Goal: Task Accomplishment & Management: Manage account settings

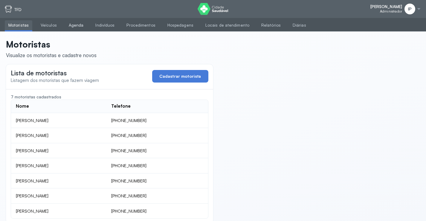
click at [77, 26] on link "Agenda" at bounding box center [76, 25] width 22 height 10
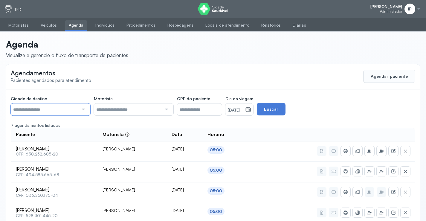
click at [77, 106] on input "text" at bounding box center [45, 109] width 68 height 12
type input "********"
click at [31, 148] on div "Cidade de destino ******** Todas as cidades [GEOGRAPHIC_DATA] Salvador Motorist…" at bounding box center [213, 199] width 414 height 220
click at [243, 110] on small "[DATE]" at bounding box center [235, 110] width 15 height 6
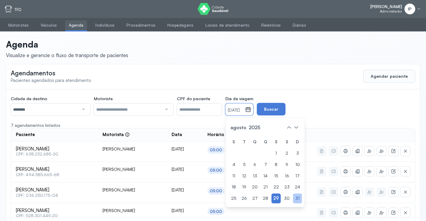
click at [302, 194] on div "31" at bounding box center [297, 198] width 9 height 10
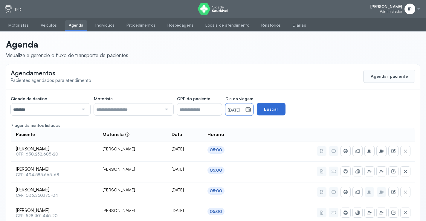
click at [285, 110] on button "Buscar" at bounding box center [271, 109] width 29 height 13
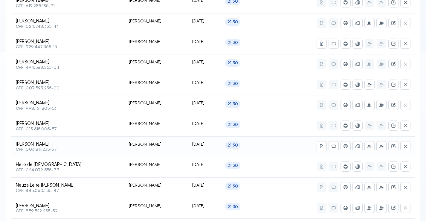
scroll to position [179, 0]
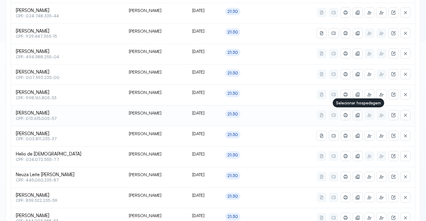
click at [356, 117] on icon at bounding box center [356, 115] width 2 height 3
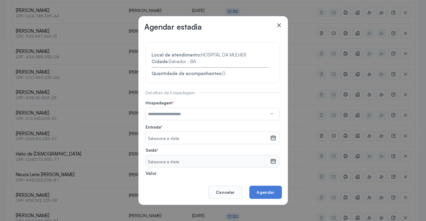
click at [211, 114] on input "text" at bounding box center [205, 114] width 121 height 12
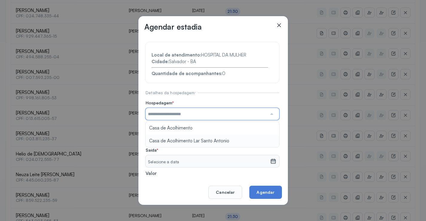
type input "**********"
click at [210, 141] on section "**********" at bounding box center [212, 130] width 134 height 176
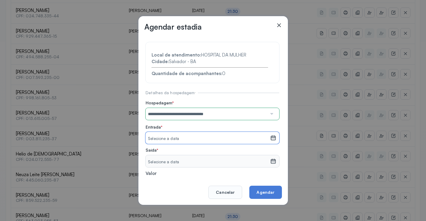
click at [203, 135] on div "Selecione a data" at bounding box center [207, 138] width 124 height 12
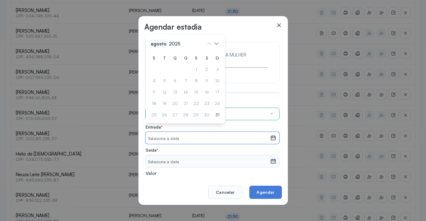
click at [168, 44] on span "agosto" at bounding box center [175, 43] width 14 height 8
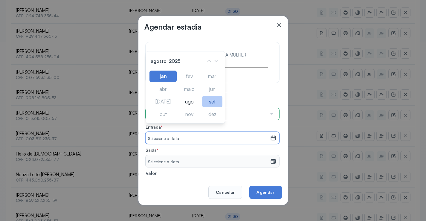
click at [200, 108] on div "set" at bounding box center [189, 113] width 22 height 11
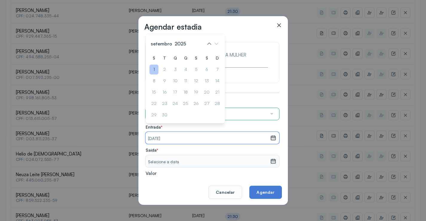
click at [213, 68] on div "1" at bounding box center [217, 70] width 9 height 10
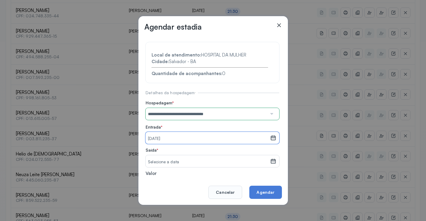
click at [172, 160] on small "Selecione a data" at bounding box center [208, 162] width 120 height 6
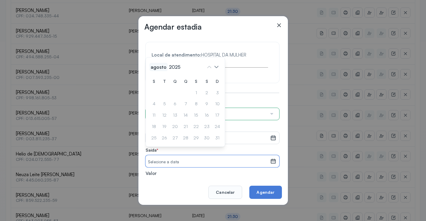
click at [157, 69] on span "agosto" at bounding box center [158, 67] width 18 height 8
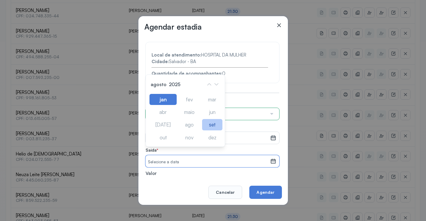
click at [207, 120] on div "set" at bounding box center [212, 124] width 20 height 11
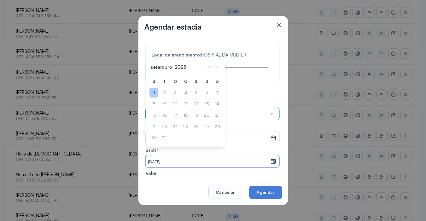
click at [157, 91] on div "1" at bounding box center [153, 93] width 9 height 10
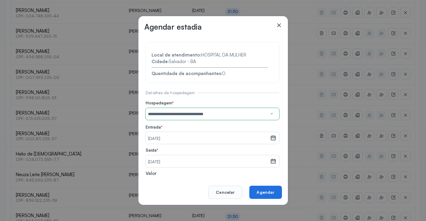
click at [263, 193] on button "Agendar" at bounding box center [265, 192] width 32 height 13
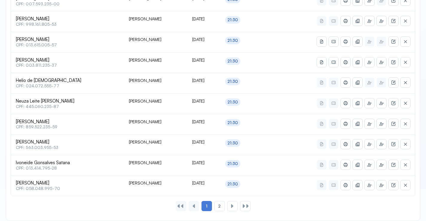
scroll to position [258, 0]
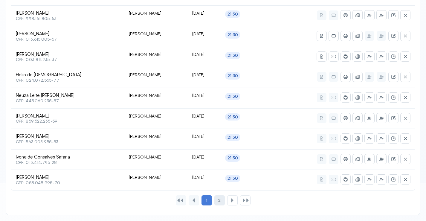
click at [220, 198] on span "2" at bounding box center [219, 200] width 2 height 5
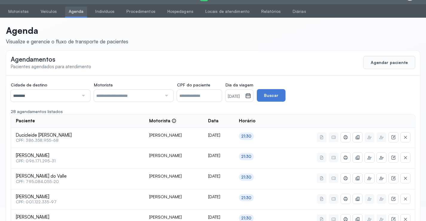
scroll to position [217, 0]
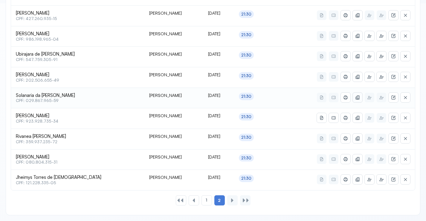
click at [361, 97] on button at bounding box center [358, 98] width 10 height 10
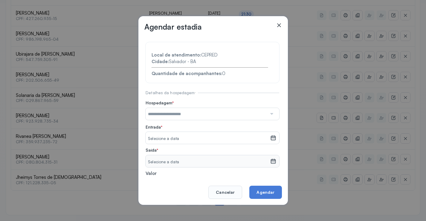
click at [207, 109] on input "text" at bounding box center [205, 114] width 121 height 12
type input "**********"
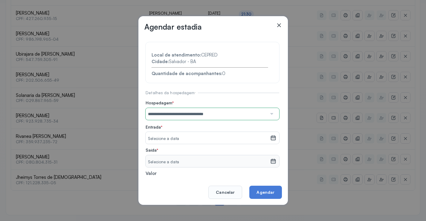
click at [211, 141] on section "**********" at bounding box center [212, 130] width 134 height 176
click at [206, 140] on small "Selecione a data" at bounding box center [208, 139] width 120 height 6
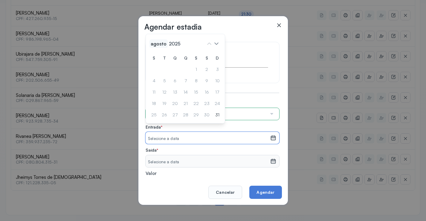
click at [168, 42] on span "agosto" at bounding box center [175, 43] width 14 height 8
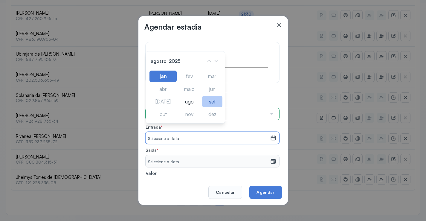
click at [200, 108] on div "set" at bounding box center [189, 113] width 22 height 11
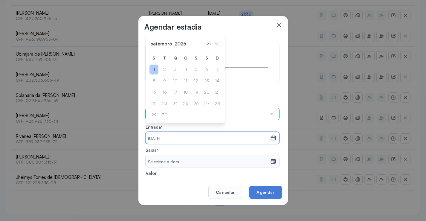
click at [213, 68] on div "1" at bounding box center [217, 70] width 9 height 10
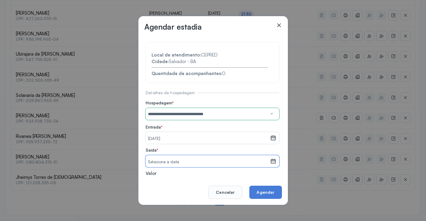
click at [180, 160] on small "Selecione a data" at bounding box center [208, 162] width 120 height 6
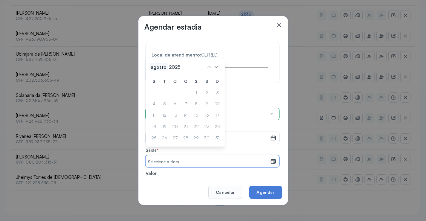
click at [158, 66] on span "agosto" at bounding box center [158, 67] width 18 height 8
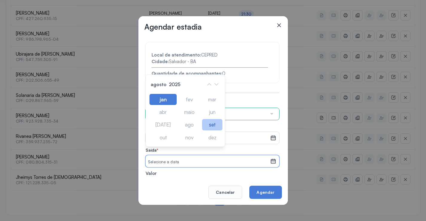
click at [217, 122] on div "set" at bounding box center [212, 124] width 20 height 11
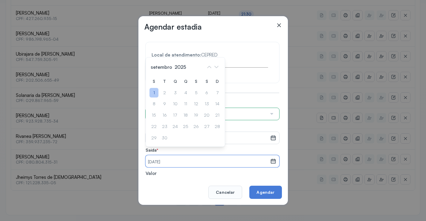
click at [154, 92] on div "1" at bounding box center [153, 93] width 9 height 10
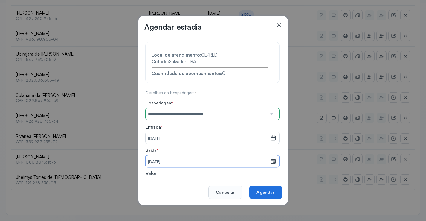
click at [267, 188] on button "Agendar" at bounding box center [265, 192] width 32 height 13
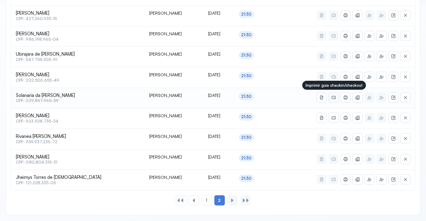
click at [336, 97] on icon at bounding box center [333, 97] width 5 height 5
click at [343, 96] on button at bounding box center [346, 98] width 10 height 10
click at [208, 198] on div "1" at bounding box center [206, 200] width 10 height 10
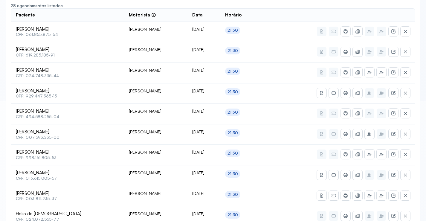
scroll to position [109, 0]
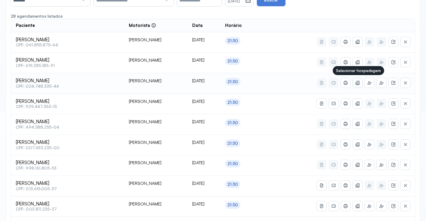
click at [358, 79] on button at bounding box center [358, 83] width 10 height 10
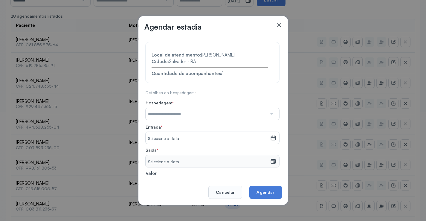
click at [162, 114] on input "text" at bounding box center [205, 114] width 121 height 12
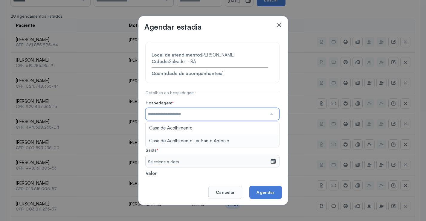
type input "**********"
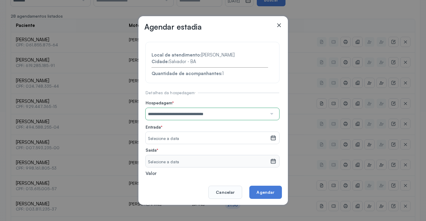
click at [168, 139] on section "**********" at bounding box center [212, 130] width 134 height 176
click at [168, 139] on small "Selecione a data" at bounding box center [208, 139] width 120 height 6
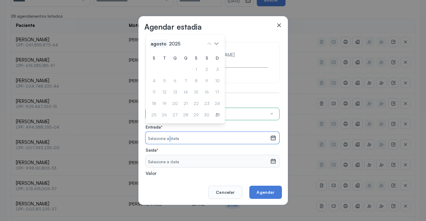
click at [168, 43] on span "agosto" at bounding box center [175, 43] width 14 height 8
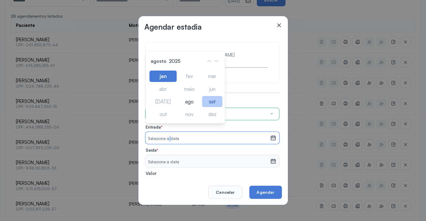
click at [200, 108] on div "set" at bounding box center [189, 113] width 22 height 11
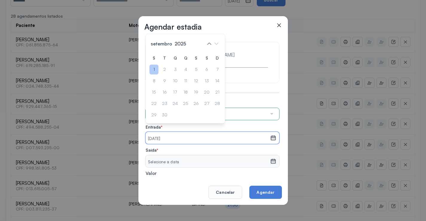
click at [213, 66] on div "1" at bounding box center [217, 70] width 9 height 10
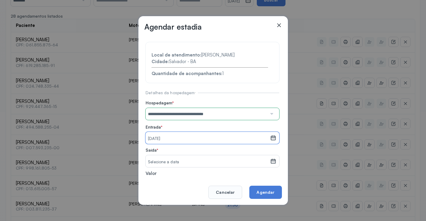
click at [173, 137] on small "[DATE]" at bounding box center [208, 139] width 120 height 6
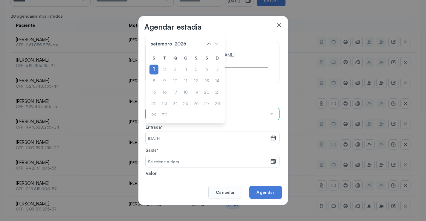
click at [250, 69] on div "Local de atendimento: SARAH Cidade: Salvador - BA Quantidade de acompanhantes: 1" at bounding box center [209, 64] width 117 height 25
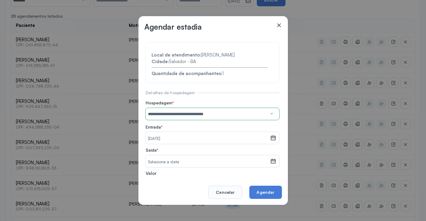
click at [216, 160] on small "Selecione a data" at bounding box center [208, 162] width 120 height 6
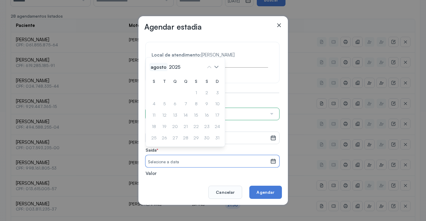
click at [155, 67] on span "agosto" at bounding box center [158, 67] width 18 height 8
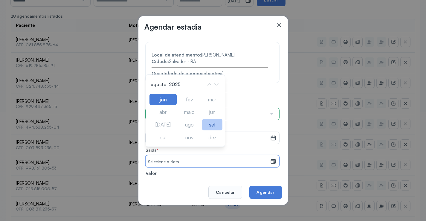
click at [209, 124] on div "set" at bounding box center [212, 124] width 20 height 11
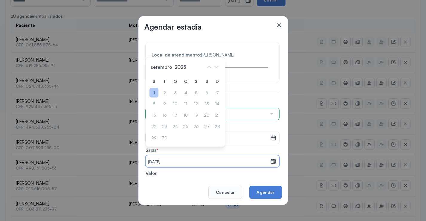
click at [154, 91] on div "1" at bounding box center [153, 93] width 9 height 10
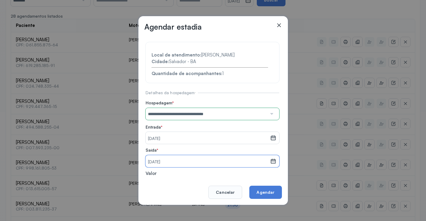
scroll to position [47, 0]
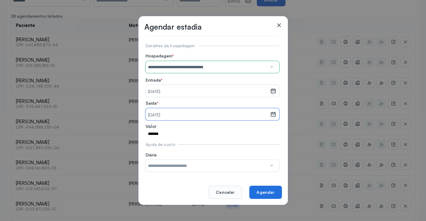
click at [265, 188] on button "Agendar" at bounding box center [265, 192] width 32 height 13
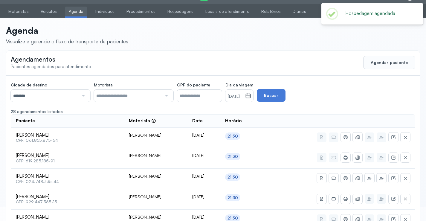
scroll to position [19, 0]
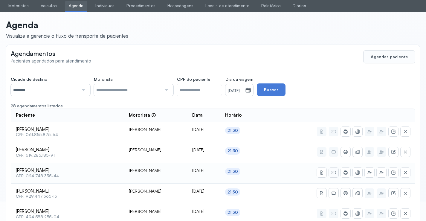
click at [333, 134] on icon at bounding box center [333, 131] width 5 height 5
click at [347, 170] on icon at bounding box center [345, 172] width 5 height 5
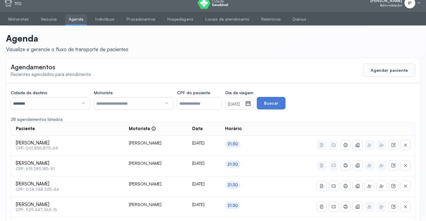
scroll to position [0, 0]
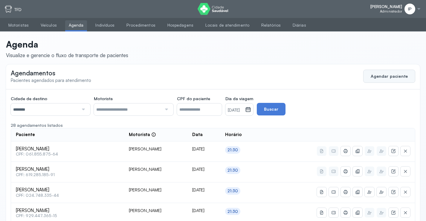
click at [380, 75] on button "Agendar paciente" at bounding box center [389, 76] width 52 height 13
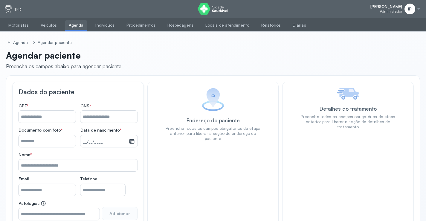
click at [59, 114] on input "Nome *" at bounding box center [47, 117] width 57 height 12
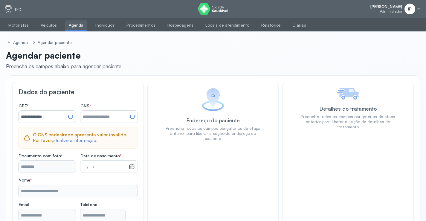
type input "**********"
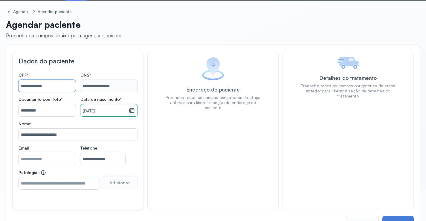
scroll to position [51, 0]
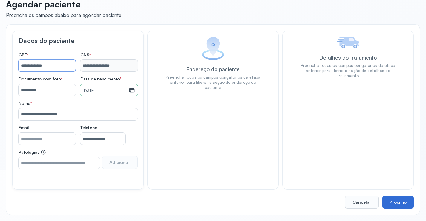
type input "**********"
click at [402, 199] on button "Próximo" at bounding box center [397, 201] width 31 height 13
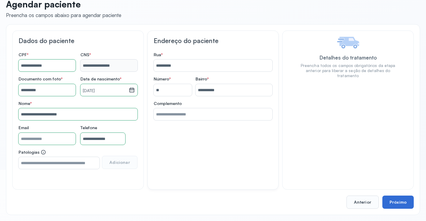
click at [402, 199] on button "Próximo" at bounding box center [397, 201] width 31 height 13
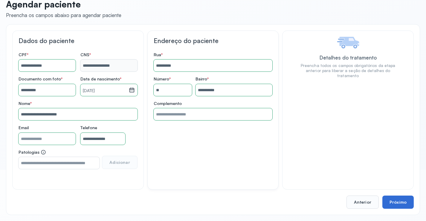
click at [402, 199] on button "Próximo" at bounding box center [397, 201] width 31 height 13
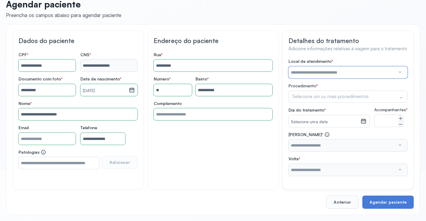
click at [332, 71] on input "text" at bounding box center [341, 72] width 107 height 12
type input "**********"
click at [311, 81] on div "**********" at bounding box center [347, 117] width 119 height 117
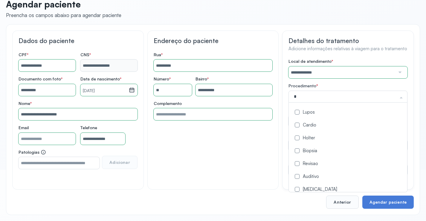
type input "**"
click at [307, 111] on div "Oncologia" at bounding box center [349, 113] width 114 height 6
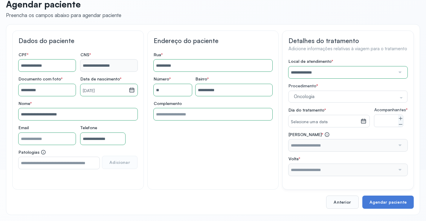
click at [284, 110] on div "**********" at bounding box center [347, 109] width 131 height 159
click at [295, 118] on div "Selecione uma data" at bounding box center [324, 121] width 72 height 12
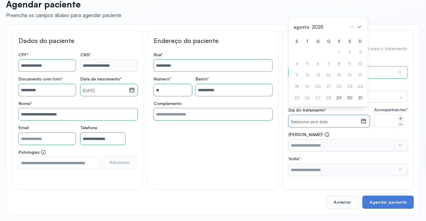
click at [310, 31] on span "agosto" at bounding box center [317, 27] width 14 height 8
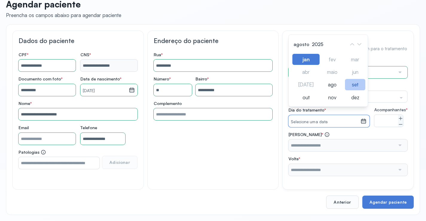
click at [343, 92] on div "set" at bounding box center [332, 97] width 22 height 11
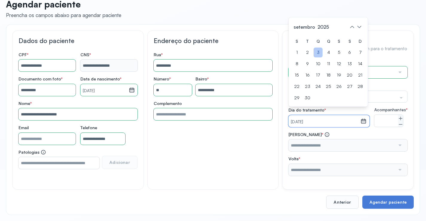
click at [312, 59] on div "3" at bounding box center [307, 64] width 9 height 10
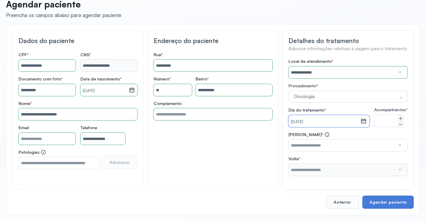
click at [331, 148] on input "text" at bounding box center [341, 145] width 107 height 12
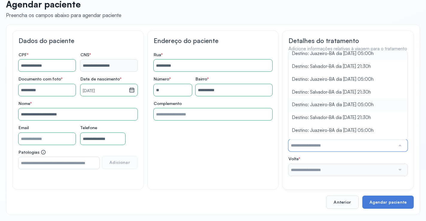
scroll to position [14, 0]
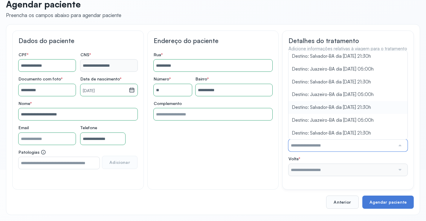
type input "**********"
click at [350, 111] on div "**********" at bounding box center [347, 117] width 119 height 117
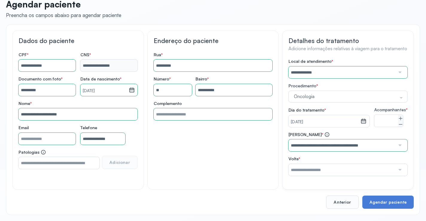
click at [344, 171] on input "text" at bounding box center [341, 170] width 107 height 12
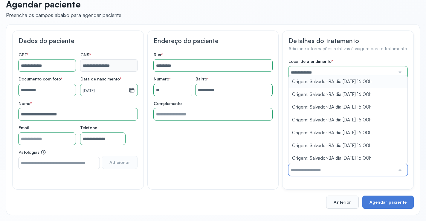
type input "**********"
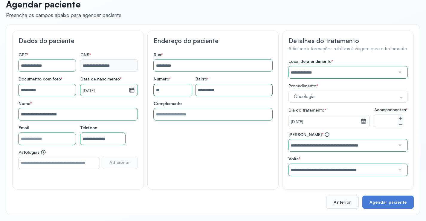
click at [332, 84] on div "**********" at bounding box center [347, 117] width 119 height 117
click at [375, 206] on button "Agendar paciente" at bounding box center [387, 201] width 51 height 13
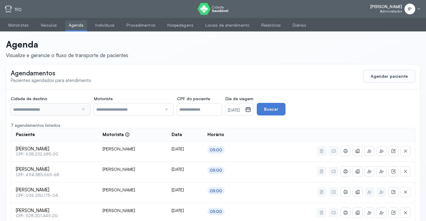
type input "********"
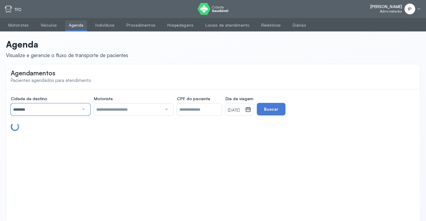
click at [71, 108] on input "********" at bounding box center [45, 109] width 68 height 12
click at [243, 110] on small "[DATE]" at bounding box center [235, 110] width 15 height 6
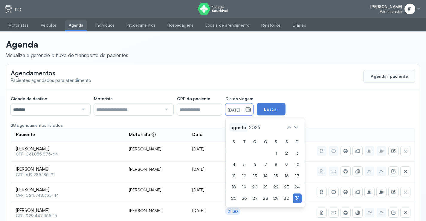
click at [251, 130] on span "agosto" at bounding box center [254, 127] width 14 height 8
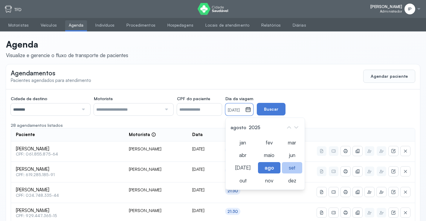
click at [280, 175] on div "set" at bounding box center [269, 180] width 22 height 11
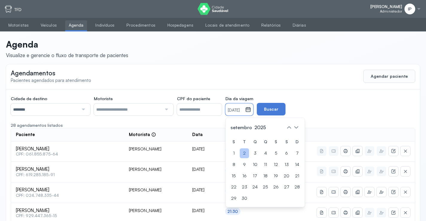
click at [238, 160] on div "2" at bounding box center [233, 165] width 9 height 10
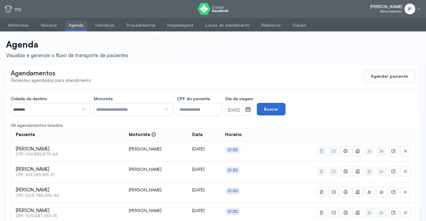
click at [285, 110] on button "Buscar" at bounding box center [271, 109] width 29 height 13
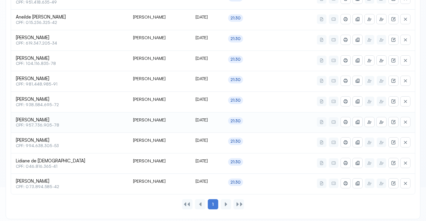
scroll to position [229, 0]
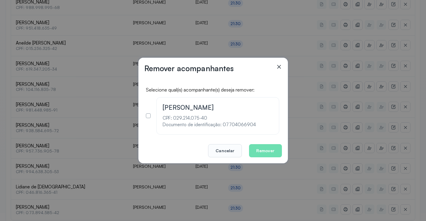
click at [280, 65] on icon at bounding box center [279, 67] width 6 height 6
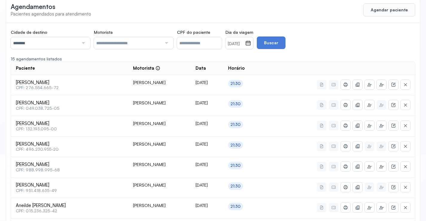
scroll to position [0, 0]
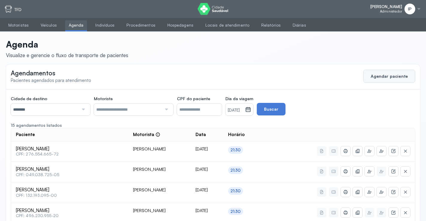
click at [398, 75] on button "Agendar paciente" at bounding box center [389, 76] width 52 height 13
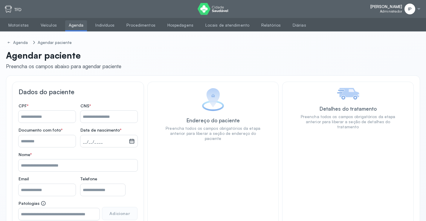
click at [43, 117] on input "Nome *" at bounding box center [47, 117] width 57 height 12
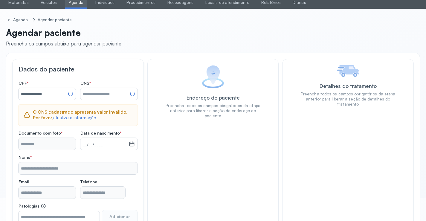
type input "**********"
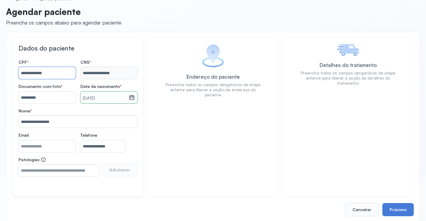
scroll to position [51, 0]
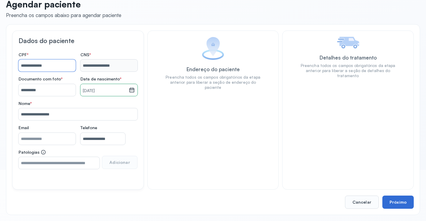
type input "**********"
click at [393, 203] on button "Próximo" at bounding box center [397, 201] width 31 height 13
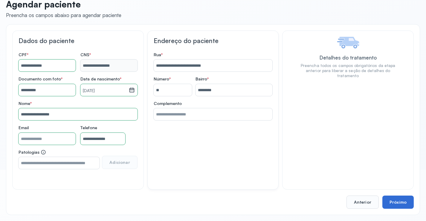
click at [393, 203] on button "Próximo" at bounding box center [397, 201] width 31 height 13
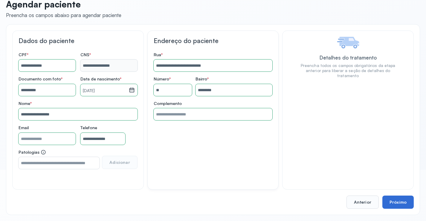
click at [393, 203] on button "Próximo" at bounding box center [397, 201] width 31 height 13
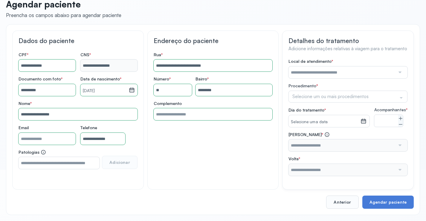
click at [313, 71] on input "text" at bounding box center [341, 72] width 107 height 12
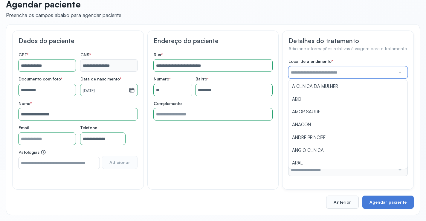
click at [312, 71] on input "text" at bounding box center [341, 72] width 107 height 12
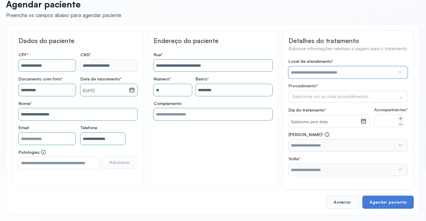
click at [312, 71] on input "text" at bounding box center [341, 72] width 107 height 12
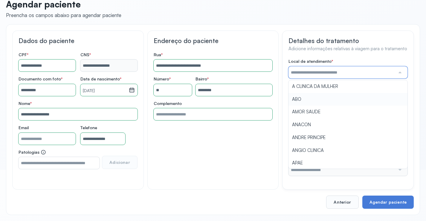
type input "***"
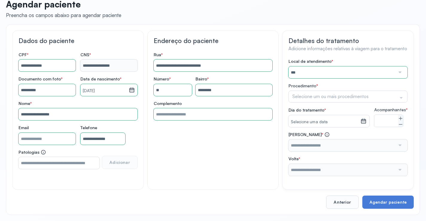
click at [301, 95] on div "Local de atendimento * *** A CLINICA DA MULHER ABO AMOR SAUDE ANACON ANDRE PRIN…" at bounding box center [347, 117] width 119 height 117
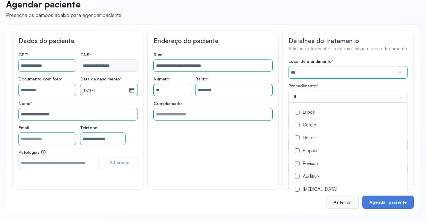
type input "**"
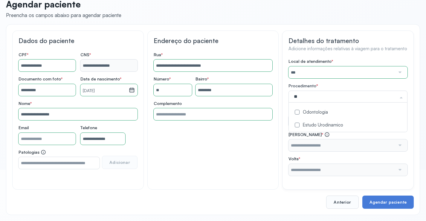
click at [320, 111] on div "Odontologia" at bounding box center [347, 113] width 111 height 6
click at [286, 113] on div "Detalhes do tratamento Adicione informações relativas à viagem para o tratament…" at bounding box center [347, 109] width 131 height 159
click at [304, 119] on small "Selecione uma data" at bounding box center [324, 122] width 67 height 6
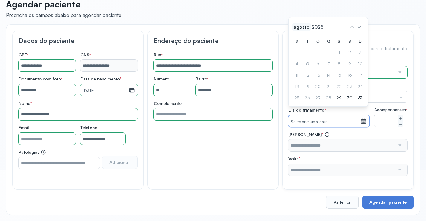
click at [310, 31] on span "agosto" at bounding box center [317, 27] width 14 height 8
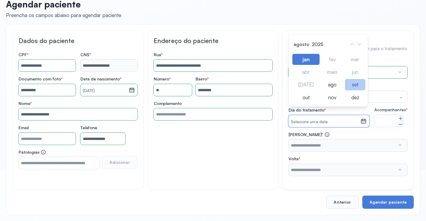
click at [343, 92] on div "set" at bounding box center [332, 97] width 22 height 11
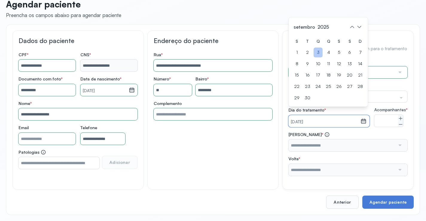
click at [312, 59] on div "3" at bounding box center [307, 64] width 9 height 10
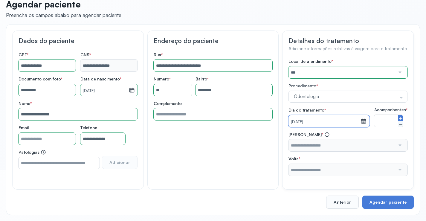
click at [401, 121] on icon at bounding box center [400, 118] width 5 height 5
type input "*"
click at [329, 151] on input "text" at bounding box center [341, 145] width 107 height 12
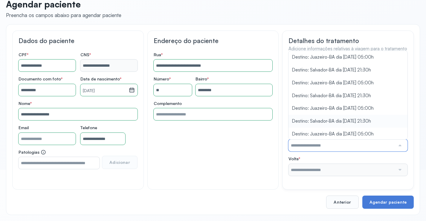
scroll to position [14, 0]
click at [354, 136] on div "Local de atendimento * *** A CLINICA DA MULHER ABO AMOR SAUDE ANACON ANDRE PRIN…" at bounding box center [347, 117] width 119 height 117
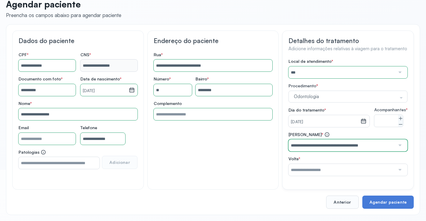
click at [349, 150] on input "**********" at bounding box center [341, 145] width 107 height 12
type input "**********"
click at [349, 111] on div "Local de atendimento * *** A CLINICA DA MULHER ABO AMOR SAUDE ANACON ANDRE PRIN…" at bounding box center [347, 117] width 119 height 117
click at [349, 176] on input "text" at bounding box center [341, 170] width 107 height 12
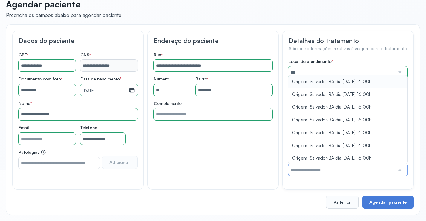
type input "**********"
click at [353, 86] on div "Local de atendimento * *** A CLINICA DA MULHER ABO AMOR SAUDE ANACON ANDRE PRIN…" at bounding box center [347, 117] width 119 height 117
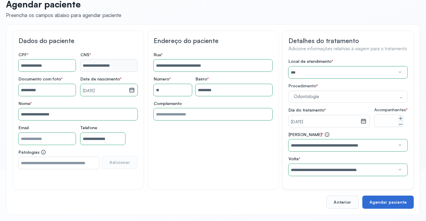
click at [383, 205] on button "Agendar paciente" at bounding box center [387, 201] width 51 height 13
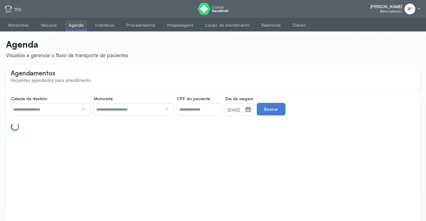
type input "********"
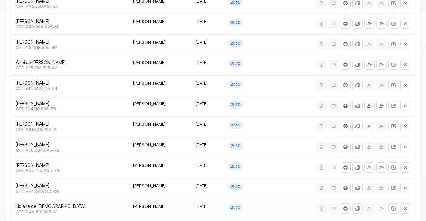
scroll to position [258, 0]
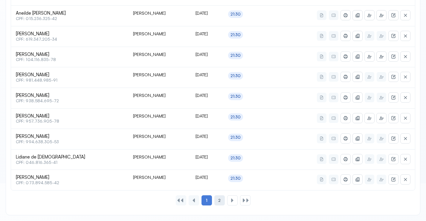
click at [220, 201] on span "2" at bounding box center [219, 200] width 2 height 5
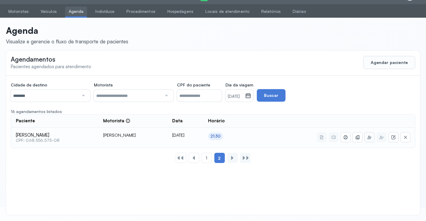
click at [369, 135] on icon at bounding box center [369, 137] width 5 height 5
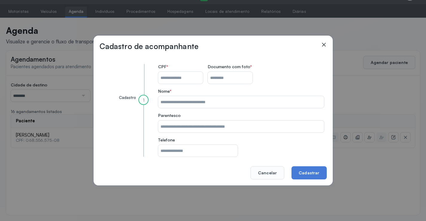
click at [172, 75] on input "CPF do paciente" at bounding box center [180, 78] width 45 height 12
type input "**********"
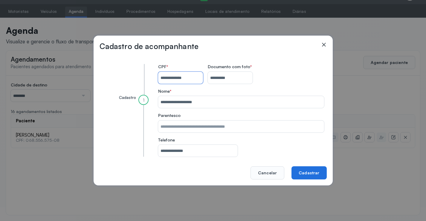
click at [299, 169] on button "Cadastrar" at bounding box center [308, 172] width 35 height 13
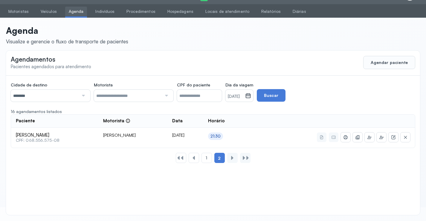
click at [243, 94] on small "02/09/2025" at bounding box center [235, 97] width 15 height 6
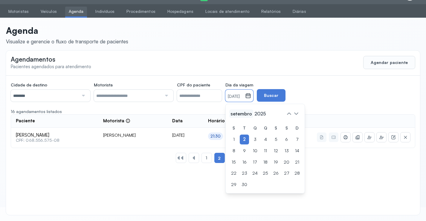
click at [253, 110] on span "setembro" at bounding box center [260, 113] width 14 height 8
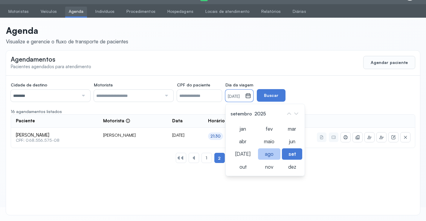
click at [256, 161] on div "ago" at bounding box center [242, 166] width 27 height 11
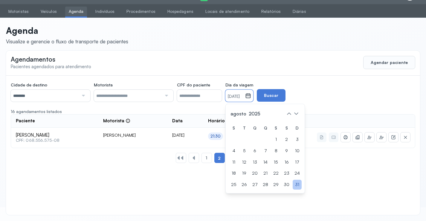
click at [301, 187] on div "31" at bounding box center [296, 185] width 9 height 10
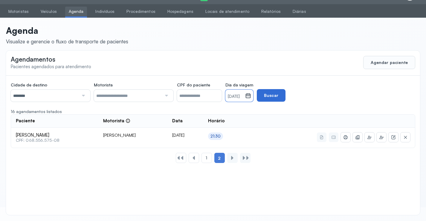
click at [285, 92] on button "Buscar" at bounding box center [271, 95] width 29 height 13
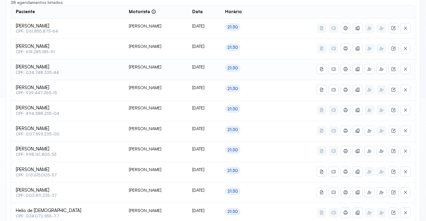
scroll to position [133, 0]
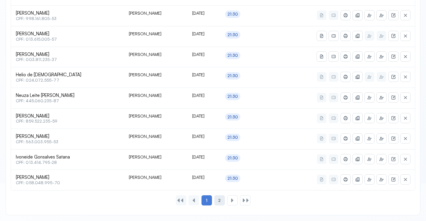
click at [218, 202] on span "2" at bounding box center [219, 200] width 2 height 5
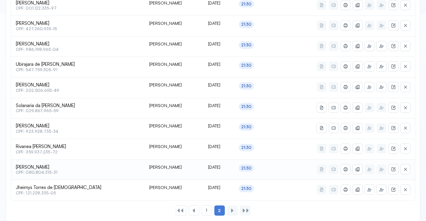
scroll to position [217, 0]
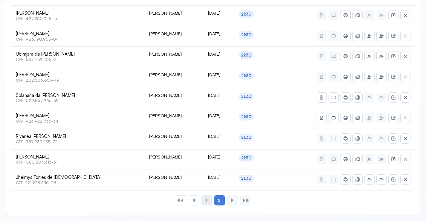
click at [204, 203] on div "1" at bounding box center [206, 200] width 10 height 10
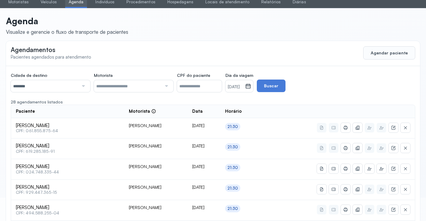
scroll to position [0, 0]
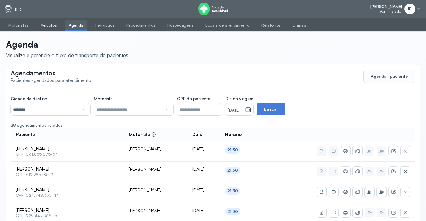
click at [50, 24] on link "Veículos" at bounding box center [48, 25] width 23 height 10
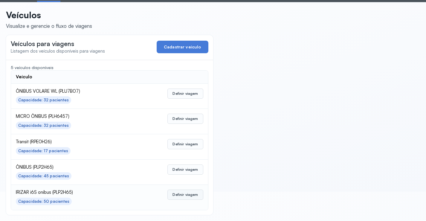
click at [193, 190] on button "Definir viagem" at bounding box center [185, 194] width 36 height 10
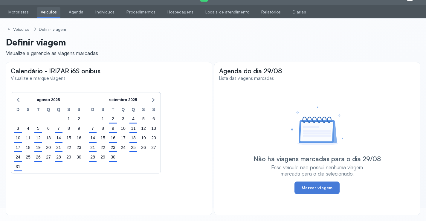
click at [13, 166] on div "31" at bounding box center [18, 167] width 10 height 10
click at [18, 167] on div "31" at bounding box center [18, 166] width 8 height 8
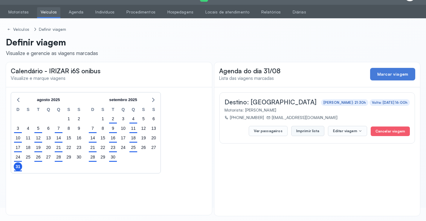
click at [314, 131] on button "Imprimir lista" at bounding box center [307, 131] width 33 height 10
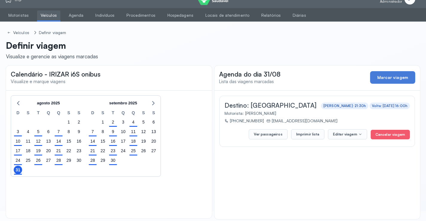
scroll to position [0, 0]
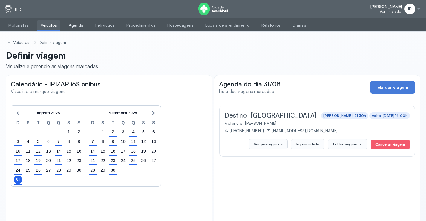
click at [71, 24] on link "Agenda" at bounding box center [76, 25] width 22 height 10
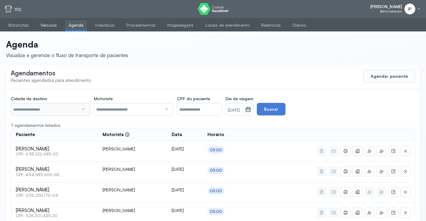
type input "********"
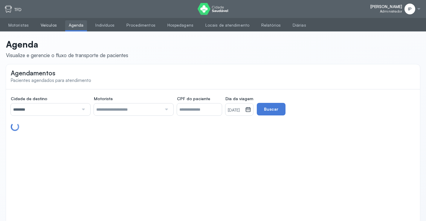
click at [42, 22] on link "Veículos" at bounding box center [48, 25] width 23 height 10
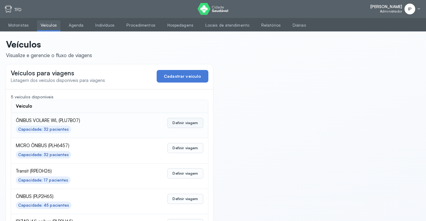
click at [181, 122] on button "Definir viagem" at bounding box center [185, 123] width 36 height 10
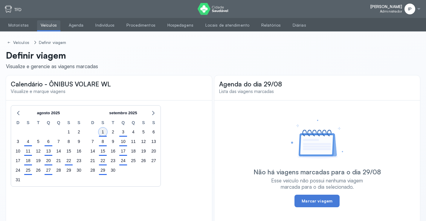
click at [103, 132] on div "1" at bounding box center [103, 132] width 8 height 8
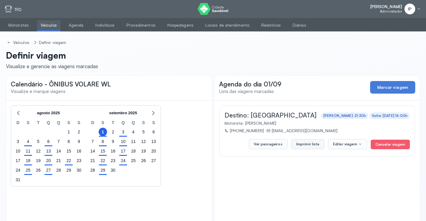
click at [296, 143] on button "Imprimir lista" at bounding box center [307, 144] width 33 height 10
click at [74, 24] on link "Agenda" at bounding box center [76, 25] width 22 height 10
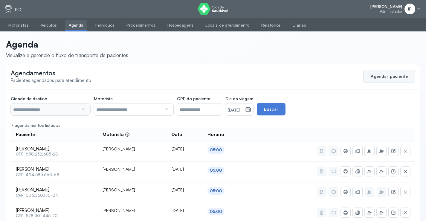
click at [406, 77] on button "Agendar paciente" at bounding box center [389, 76] width 52 height 13
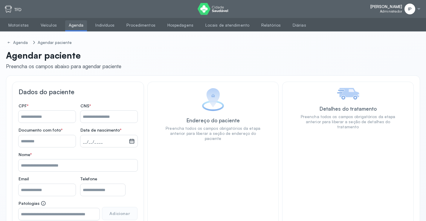
click at [50, 116] on input "Nome *" at bounding box center [47, 117] width 57 height 12
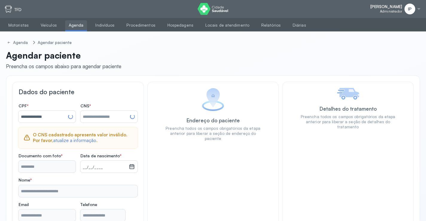
type input "**********"
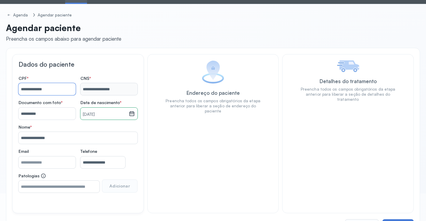
scroll to position [51, 0]
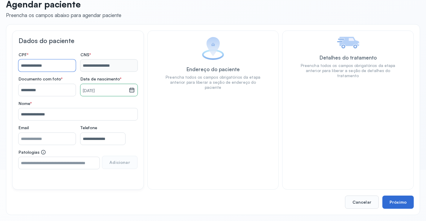
type input "**********"
click at [391, 206] on button "Próximo" at bounding box center [397, 201] width 31 height 13
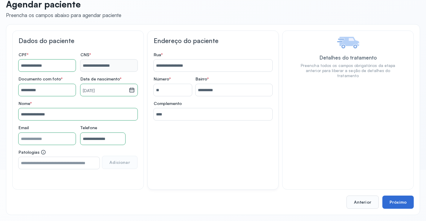
click at [391, 203] on button "Próximo" at bounding box center [397, 201] width 31 height 13
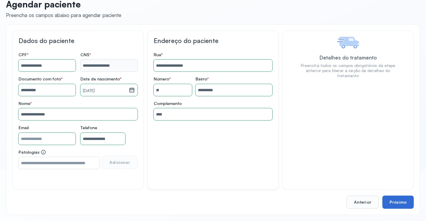
click at [391, 203] on button "Próximo" at bounding box center [397, 201] width 31 height 13
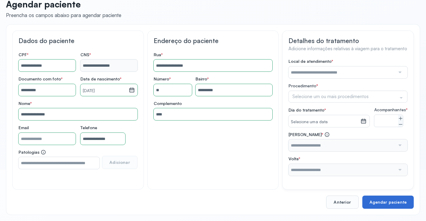
click at [391, 203] on button "Agendar paciente" at bounding box center [387, 201] width 51 height 13
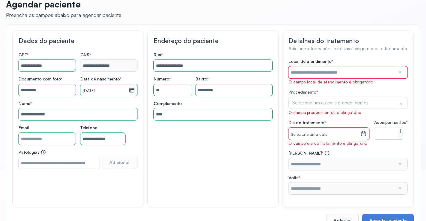
click at [299, 71] on input "text" at bounding box center [341, 72] width 107 height 12
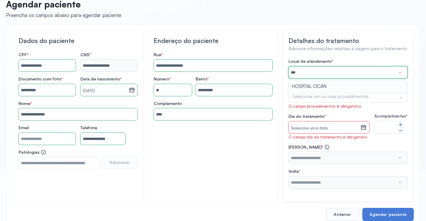
type input "**********"
click at [309, 83] on div "**********" at bounding box center [347, 123] width 119 height 129
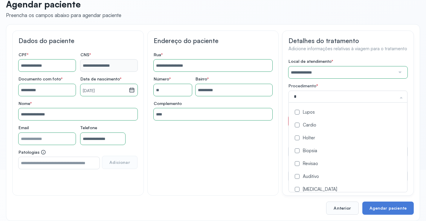
type input "**"
drag, startPoint x: 308, startPoint y: 116, endPoint x: 307, endPoint y: 113, distance: 3.0
click at [307, 113] on span "Oncologia" at bounding box center [350, 112] width 122 height 13
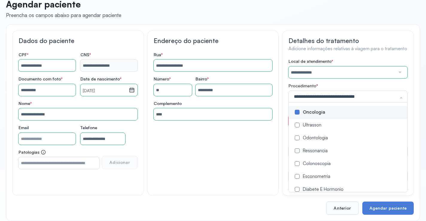
click at [285, 112] on div "**********" at bounding box center [347, 112] width 131 height 165
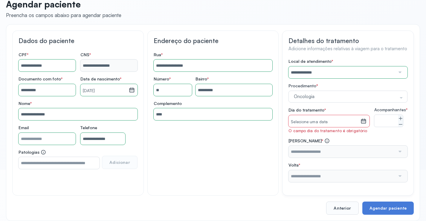
click at [304, 120] on small "Selecione uma data" at bounding box center [324, 122] width 67 height 6
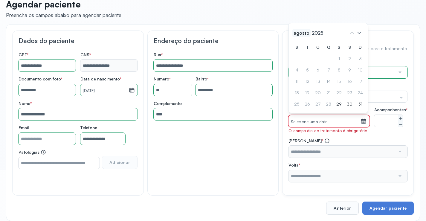
click at [310, 31] on span "agosto" at bounding box center [317, 33] width 14 height 8
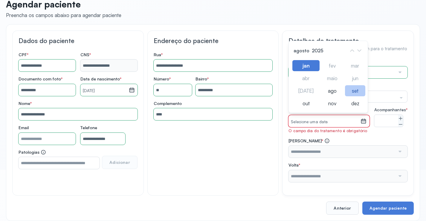
click at [343, 98] on div "set" at bounding box center [332, 103] width 22 height 11
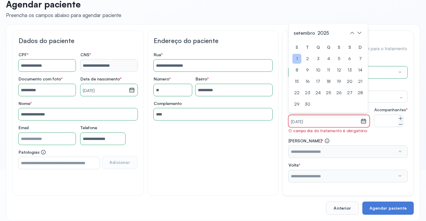
click at [356, 58] on div "1" at bounding box center [360, 59] width 9 height 10
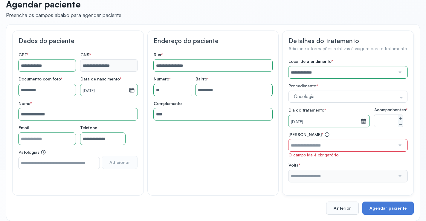
click at [375, 151] on input "text" at bounding box center [341, 145] width 107 height 12
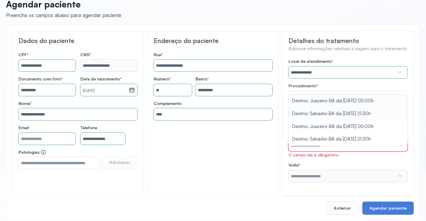
type input "**********"
click at [359, 118] on div "**********" at bounding box center [347, 120] width 119 height 123
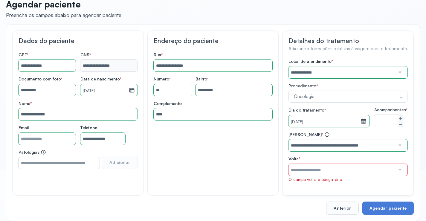
click at [370, 175] on input "text" at bounding box center [341, 170] width 107 height 12
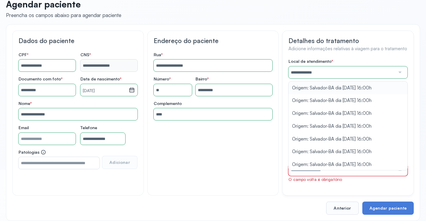
type input "**********"
click at [356, 87] on div "**********" at bounding box center [347, 120] width 119 height 123
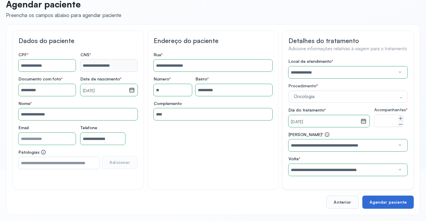
click at [390, 205] on button "Agendar paciente" at bounding box center [387, 201] width 51 height 13
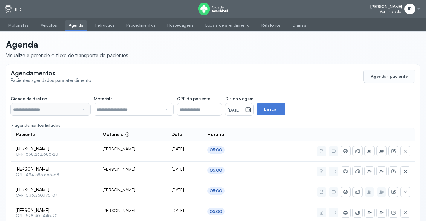
type input "********"
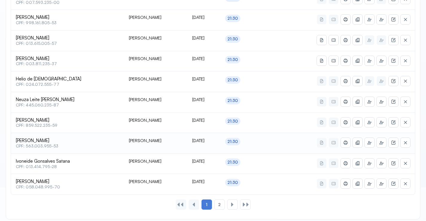
scroll to position [258, 0]
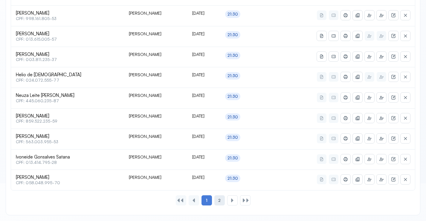
click at [227, 200] on div "2" at bounding box center [232, 200] width 10 height 10
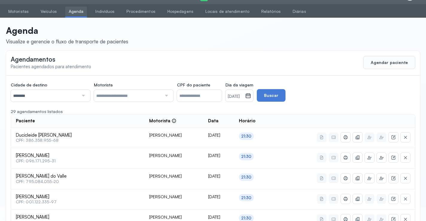
scroll to position [238, 0]
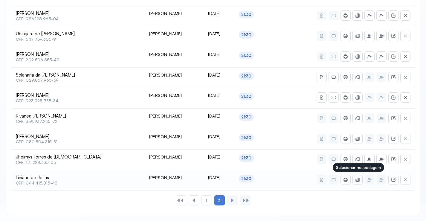
click at [357, 181] on icon at bounding box center [357, 179] width 3 height 4
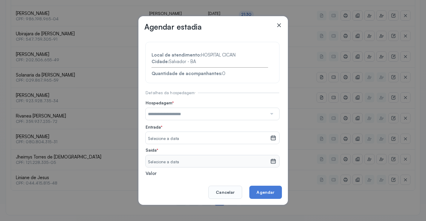
click at [192, 111] on input "text" at bounding box center [205, 114] width 121 height 12
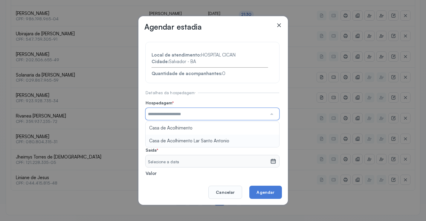
type input "**********"
click at [198, 138] on section "**********" at bounding box center [212, 130] width 134 height 176
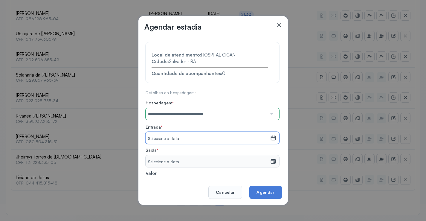
click at [198, 138] on small "Selecione a data" at bounding box center [208, 139] width 120 height 6
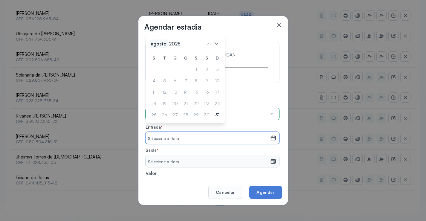
click at [168, 43] on span "agosto" at bounding box center [175, 43] width 14 height 8
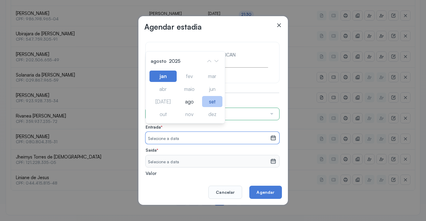
click at [200, 108] on div "set" at bounding box center [189, 113] width 22 height 11
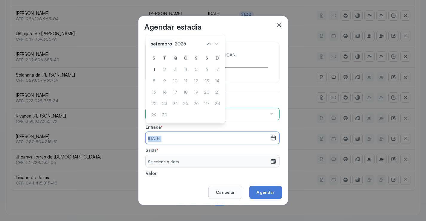
click at [173, 47] on span "setembro" at bounding box center [180, 43] width 14 height 8
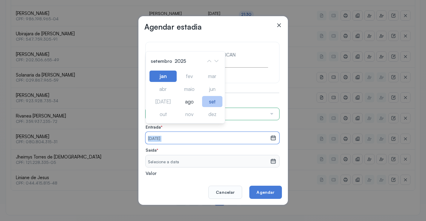
click at [200, 108] on div "set" at bounding box center [189, 113] width 22 height 11
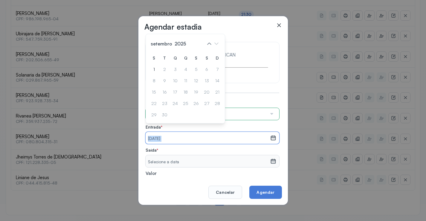
click at [176, 134] on div "[DATE]" at bounding box center [207, 138] width 124 height 12
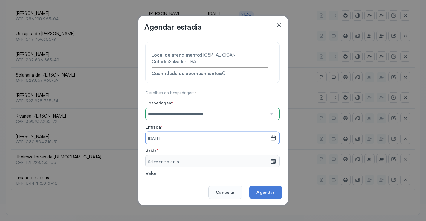
click at [178, 133] on div "[DATE]" at bounding box center [207, 138] width 124 height 12
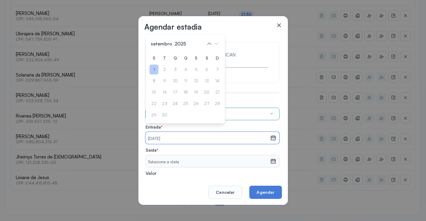
click at [213, 70] on div "1" at bounding box center [217, 70] width 9 height 10
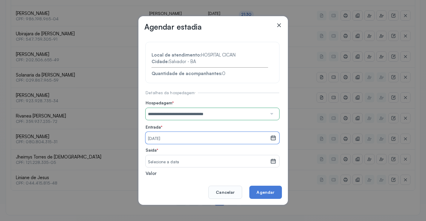
drag, startPoint x: 183, startPoint y: 159, endPoint x: 180, endPoint y: 139, distance: 19.6
click at [183, 159] on small "Selecione a data" at bounding box center [208, 162] width 120 height 6
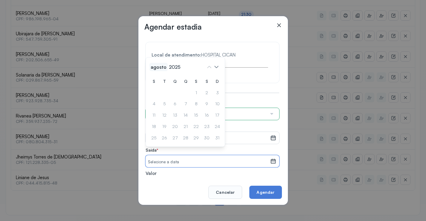
click at [157, 66] on span "agosto" at bounding box center [158, 67] width 18 height 8
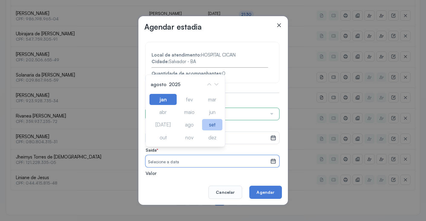
click at [206, 122] on div "set" at bounding box center [212, 124] width 20 height 11
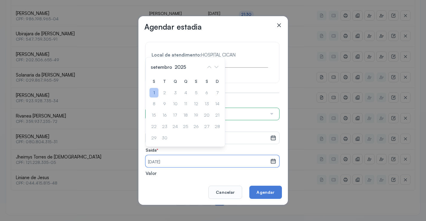
click at [154, 94] on div "1" at bounding box center [153, 93] width 9 height 10
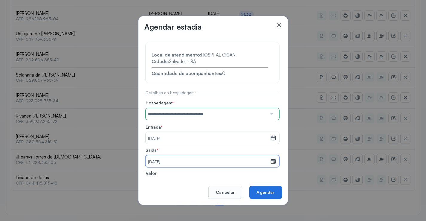
click at [257, 192] on button "Agendar" at bounding box center [265, 192] width 32 height 13
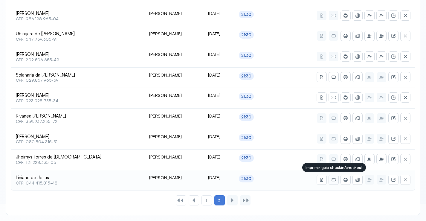
click at [332, 180] on icon at bounding box center [333, 179] width 5 height 5
click at [348, 178] on button at bounding box center [346, 180] width 10 height 10
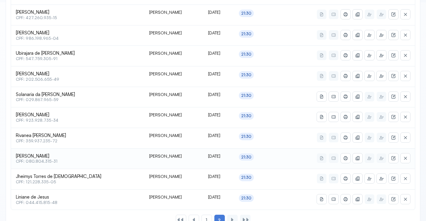
scroll to position [208, 0]
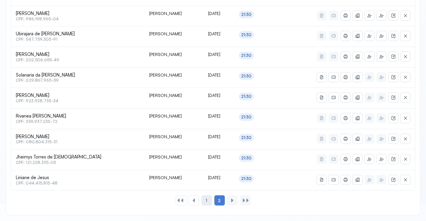
click at [205, 203] on div "1" at bounding box center [206, 200] width 10 height 10
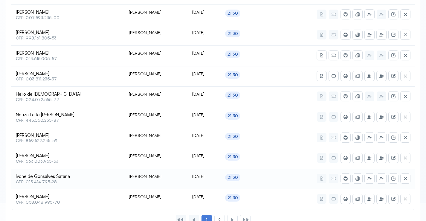
scroll to position [229, 0]
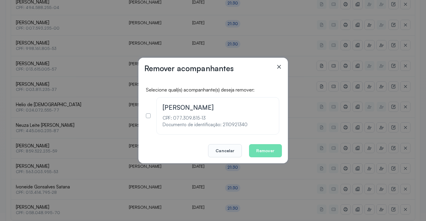
click at [281, 66] on icon at bounding box center [279, 67] width 6 height 6
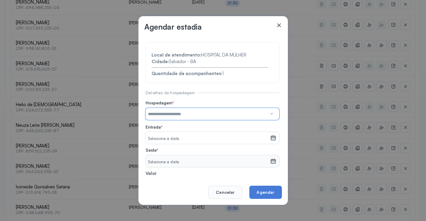
click at [203, 111] on input "text" at bounding box center [205, 114] width 121 height 12
type input "**********"
click at [206, 137] on section "**********" at bounding box center [212, 130] width 134 height 176
click at [206, 137] on small "Selecione a data" at bounding box center [208, 139] width 120 height 6
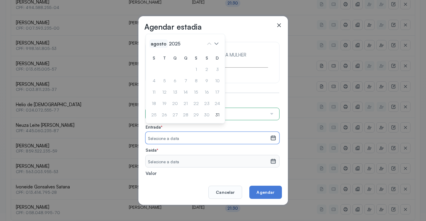
click at [168, 42] on span "agosto" at bounding box center [175, 43] width 14 height 8
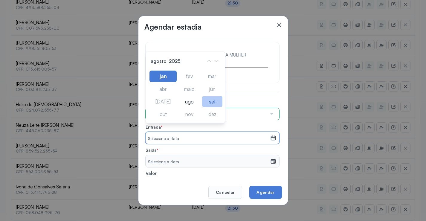
click at [200, 108] on div "set" at bounding box center [189, 113] width 22 height 11
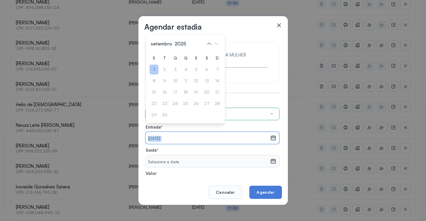
click at [213, 66] on div "1" at bounding box center [217, 70] width 9 height 10
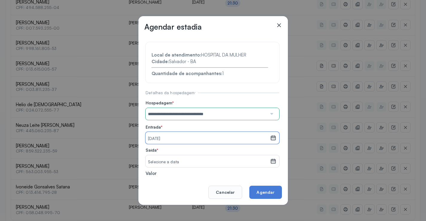
click at [171, 158] on div "Selecione a data" at bounding box center [207, 161] width 124 height 12
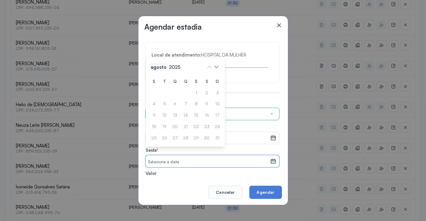
click at [161, 67] on span "agosto" at bounding box center [158, 67] width 18 height 8
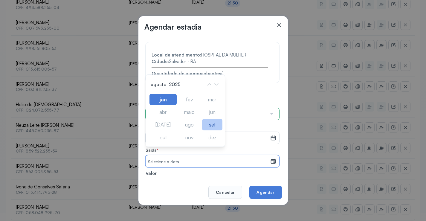
click at [207, 125] on div "set" at bounding box center [212, 124] width 20 height 11
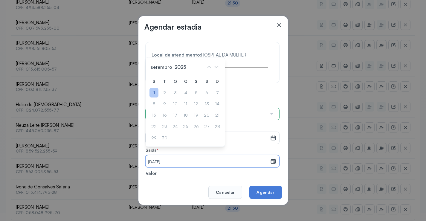
click at [152, 91] on div "1" at bounding box center [153, 93] width 9 height 10
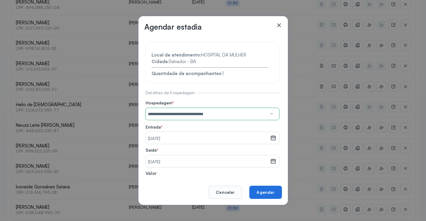
click at [257, 194] on button "Agendar" at bounding box center [265, 192] width 32 height 13
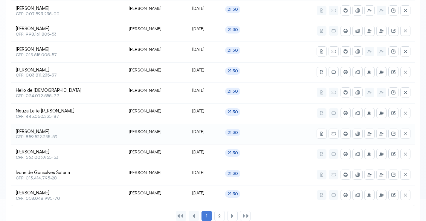
scroll to position [258, 0]
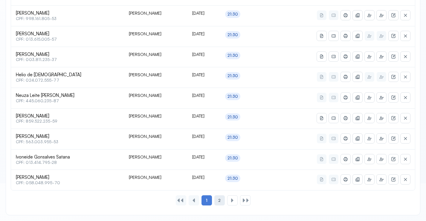
click at [227, 202] on div "2" at bounding box center [232, 200] width 10 height 10
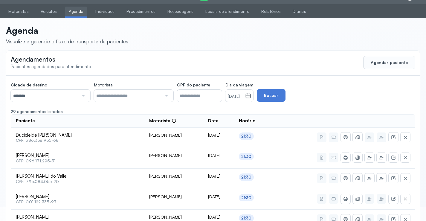
scroll to position [238, 0]
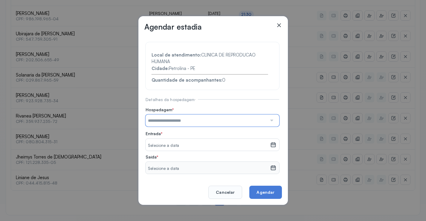
click at [227, 118] on input "text" at bounding box center [205, 120] width 121 height 12
type input "**********"
click at [222, 144] on section "**********" at bounding box center [212, 133] width 134 height 183
click at [222, 144] on small "Selecione a data" at bounding box center [208, 146] width 120 height 6
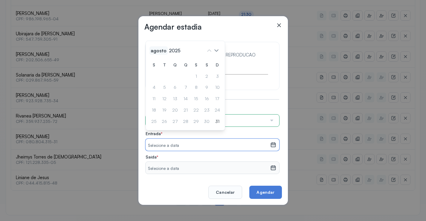
click at [168, 50] on span "agosto" at bounding box center [175, 50] width 14 height 8
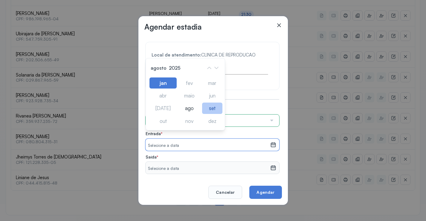
click at [200, 115] on div "set" at bounding box center [189, 120] width 22 height 11
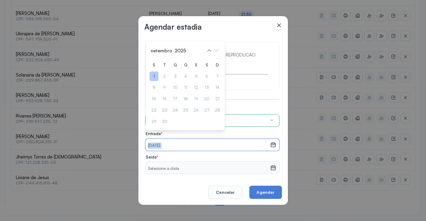
click at [213, 78] on div "1" at bounding box center [217, 76] width 9 height 10
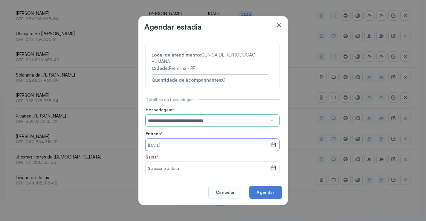
click at [178, 166] on small "Selecione a data" at bounding box center [208, 169] width 120 height 6
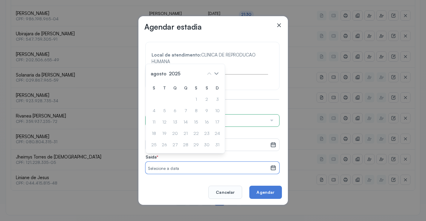
click at [154, 74] on span "agosto" at bounding box center [158, 73] width 18 height 8
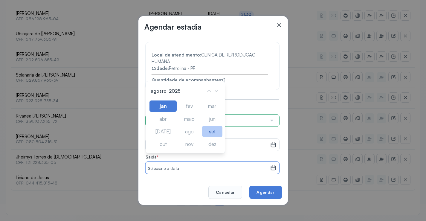
click at [213, 131] on div "set" at bounding box center [212, 131] width 20 height 11
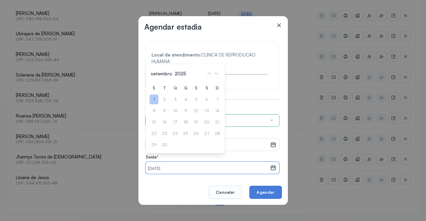
click at [155, 99] on div "1" at bounding box center [153, 99] width 9 height 10
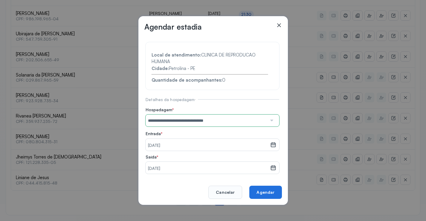
click at [263, 194] on button "Agendar" at bounding box center [265, 192] width 32 height 13
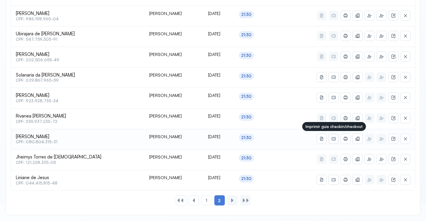
click at [331, 136] on button at bounding box center [334, 139] width 10 height 10
click at [346, 140] on icon at bounding box center [345, 138] width 5 height 5
click at [206, 198] on span "1" at bounding box center [206, 200] width 1 height 5
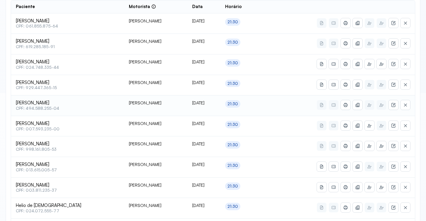
scroll to position [118, 0]
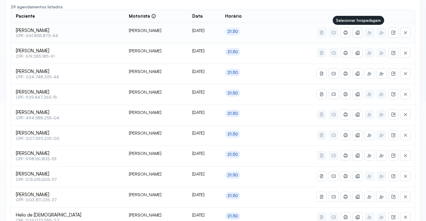
click at [356, 32] on icon at bounding box center [356, 33] width 2 height 3
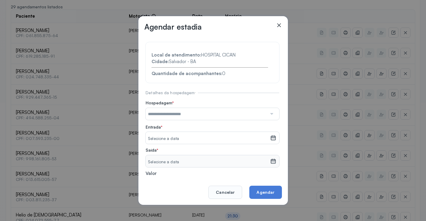
click at [179, 115] on input "text" at bounding box center [205, 114] width 121 height 12
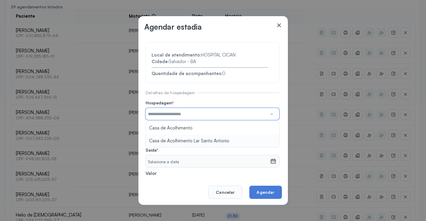
type input "**********"
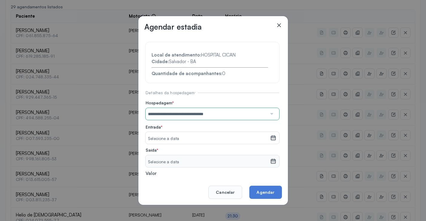
click at [183, 141] on section "**********" at bounding box center [212, 130] width 134 height 176
click at [183, 141] on small "Selecione a data" at bounding box center [208, 139] width 120 height 6
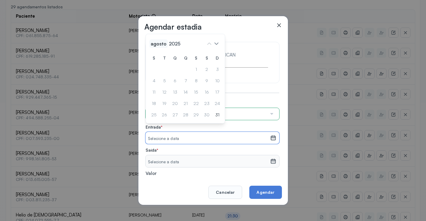
click at [168, 42] on span "agosto" at bounding box center [175, 43] width 14 height 8
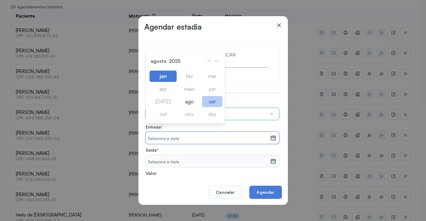
click at [200, 108] on div "set" at bounding box center [189, 113] width 22 height 11
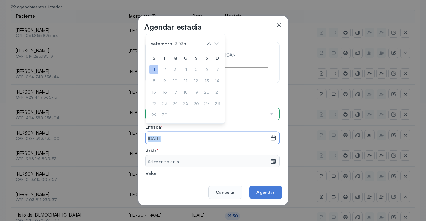
click at [213, 65] on div "1" at bounding box center [217, 70] width 9 height 10
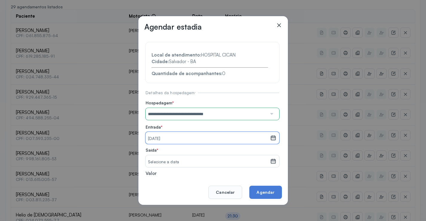
drag, startPoint x: 176, startPoint y: 165, endPoint x: 176, endPoint y: 159, distance: 6.3
click at [176, 162] on div "Selecione a data" at bounding box center [207, 161] width 124 height 12
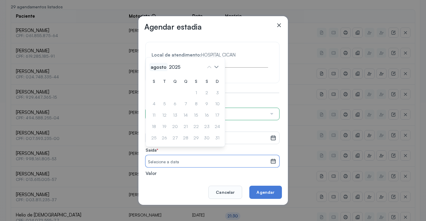
click at [157, 65] on span "agosto" at bounding box center [158, 67] width 18 height 8
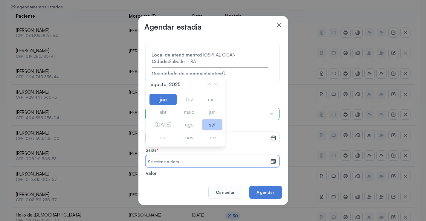
click at [206, 123] on div "set" at bounding box center [212, 124] width 20 height 11
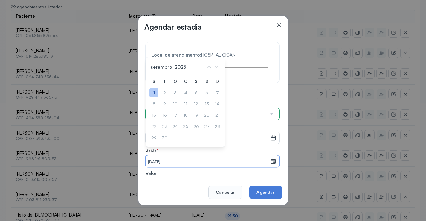
click at [155, 89] on div "1" at bounding box center [153, 93] width 9 height 10
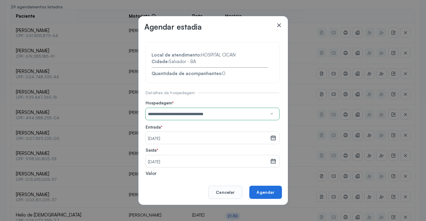
click at [256, 194] on button "Agendar" at bounding box center [265, 192] width 32 height 13
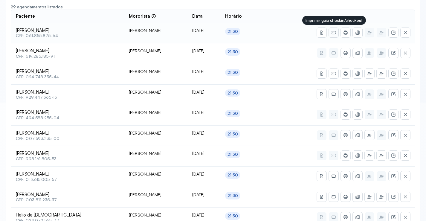
click at [332, 30] on icon at bounding box center [333, 32] width 5 height 5
click at [343, 34] on button at bounding box center [346, 33] width 10 height 10
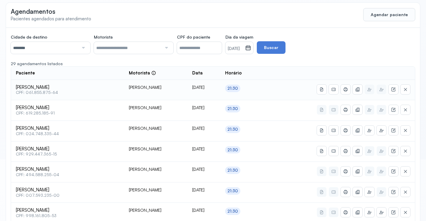
scroll to position [0, 0]
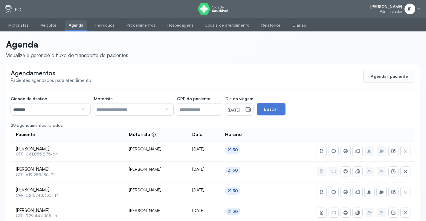
click at [45, 111] on input "********" at bounding box center [45, 109] width 68 height 12
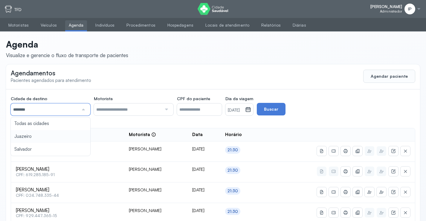
type input "********"
drag, startPoint x: 39, startPoint y: 136, endPoint x: 51, endPoint y: 131, distance: 13.8
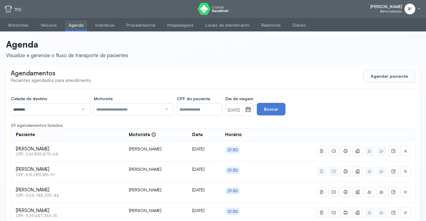
click at [243, 108] on small "[DATE]" at bounding box center [235, 110] width 15 height 6
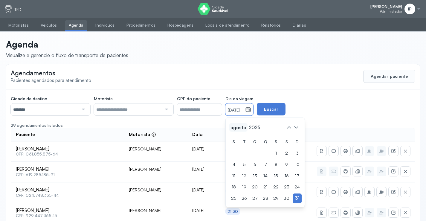
click at [250, 128] on span "agosto" at bounding box center [254, 127] width 14 height 8
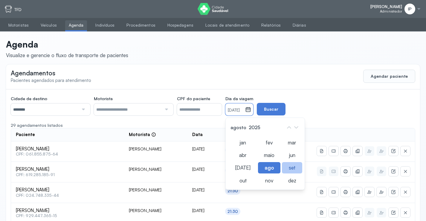
click at [280, 175] on div "set" at bounding box center [269, 180] width 22 height 11
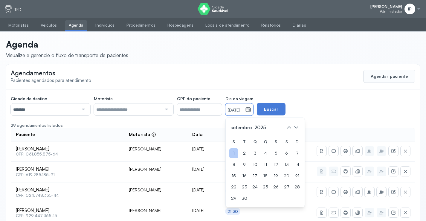
click at [292, 151] on div "1" at bounding box center [296, 153] width 9 height 10
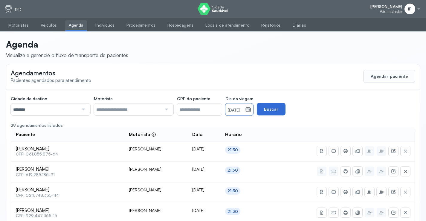
click at [283, 107] on button "Buscar" at bounding box center [271, 109] width 29 height 13
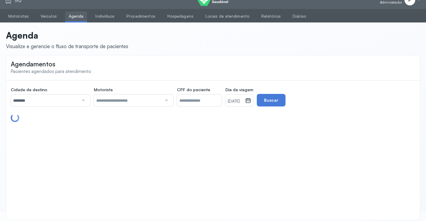
scroll to position [14, 0]
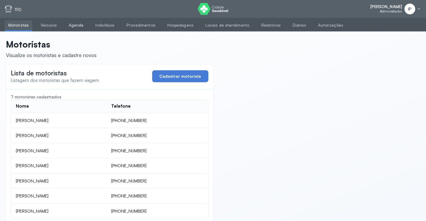
click at [76, 27] on link "Agenda" at bounding box center [76, 25] width 22 height 10
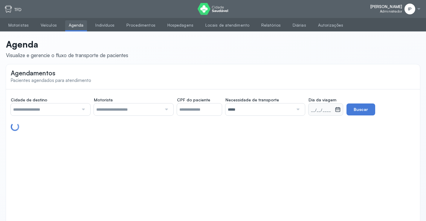
click at [67, 108] on input "text" at bounding box center [45, 109] width 68 height 12
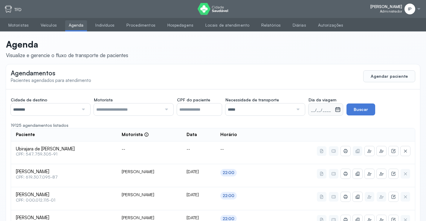
click at [325, 109] on small "__/__/____" at bounding box center [322, 110] width 22 height 6
click at [323, 113] on small "__/__/____" at bounding box center [322, 110] width 22 height 6
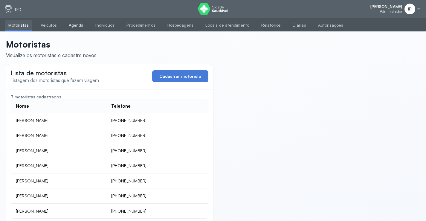
click at [74, 23] on link "Agenda" at bounding box center [76, 25] width 22 height 10
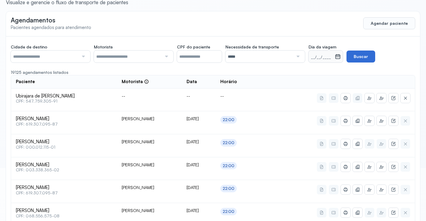
scroll to position [30, 0]
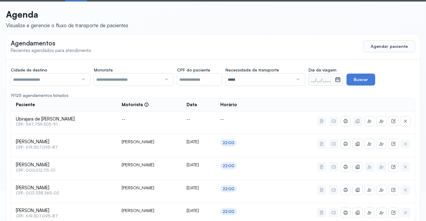
click at [340, 80] on icon at bounding box center [338, 79] width 6 height 6
click at [338, 79] on icon at bounding box center [338, 78] width 4 height 2
click at [338, 79] on icon at bounding box center [338, 79] width 6 height 6
click at [319, 84] on div "__/__/____" at bounding box center [321, 79] width 26 height 12
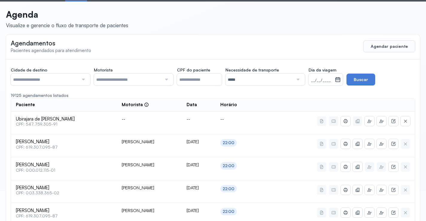
click at [321, 78] on small "__/__/____" at bounding box center [322, 80] width 22 height 6
click at [321, 79] on small "__/__/____" at bounding box center [322, 80] width 22 height 6
click at [330, 81] on small "__/__/____" at bounding box center [322, 80] width 22 height 6
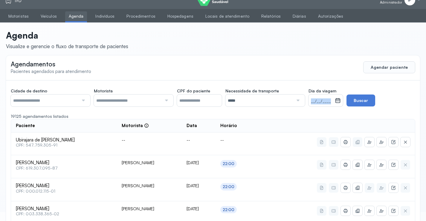
scroll to position [0, 0]
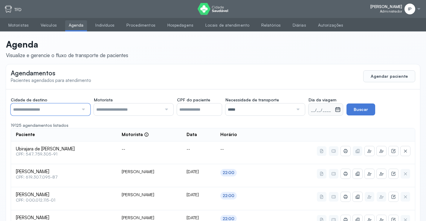
click at [68, 105] on input "text" at bounding box center [45, 109] width 68 height 12
click at [315, 111] on small "__/__/____" at bounding box center [322, 110] width 22 height 6
click at [316, 109] on small "__/__/____" at bounding box center [322, 110] width 22 height 6
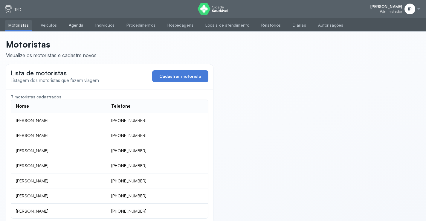
click at [74, 25] on link "Agenda" at bounding box center [76, 25] width 22 height 10
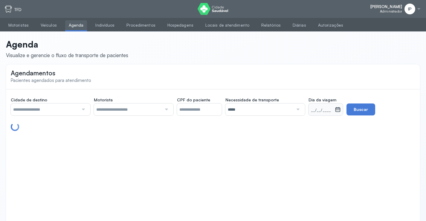
click at [215, 191] on div "Agendamentos Pacientes agendados para atendimento Cidade de destino Todas as ci…" at bounding box center [213, 146] width 414 height 164
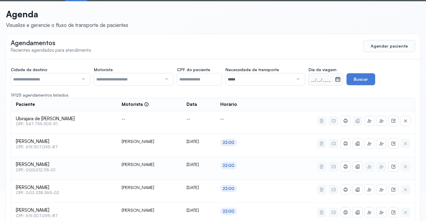
scroll to position [25, 0]
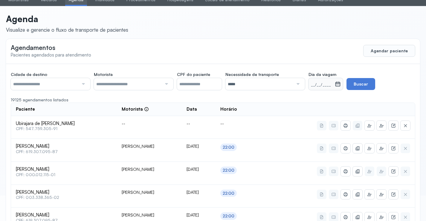
click at [136, 81] on input "text" at bounding box center [128, 84] width 68 height 12
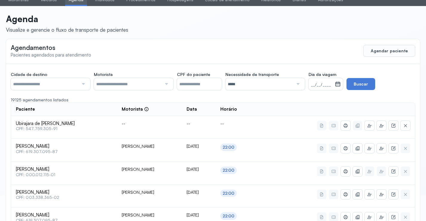
click at [325, 82] on small "__/__/____" at bounding box center [322, 85] width 22 height 6
click at [327, 84] on small "__/__/____" at bounding box center [322, 85] width 22 height 6
click at [327, 86] on small "__/__/____" at bounding box center [322, 85] width 22 height 6
click at [79, 82] on div at bounding box center [83, 84] width 8 height 12
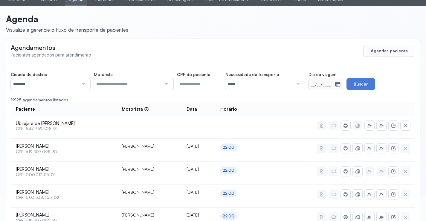
click at [340, 84] on icon at bounding box center [337, 84] width 5 height 4
click at [340, 84] on g at bounding box center [337, 84] width 5 height 5
click at [340, 83] on icon at bounding box center [338, 84] width 6 height 6
click at [338, 83] on icon at bounding box center [338, 84] width 6 height 6
drag, startPoint x: 338, startPoint y: 82, endPoint x: 327, endPoint y: 84, distance: 10.2
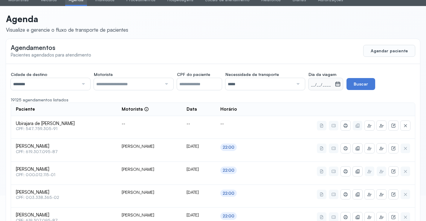
click at [337, 83] on icon at bounding box center [338, 84] width 6 height 6
click at [138, 83] on input "text" at bounding box center [128, 84] width 68 height 12
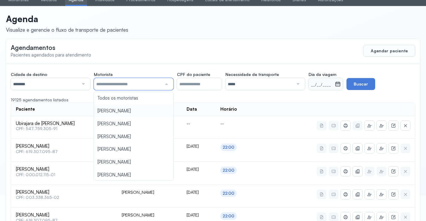
scroll to position [0, 0]
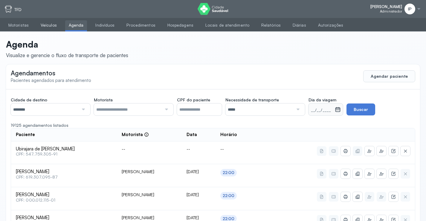
click at [49, 26] on link "Veículos" at bounding box center [48, 25] width 23 height 10
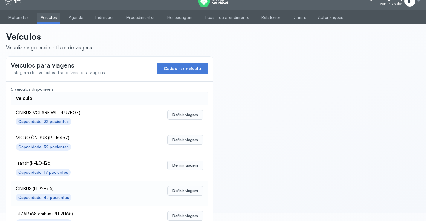
scroll to position [29, 0]
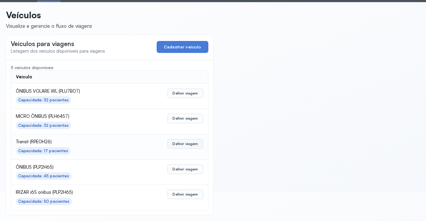
click at [176, 98] on button "Definir viagem" at bounding box center [185, 93] width 36 height 10
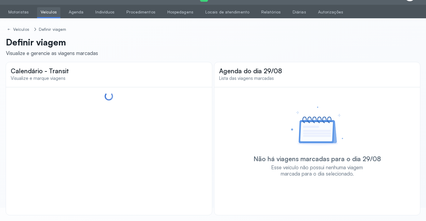
scroll to position [14, 0]
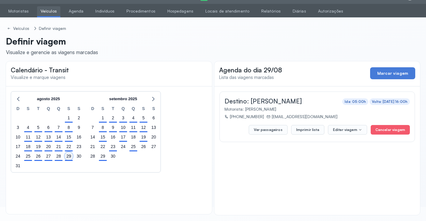
click at [71, 157] on div "29" at bounding box center [69, 156] width 8 height 8
click at [105, 117] on div "1" at bounding box center [103, 118] width 8 height 8
click at [318, 125] on div "Ver passageiros Imprimir lista Editar viagem Cancelar viagem" at bounding box center [327, 127] width 165 height 13
click at [319, 128] on button "Imprimir lista" at bounding box center [307, 130] width 33 height 10
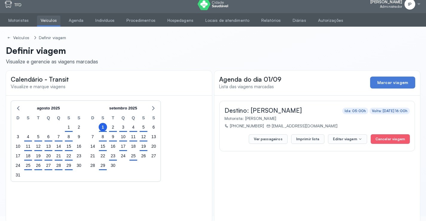
scroll to position [0, 0]
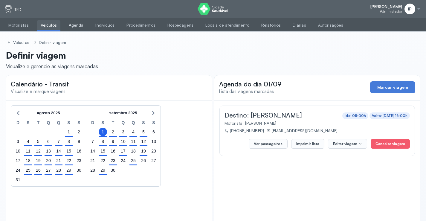
click at [73, 24] on link "Agenda" at bounding box center [76, 25] width 22 height 10
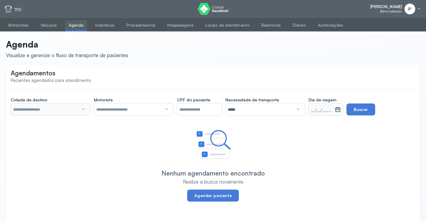
click at [323, 108] on small "__/__/____" at bounding box center [322, 110] width 22 height 6
click at [329, 108] on small "__/__/____" at bounding box center [322, 110] width 22 height 6
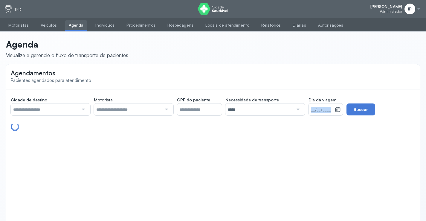
click at [328, 109] on small "__/__/____" at bounding box center [322, 110] width 22 height 6
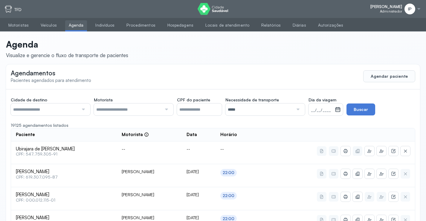
drag, startPoint x: 338, startPoint y: 114, endPoint x: 341, endPoint y: 109, distance: 5.2
click at [338, 113] on div at bounding box center [337, 109] width 4 height 12
click at [341, 109] on icon at bounding box center [338, 109] width 6 height 6
click at [215, 110] on input "CPF do paciente" at bounding box center [199, 109] width 45 height 12
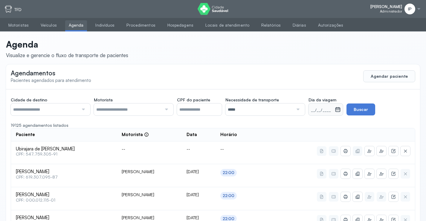
click at [340, 110] on icon at bounding box center [338, 109] width 6 height 6
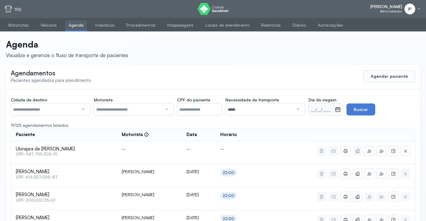
click at [339, 110] on icon at bounding box center [338, 109] width 6 height 6
click at [261, 105] on input "*****" at bounding box center [259, 109] width 68 height 12
click at [324, 111] on small "__/__/____" at bounding box center [322, 110] width 22 height 6
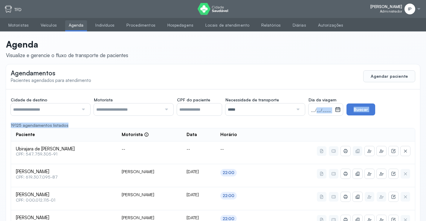
drag, startPoint x: 312, startPoint y: 116, endPoint x: 202, endPoint y: 97, distance: 111.6
click at [124, 108] on input "text" at bounding box center [128, 109] width 68 height 12
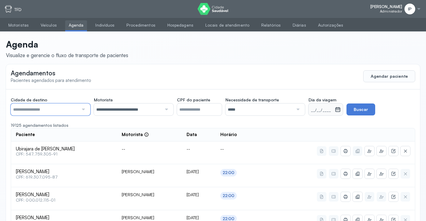
click at [67, 111] on input "text" at bounding box center [45, 109] width 68 height 12
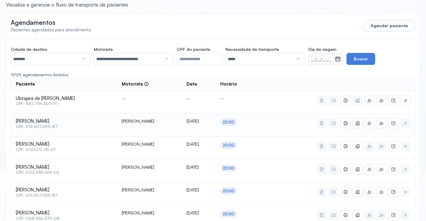
scroll to position [60, 0]
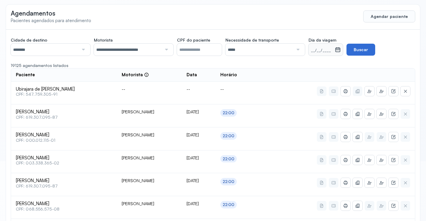
click at [352, 51] on button "Buscar" at bounding box center [360, 50] width 29 height 12
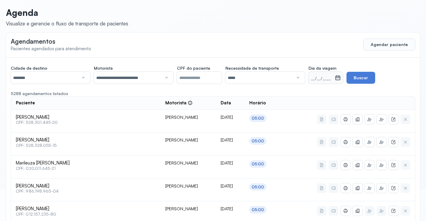
scroll to position [0, 0]
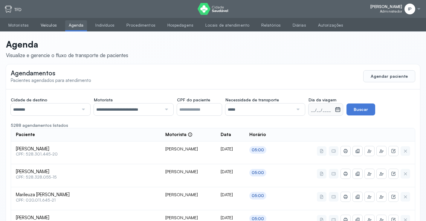
click at [52, 24] on link "Veículos" at bounding box center [48, 25] width 23 height 10
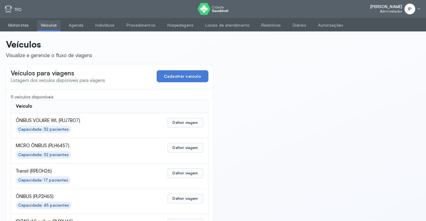
click at [22, 26] on link "Motoristas" at bounding box center [18, 25] width 27 height 10
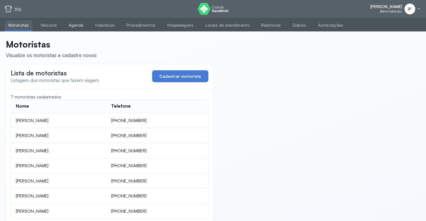
click at [75, 27] on link "Agenda" at bounding box center [76, 25] width 22 height 10
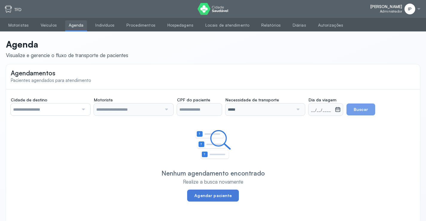
type input "**********"
type input "********"
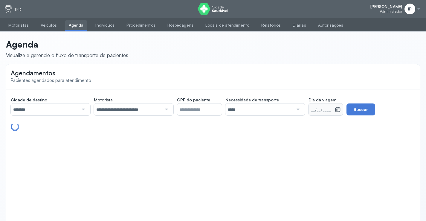
click at [335, 110] on div "__/__/____" at bounding box center [321, 109] width 26 height 12
click at [334, 110] on div "__/__/____" at bounding box center [321, 109] width 26 height 12
click at [332, 110] on small "__/__/____" at bounding box center [322, 110] width 22 height 6
click at [335, 113] on div "__/__/____" at bounding box center [321, 109] width 26 height 12
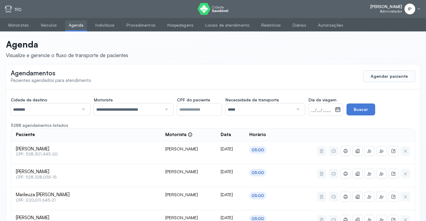
click at [335, 113] on div "__/__/____" at bounding box center [321, 109] width 26 height 12
click at [386, 77] on button "Agendar paciente" at bounding box center [389, 76] width 52 height 12
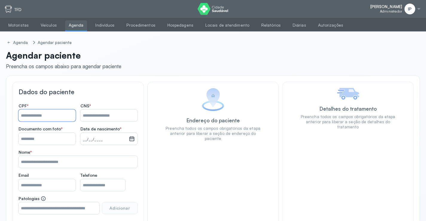
click at [45, 114] on input "Nome *" at bounding box center [47, 115] width 57 height 12
type input "**********"
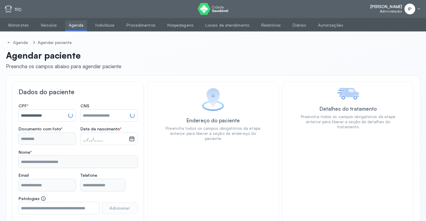
type input "**********"
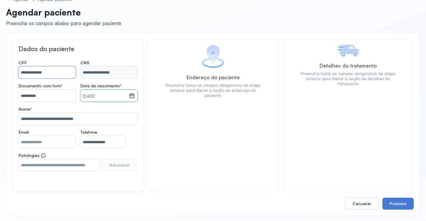
scroll to position [44, 0]
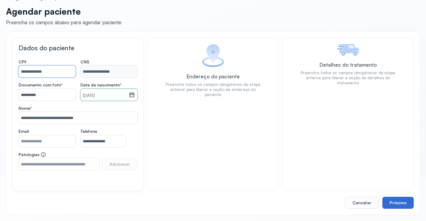
type input "**********"
click at [404, 200] on button "Próximo" at bounding box center [397, 203] width 31 height 12
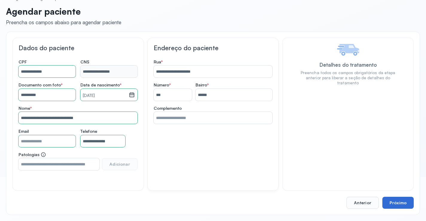
click at [404, 200] on button "Próximo" at bounding box center [397, 203] width 31 height 12
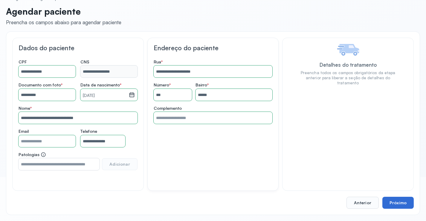
click at [404, 200] on button "Próximo" at bounding box center [397, 203] width 31 height 12
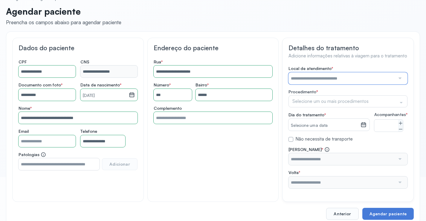
click at [306, 74] on input "text" at bounding box center [341, 78] width 107 height 12
click at [311, 105] on div "Local de atendimento * *** A CLINICA DA MULHER ABO AMOR SAUDE ANACON ANDRE PRIN…" at bounding box center [347, 127] width 119 height 122
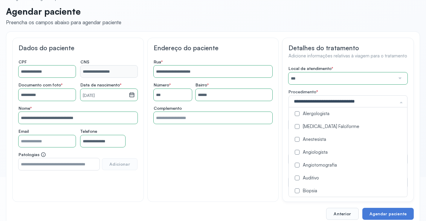
scroll to position [0, 0]
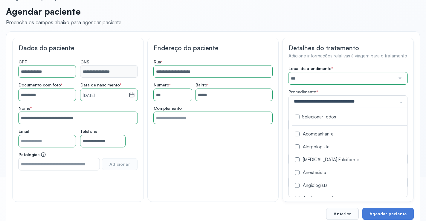
click at [322, 131] on div "Acompanhante" at bounding box center [349, 134] width 114 height 6
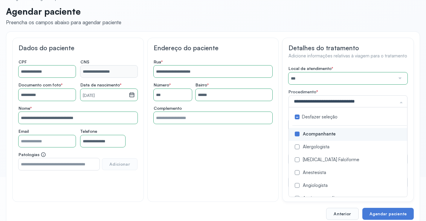
click at [285, 137] on div "Detalhes do tratamento Adicione informações relativas à viagem para o tratament…" at bounding box center [347, 120] width 131 height 164
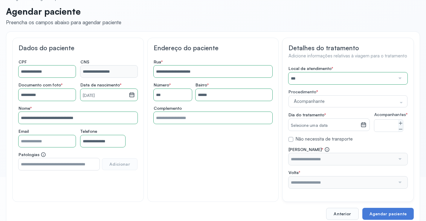
click at [310, 125] on small "Selecione uma data" at bounding box center [324, 125] width 67 height 6
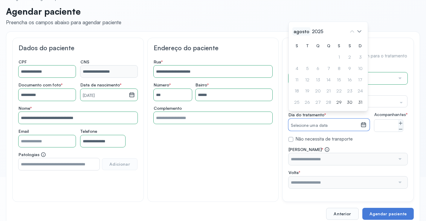
click at [310, 36] on span "agosto" at bounding box center [317, 31] width 14 height 8
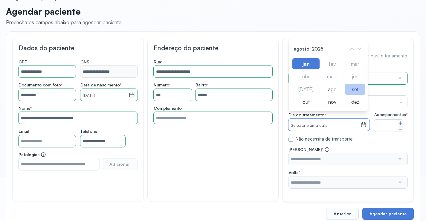
click at [343, 96] on div "set" at bounding box center [332, 101] width 22 height 11
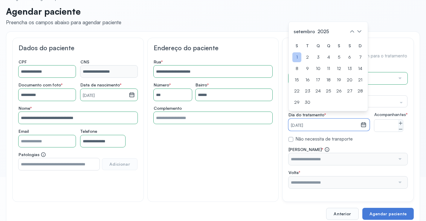
click at [356, 59] on div "1" at bounding box center [360, 57] width 9 height 10
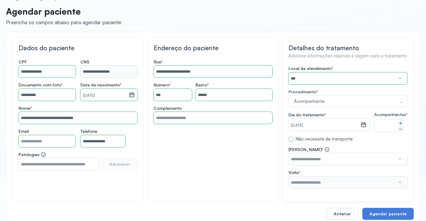
drag, startPoint x: 300, startPoint y: 144, endPoint x: 303, endPoint y: 146, distance: 3.6
click at [300, 142] on label "Não necessita de transporte" at bounding box center [323, 139] width 57 height 6
click at [318, 142] on label "Não necessita de transporte" at bounding box center [323, 139] width 57 height 6
click at [352, 164] on input "text" at bounding box center [341, 159] width 107 height 12
click at [360, 137] on div "Local de atendimento * *** A CLINICA DA MULHER ABO AMOR SAUDE ANACON ANDRE PRIN…" at bounding box center [347, 127] width 119 height 122
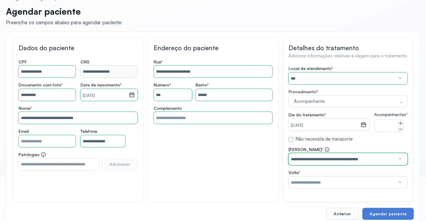
click at [354, 163] on input "**********" at bounding box center [341, 159] width 107 height 12
click at [357, 148] on div "Local de atendimento * *** A CLINICA DA MULHER ABO AMOR SAUDE ANACON ANDRE PRIN…" at bounding box center [347, 127] width 119 height 122
click at [354, 188] on input "text" at bounding box center [341, 182] width 107 height 12
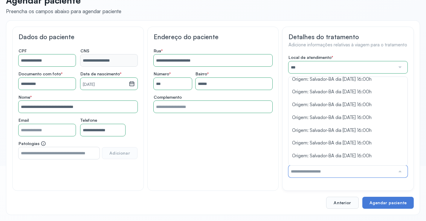
scroll to position [56, 0]
click at [411, 124] on div "Detalhes do tratamento Adicione informações relativas à viagem para o tratament…" at bounding box center [347, 109] width 131 height 164
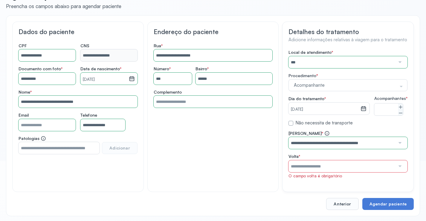
click at [356, 167] on input "text" at bounding box center [341, 166] width 107 height 12
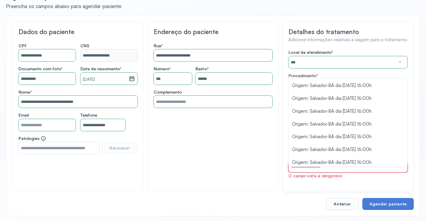
scroll to position [205, 0]
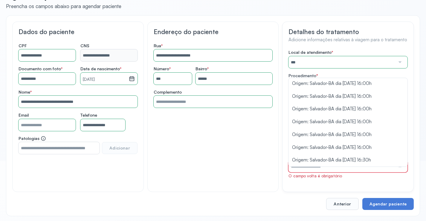
click at [410, 148] on div "Detalhes do tratamento Adicione informações relativas à viagem para o tratament…" at bounding box center [347, 107] width 131 height 170
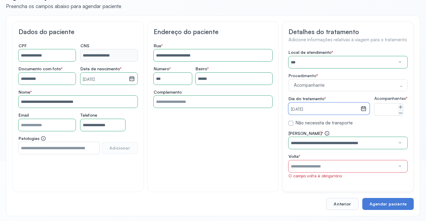
click at [302, 104] on div "[DATE]" at bounding box center [324, 108] width 72 height 12
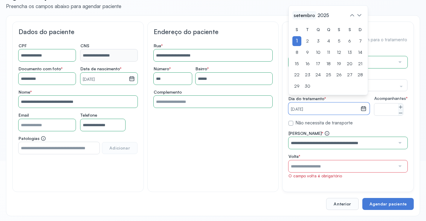
drag, startPoint x: 306, startPoint y: 17, endPoint x: 311, endPoint y: 26, distance: 10.3
click at [316, 18] on span "setembro" at bounding box center [323, 15] width 14 height 8
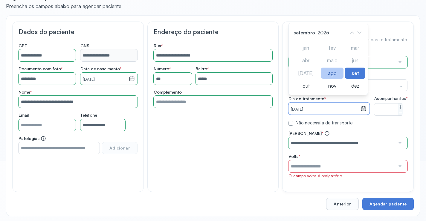
click at [319, 80] on div "ago" at bounding box center [305, 85] width 27 height 11
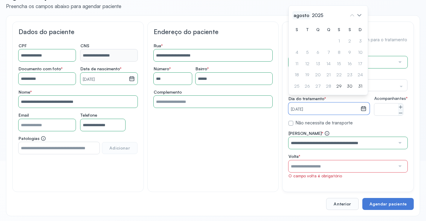
click at [310, 19] on span "agosto" at bounding box center [317, 15] width 14 height 8
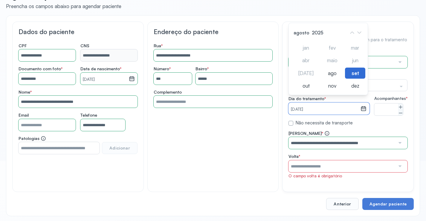
click at [345, 78] on div "set" at bounding box center [355, 73] width 20 height 11
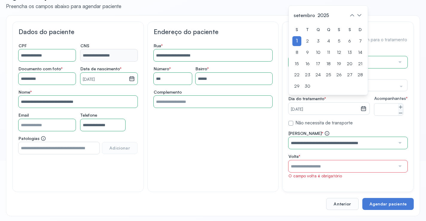
click at [315, 126] on label "Não necessita de transporte" at bounding box center [323, 123] width 57 height 6
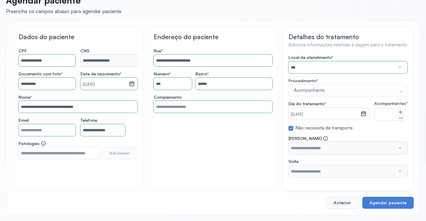
click at [315, 128] on label "Não necessita de transporte" at bounding box center [323, 128] width 57 height 6
click at [325, 146] on input "text" at bounding box center [341, 148] width 107 height 12
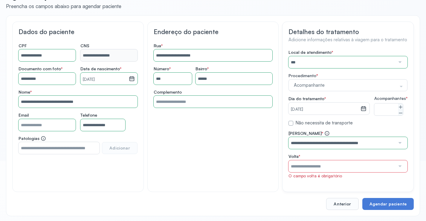
click at [349, 110] on div "Local de atendimento * *** A CLINICA DA MULHER ABO AMOR SAUDE ANACON ANDRE PRIN…" at bounding box center [347, 114] width 119 height 129
click at [344, 169] on input "text" at bounding box center [341, 166] width 107 height 12
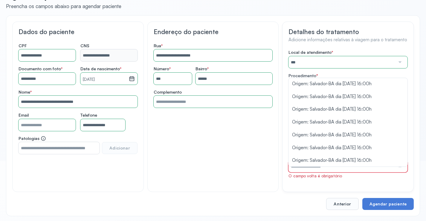
scroll to position [0, 0]
click at [345, 91] on div "Local de atendimento * *** A CLINICA DA MULHER ABO AMOR SAUDE ANACON ANDRE PRIN…" at bounding box center [347, 114] width 119 height 129
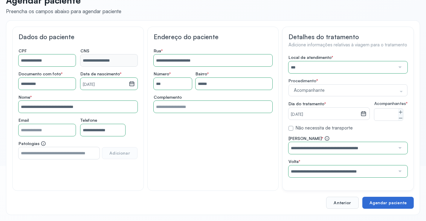
click at [373, 200] on button "Agendar paciente" at bounding box center [387, 203] width 51 height 12
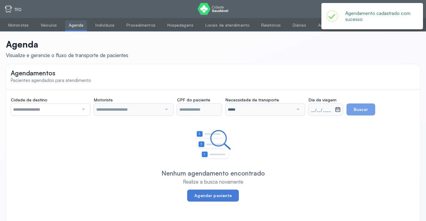
type input "**********"
type input "********"
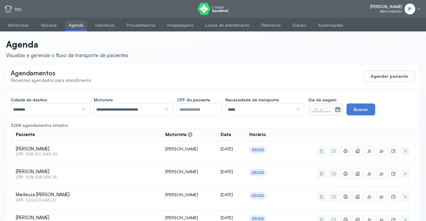
click at [296, 106] on div at bounding box center [297, 109] width 8 height 12
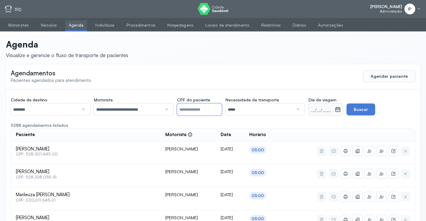
click at [200, 110] on input "CPF do paciente" at bounding box center [199, 109] width 45 height 12
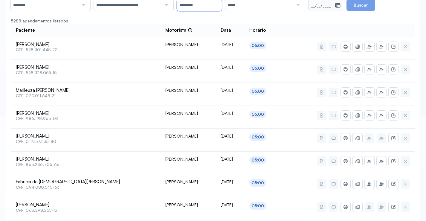
scroll to position [14, 0]
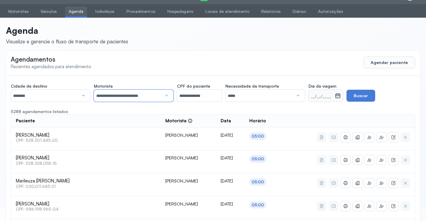
click at [129, 94] on input "**********" at bounding box center [128, 96] width 68 height 12
click at [75, 90] on input "********" at bounding box center [45, 96] width 68 height 12
drag, startPoint x: 48, startPoint y: 137, endPoint x: 85, endPoint y: 129, distance: 38.7
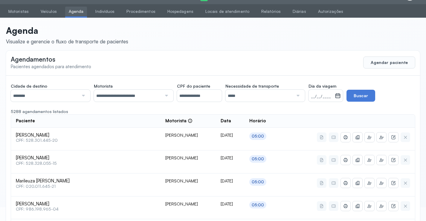
click at [322, 94] on small "__/__/____" at bounding box center [322, 97] width 22 height 6
click at [340, 96] on icon at bounding box center [338, 96] width 6 height 6
click at [338, 97] on icon at bounding box center [337, 96] width 3 height 1
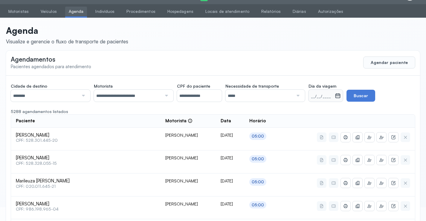
click at [331, 100] on div "__/__/____" at bounding box center [321, 96] width 26 height 12
click at [330, 96] on small "__/__/____" at bounding box center [322, 97] width 22 height 6
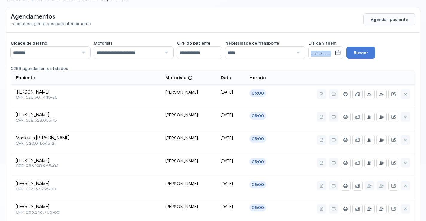
scroll to position [0, 0]
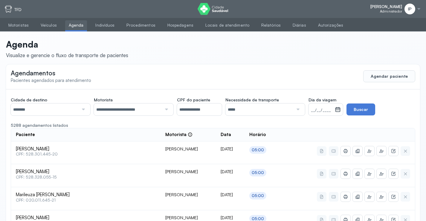
click at [208, 110] on input "**********" at bounding box center [199, 109] width 45 height 12
type input "*"
click at [336, 110] on icon at bounding box center [338, 109] width 6 height 6
click at [335, 110] on div "__/__/____" at bounding box center [321, 109] width 26 height 12
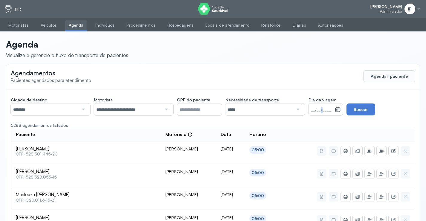
click at [323, 110] on small "__/__/____" at bounding box center [322, 110] width 22 height 6
click at [330, 111] on small "__/__/____" at bounding box center [322, 110] width 22 height 6
click at [420, 7] on div at bounding box center [418, 9] width 5 height 5
click at [384, 43] on div "Sair" at bounding box center [386, 42] width 28 height 5
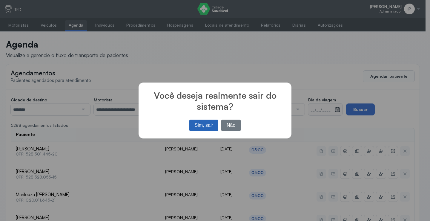
click at [209, 125] on button "Sim, sair" at bounding box center [203, 125] width 29 height 11
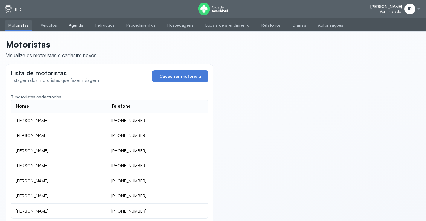
click at [72, 24] on link "Agenda" at bounding box center [76, 25] width 22 height 10
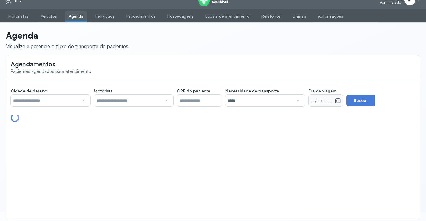
scroll to position [14, 0]
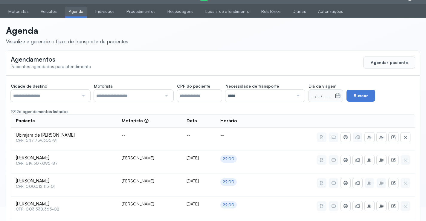
click at [67, 97] on input "text" at bounding box center [45, 96] width 68 height 12
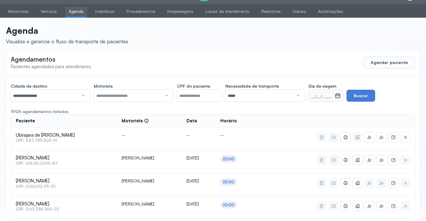
click at [339, 97] on icon at bounding box center [337, 96] width 3 height 1
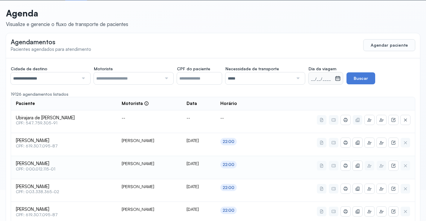
scroll to position [60, 0]
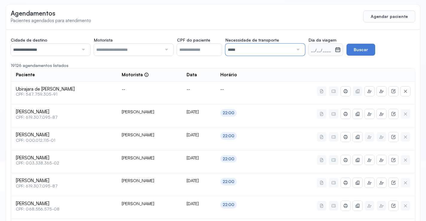
click at [289, 49] on input "*****" at bounding box center [259, 50] width 68 height 12
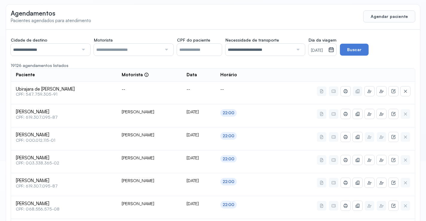
click at [73, 49] on input "**********" at bounding box center [45, 50] width 68 height 12
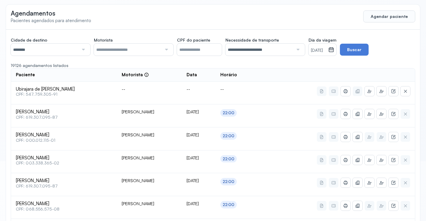
click at [328, 47] on div "[DATE]" at bounding box center [318, 50] width 20 height 12
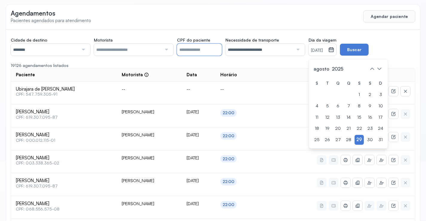
click at [181, 49] on input "CPF do paciente" at bounding box center [199, 50] width 45 height 12
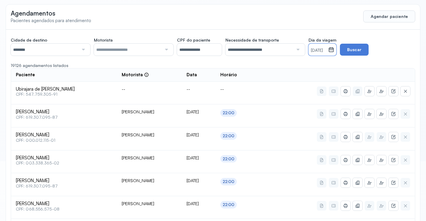
click at [326, 51] on small "[DATE]" at bounding box center [318, 51] width 15 height 6
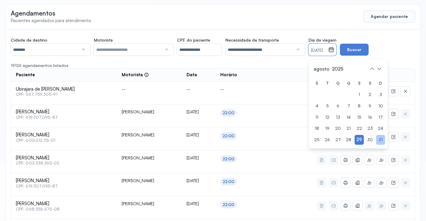
click at [381, 141] on div "31" at bounding box center [380, 140] width 9 height 10
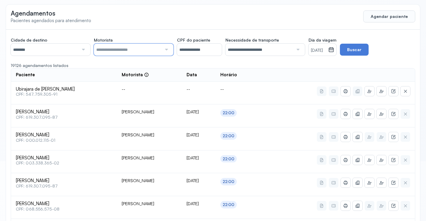
click at [157, 48] on input "text" at bounding box center [128, 50] width 68 height 12
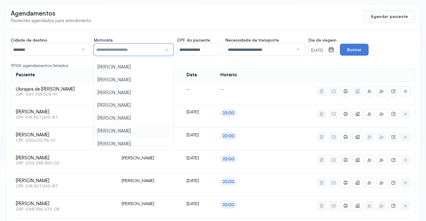
scroll to position [14, 0]
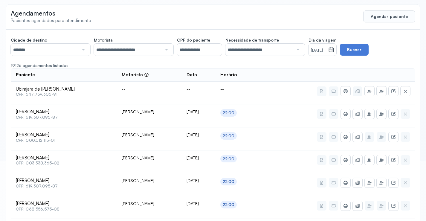
click at [368, 47] on button "Buscar" at bounding box center [354, 50] width 29 height 12
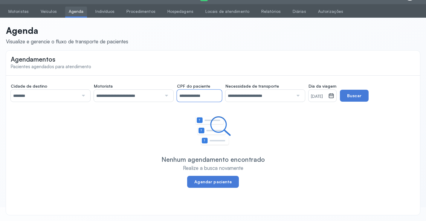
click at [210, 95] on input "**********" at bounding box center [199, 96] width 45 height 12
type input "*"
click at [152, 95] on input "**********" at bounding box center [128, 96] width 68 height 12
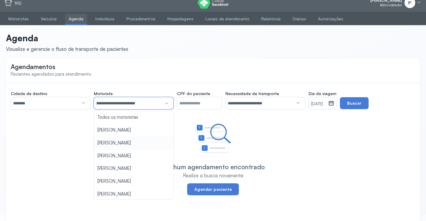
scroll to position [0, 0]
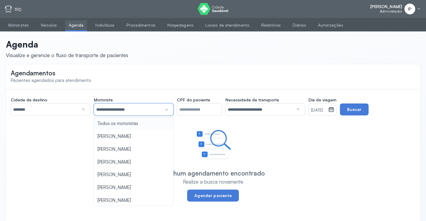
click at [147, 125] on div "**********" at bounding box center [213, 154] width 414 height 131
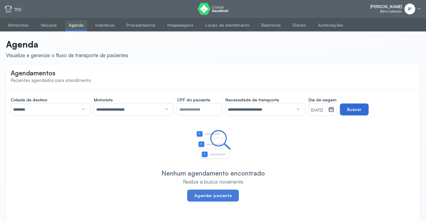
click at [356, 105] on button "Buscar" at bounding box center [354, 109] width 29 height 12
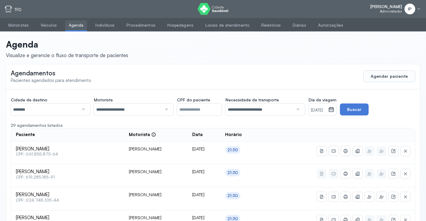
click at [80, 105] on div at bounding box center [83, 109] width 8 height 12
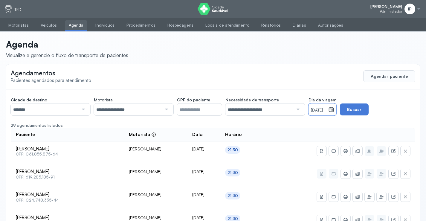
click at [319, 108] on small "[DATE]" at bounding box center [318, 110] width 15 height 6
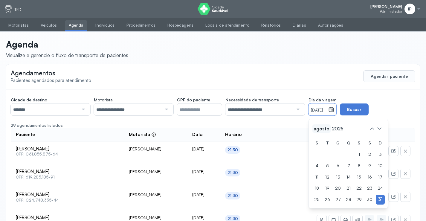
drag, startPoint x: 315, startPoint y: 125, endPoint x: 320, endPoint y: 127, distance: 5.5
click at [330, 125] on span "agosto" at bounding box center [337, 128] width 14 height 8
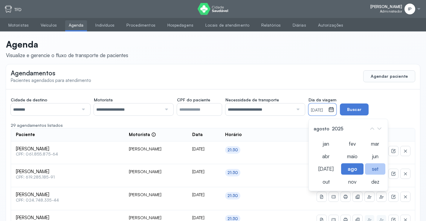
click at [363, 176] on div "set" at bounding box center [352, 181] width 22 height 11
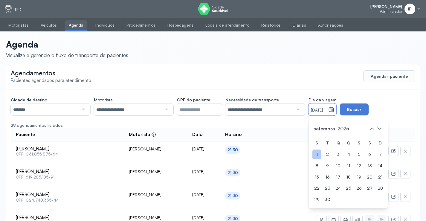
click at [376, 153] on div "1" at bounding box center [380, 154] width 9 height 10
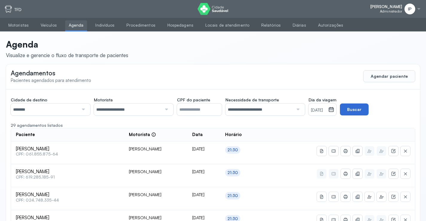
click at [362, 111] on button "Buscar" at bounding box center [354, 109] width 29 height 12
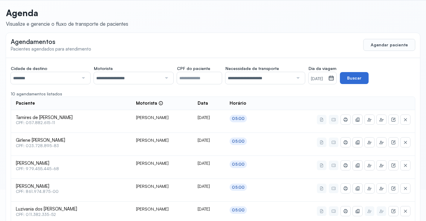
scroll to position [30, 0]
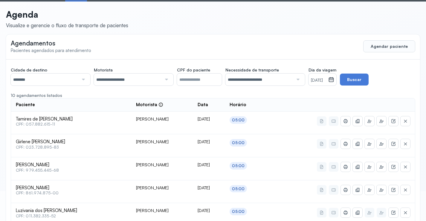
click at [63, 78] on input "********" at bounding box center [45, 79] width 68 height 12
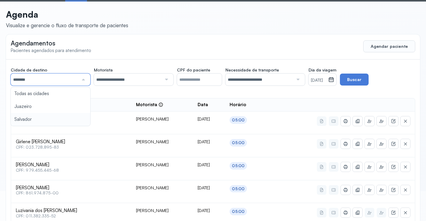
click at [51, 118] on div "**********" at bounding box center [213, 211] width 414 height 305
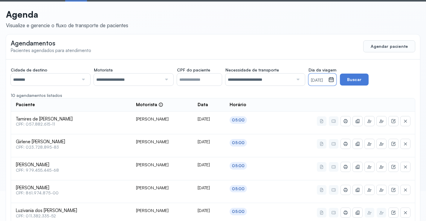
click at [326, 79] on small "[DATE]" at bounding box center [318, 80] width 15 height 6
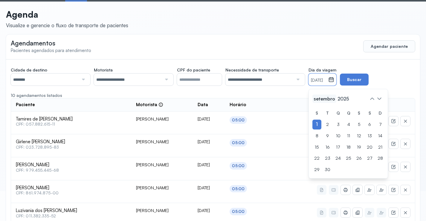
click at [336, 99] on span "setembro" at bounding box center [343, 98] width 14 height 8
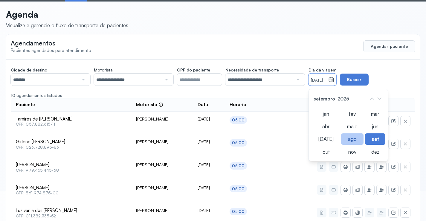
click at [339, 146] on div "ago" at bounding box center [325, 151] width 27 height 11
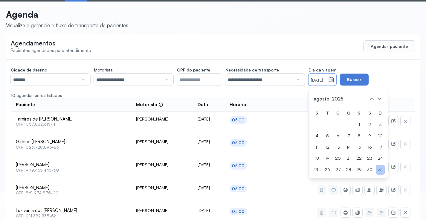
click at [381, 169] on div "31" at bounding box center [380, 170] width 9 height 10
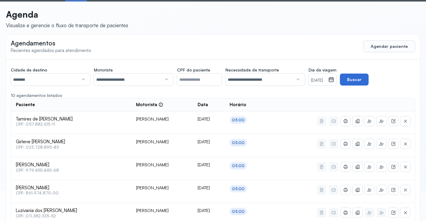
click at [367, 79] on button "Buscar" at bounding box center [354, 79] width 29 height 12
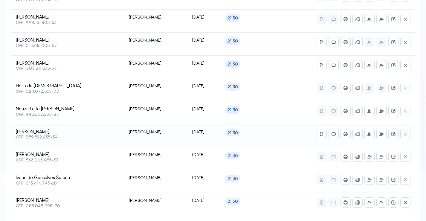
scroll to position [294, 0]
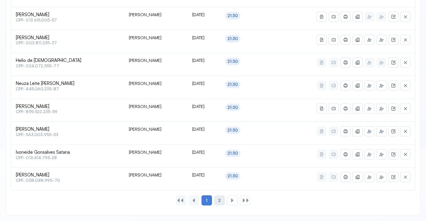
click at [219, 199] on span "2" at bounding box center [219, 200] width 2 height 5
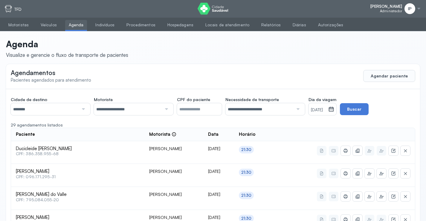
scroll to position [0, 0]
click at [50, 27] on link "Veículos" at bounding box center [48, 25] width 23 height 10
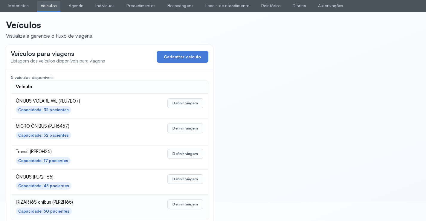
scroll to position [29, 0]
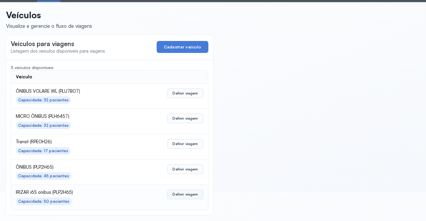
click at [179, 194] on button "Definir viagem" at bounding box center [185, 194] width 36 height 10
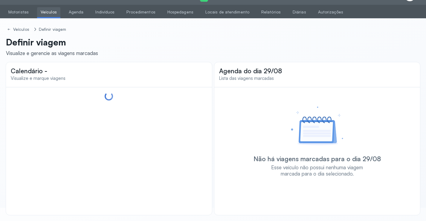
scroll to position [13, 0]
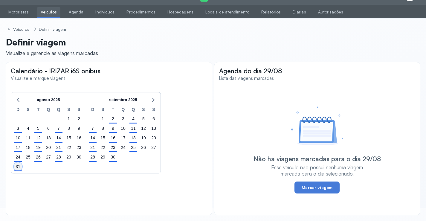
click at [16, 168] on div "31" at bounding box center [18, 166] width 8 height 8
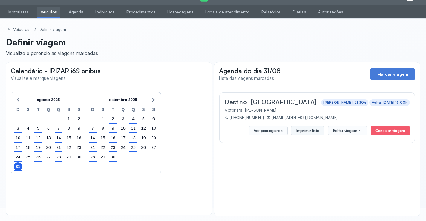
click at [310, 129] on button "Imprimir lista" at bounding box center [307, 131] width 33 height 10
click at [72, 12] on link "Agenda" at bounding box center [76, 12] width 22 height 10
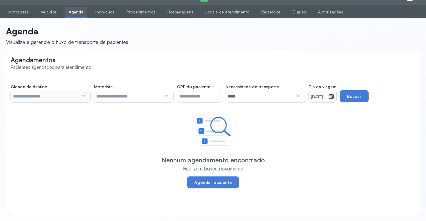
type input "********"
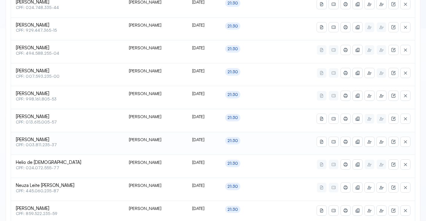
scroll to position [222, 0]
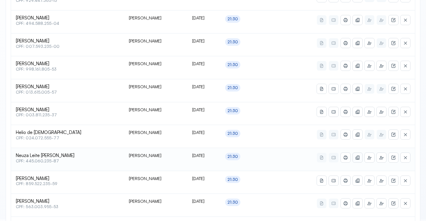
click at [355, 155] on button at bounding box center [358, 158] width 10 height 10
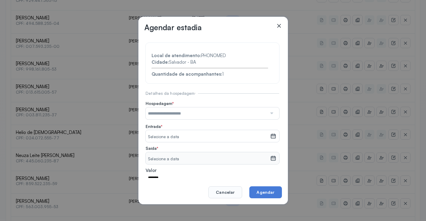
click at [228, 112] on input "text" at bounding box center [205, 113] width 121 height 12
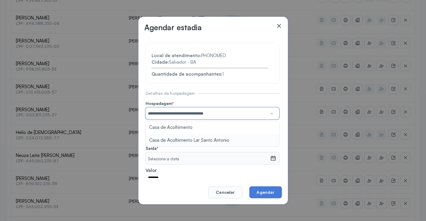
click at [210, 138] on section "**********" at bounding box center [212, 128] width 134 height 171
click at [210, 139] on small "Selecione a data" at bounding box center [208, 137] width 120 height 6
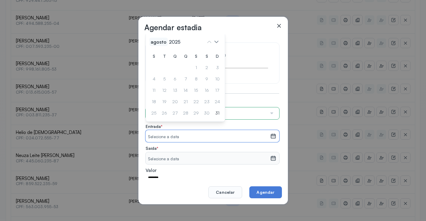
click at [168, 41] on span "agosto" at bounding box center [175, 42] width 14 height 8
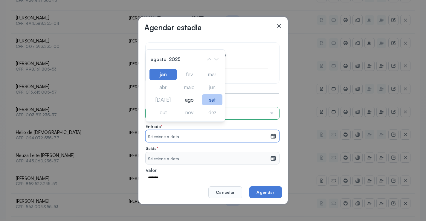
click at [200, 107] on div "set" at bounding box center [189, 112] width 22 height 11
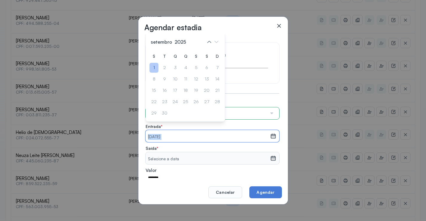
click at [213, 67] on div "1" at bounding box center [217, 68] width 9 height 10
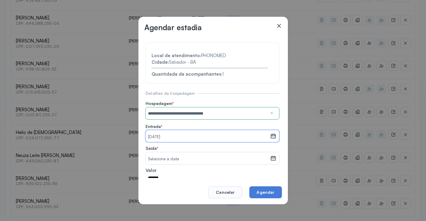
click at [177, 157] on small "Selecione a data" at bounding box center [208, 159] width 120 height 6
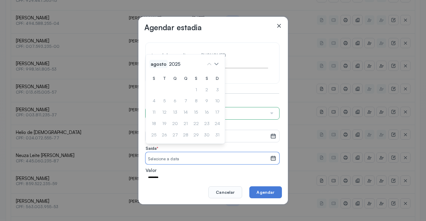
click at [151, 63] on span "agosto" at bounding box center [158, 64] width 18 height 8
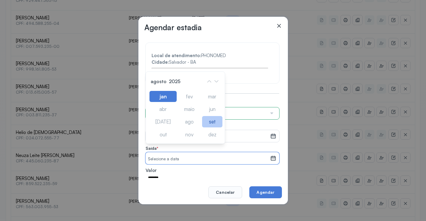
click at [208, 121] on div "set" at bounding box center [212, 121] width 20 height 11
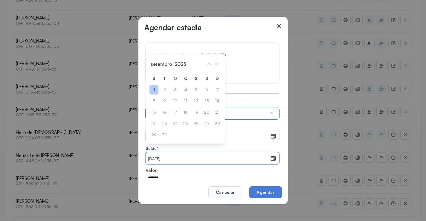
click at [153, 88] on div "1" at bounding box center [153, 90] width 9 height 10
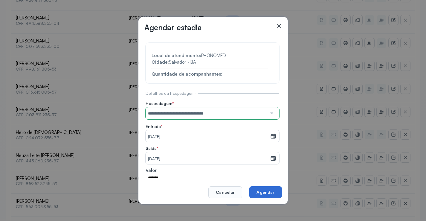
click at [265, 193] on button "Agendar" at bounding box center [265, 192] width 32 height 12
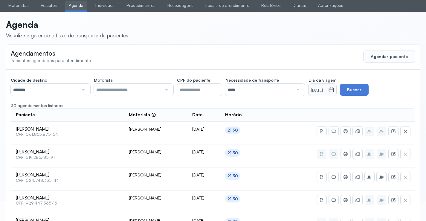
scroll to position [0, 0]
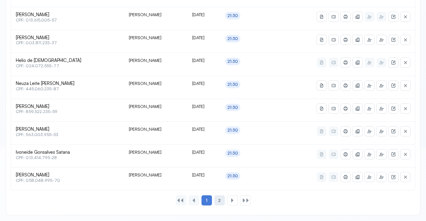
click at [220, 201] on span "2" at bounding box center [219, 200] width 2 height 5
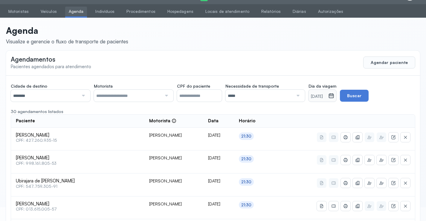
scroll to position [294, 0]
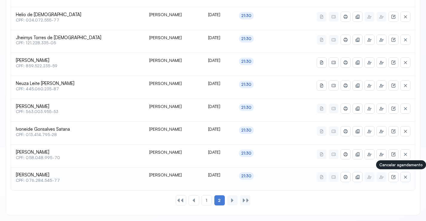
click at [408, 177] on button at bounding box center [405, 177] width 10 height 10
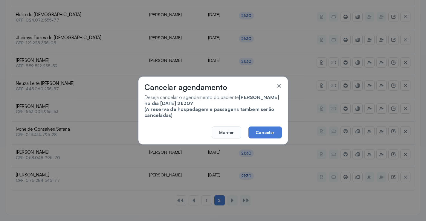
click at [277, 82] on icon at bounding box center [279, 85] width 6 height 6
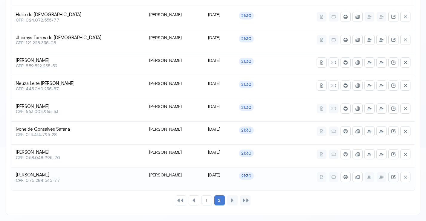
click at [392, 175] on icon at bounding box center [393, 176] width 5 height 5
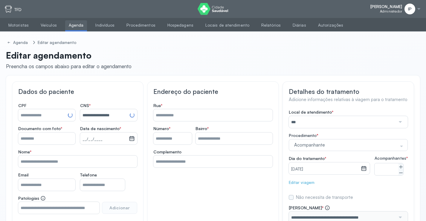
type input "**********"
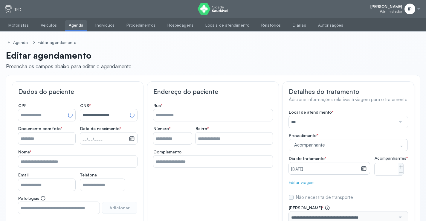
type input "**********"
type input "***"
type input "******"
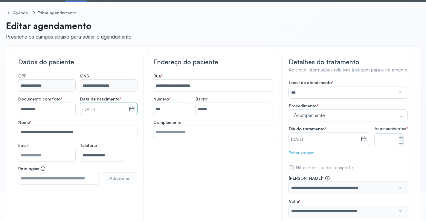
scroll to position [74, 0]
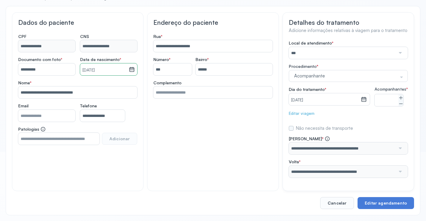
click at [312, 127] on label "Não necessita de transporte" at bounding box center [324, 128] width 57 height 6
click at [298, 111] on div "Editar viagem" at bounding box center [348, 113] width 119 height 5
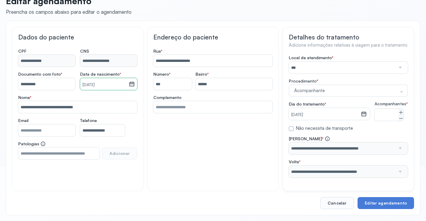
click at [299, 128] on label "Não necessita de transporte" at bounding box center [324, 128] width 57 height 6
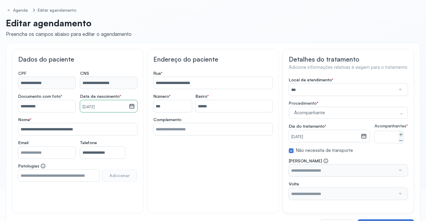
scroll to position [0, 0]
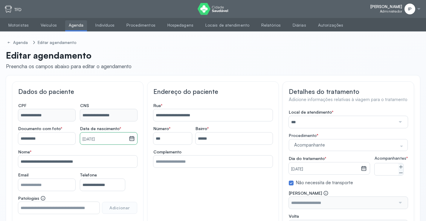
click at [78, 23] on link "Agenda" at bounding box center [76, 25] width 22 height 10
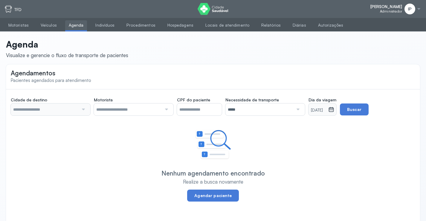
type input "********"
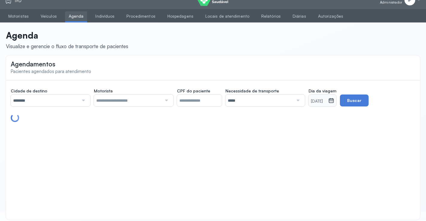
scroll to position [14, 0]
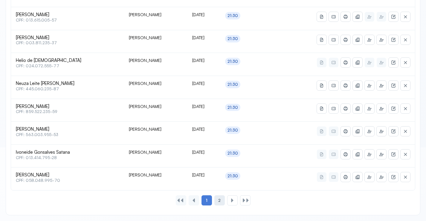
click at [227, 198] on div "2" at bounding box center [232, 200] width 10 height 10
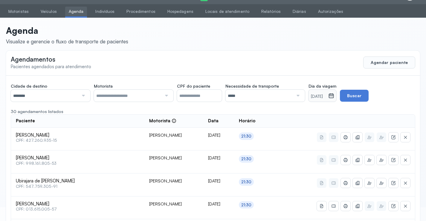
scroll to position [294, 0]
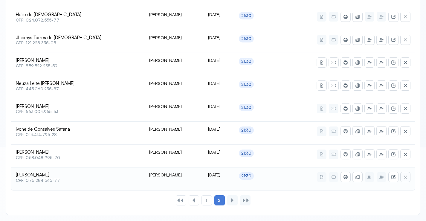
click at [405, 174] on button at bounding box center [405, 177] width 10 height 10
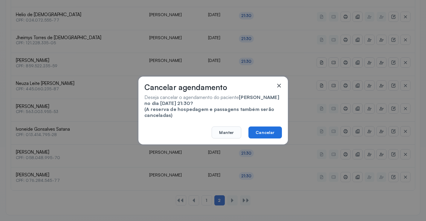
click at [260, 131] on button "Cancelar" at bounding box center [264, 132] width 33 height 12
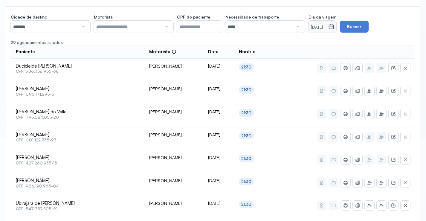
scroll to position [2, 0]
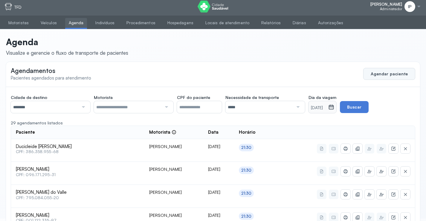
click at [397, 75] on button "Agendar paciente" at bounding box center [389, 74] width 52 height 12
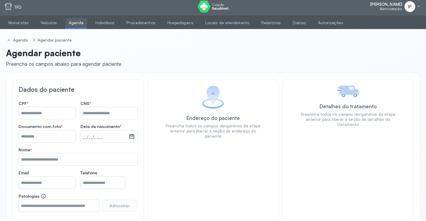
click at [40, 110] on input "Nome *" at bounding box center [47, 113] width 57 height 12
type input "**********"
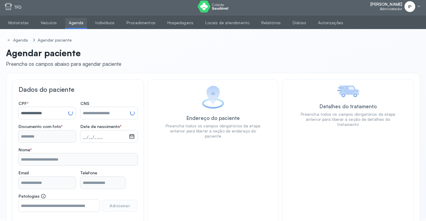
type input "**********"
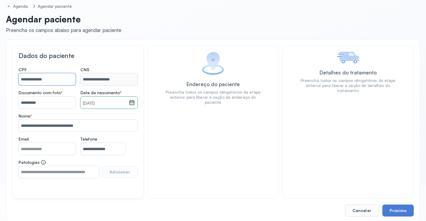
scroll to position [44, 0]
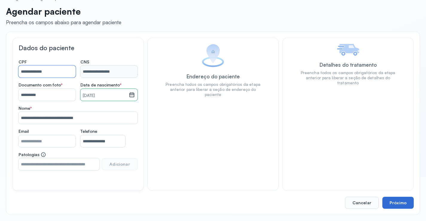
click at [399, 200] on button "Próximo" at bounding box center [397, 203] width 31 height 12
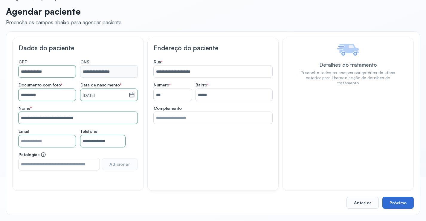
click at [392, 200] on button "Próximo" at bounding box center [397, 203] width 31 height 12
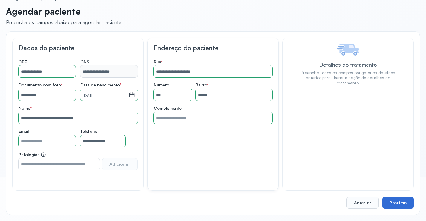
click at [392, 200] on button "Próximo" at bounding box center [397, 203] width 31 height 12
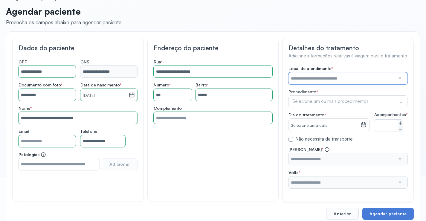
click at [311, 79] on input "text" at bounding box center [341, 78] width 107 height 12
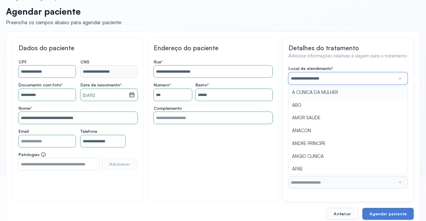
click at [312, 92] on div "**********" at bounding box center [347, 127] width 119 height 122
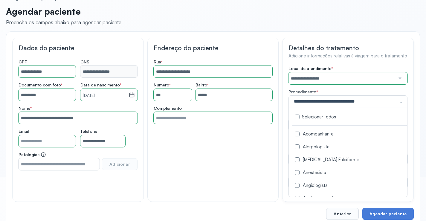
click at [311, 137] on div "Acompanhante" at bounding box center [349, 134] width 114 height 6
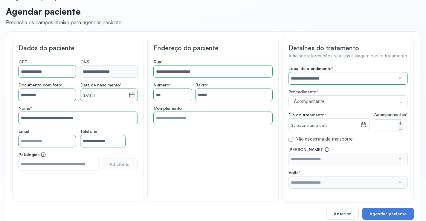
click at [288, 138] on div "**********" at bounding box center [347, 120] width 131 height 164
click at [306, 125] on small "Selecione uma data" at bounding box center [324, 125] width 67 height 6
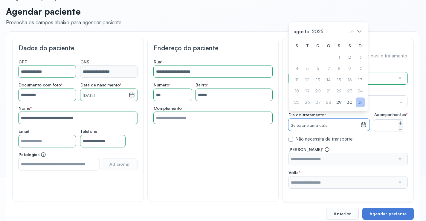
click at [359, 106] on div "31" at bounding box center [360, 102] width 9 height 10
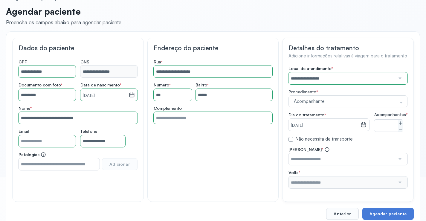
click at [318, 142] on label "Não necessita de transporte" at bounding box center [323, 139] width 57 height 6
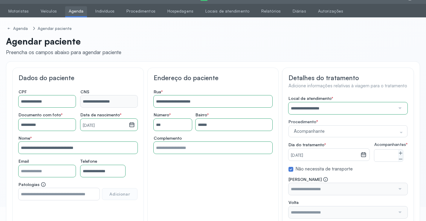
scroll to position [0, 0]
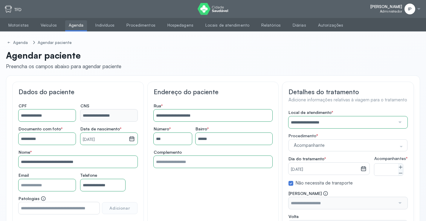
click at [73, 24] on link "Agenda" at bounding box center [76, 25] width 22 height 10
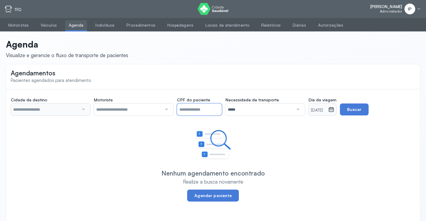
click at [186, 107] on input "CPF do paciente" at bounding box center [199, 109] width 45 height 12
type input "********"
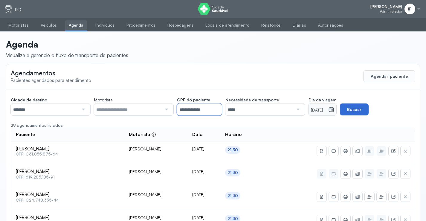
click at [360, 109] on button "Buscar" at bounding box center [354, 109] width 29 height 12
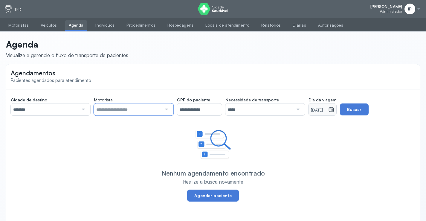
click at [160, 107] on input "text" at bounding box center [128, 109] width 68 height 12
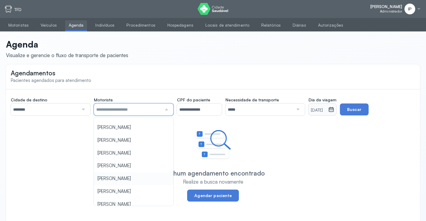
scroll to position [14, 0]
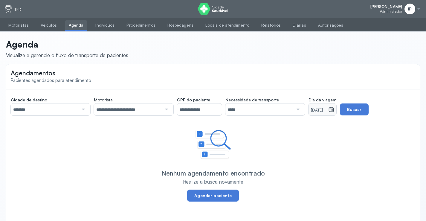
click at [127, 197] on div "**********" at bounding box center [213, 154] width 414 height 131
click at [360, 108] on button "Buscar" at bounding box center [354, 109] width 29 height 12
click at [156, 107] on input "**********" at bounding box center [128, 109] width 68 height 12
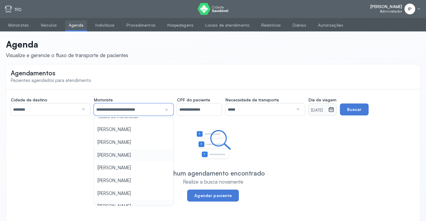
scroll to position [0, 0]
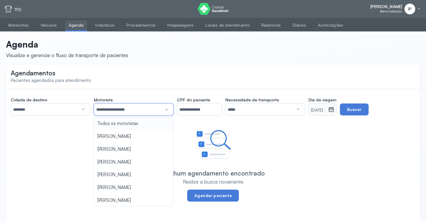
click at [131, 124] on div "**********" at bounding box center [213, 154] width 414 height 131
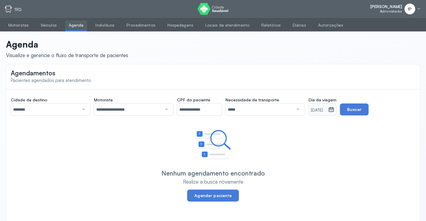
click at [299, 106] on div at bounding box center [297, 109] width 8 height 12
click at [266, 149] on div "**********" at bounding box center [213, 154] width 414 height 131
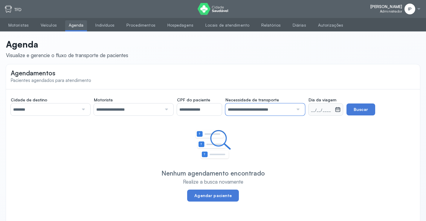
click at [255, 108] on input "**********" at bounding box center [259, 109] width 68 height 12
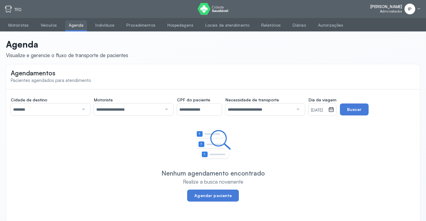
click at [254, 137] on div "**********" at bounding box center [213, 154] width 414 height 131
click at [326, 109] on small "[DATE]" at bounding box center [318, 110] width 15 height 6
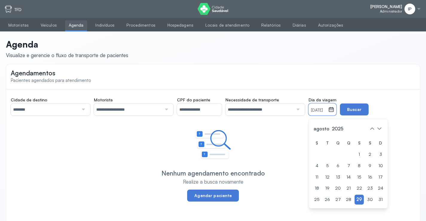
click at [378, 196] on div "31" at bounding box center [380, 199] width 9 height 10
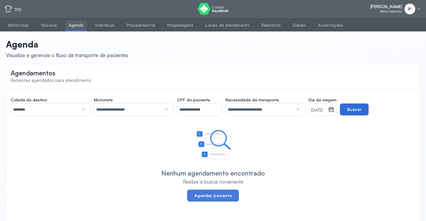
click at [365, 110] on button "Buscar" at bounding box center [354, 109] width 29 height 12
click at [288, 114] on input "**********" at bounding box center [259, 109] width 68 height 12
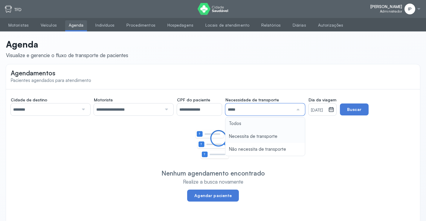
click at [250, 122] on div "**********" at bounding box center [213, 154] width 414 height 131
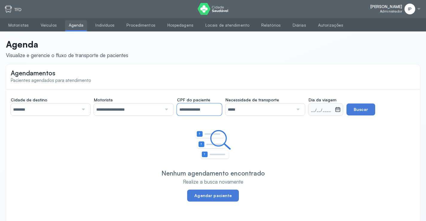
click at [221, 105] on input "**********" at bounding box center [199, 109] width 45 height 12
type input "*"
click at [276, 106] on input "*****" at bounding box center [259, 109] width 68 height 12
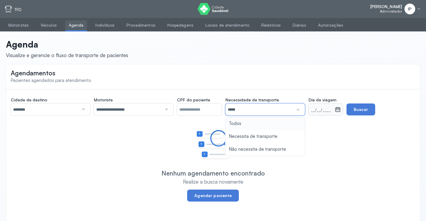
click at [332, 111] on small "__/__/____" at bounding box center [322, 110] width 22 height 6
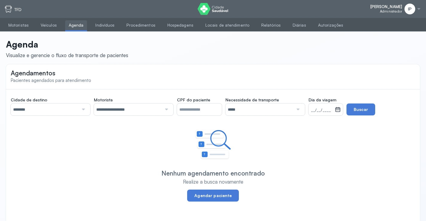
click at [326, 112] on small "__/__/____" at bounding box center [322, 110] width 22 height 6
click at [282, 111] on input "*****" at bounding box center [259, 109] width 68 height 12
click at [253, 120] on div "**********" at bounding box center [213, 154] width 414 height 131
click at [330, 106] on div "__/__/____" at bounding box center [321, 109] width 26 height 12
click at [331, 106] on div "__/__/____" at bounding box center [321, 109] width 26 height 12
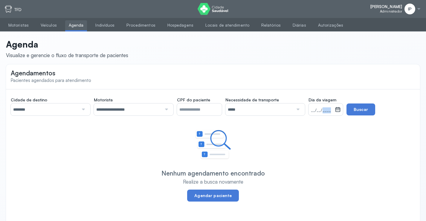
click at [331, 107] on div "__/__/____" at bounding box center [321, 109] width 26 height 12
click at [334, 108] on div "__/__/____" at bounding box center [321, 109] width 26 height 12
click at [334, 109] on div "__/__/____" at bounding box center [321, 109] width 26 height 12
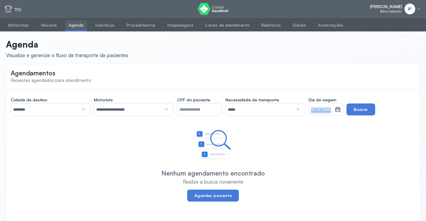
click at [334, 109] on div "__/__/____" at bounding box center [321, 109] width 26 height 12
drag, startPoint x: 341, startPoint y: 108, endPoint x: 336, endPoint y: 110, distance: 4.6
click at [341, 108] on icon at bounding box center [338, 109] width 6 height 6
click at [275, 105] on input "*****" at bounding box center [259, 109] width 68 height 12
click at [273, 134] on div "**********" at bounding box center [213, 154] width 414 height 131
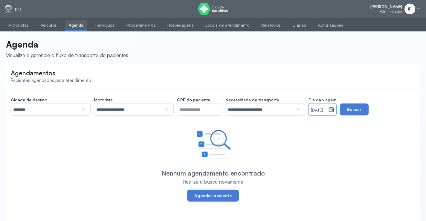
click at [326, 108] on small "[DATE]" at bounding box center [318, 110] width 15 height 6
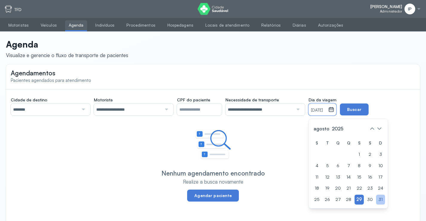
click at [381, 196] on div "31" at bounding box center [380, 199] width 9 height 10
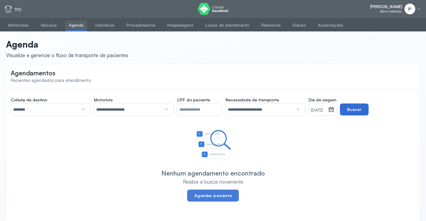
click at [360, 108] on button "Buscar" at bounding box center [354, 109] width 29 height 12
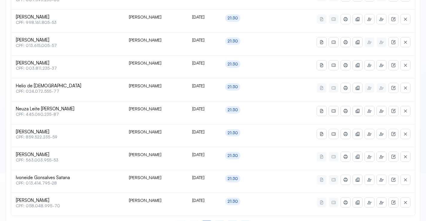
scroll to position [294, 0]
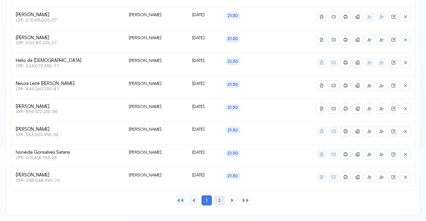
click at [227, 199] on div "2" at bounding box center [232, 200] width 10 height 10
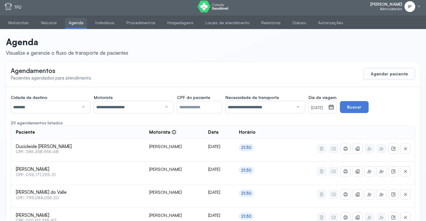
scroll to position [0, 0]
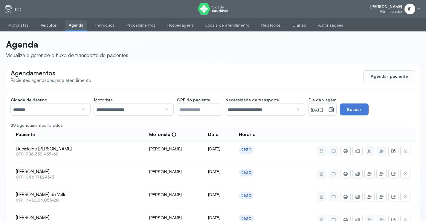
click at [54, 26] on link "Veículos" at bounding box center [48, 25] width 23 height 10
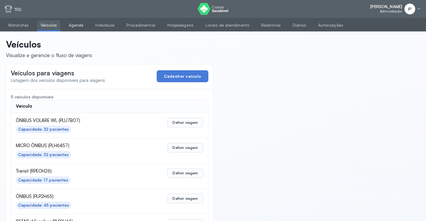
click at [83, 23] on link "Agenda" at bounding box center [76, 25] width 22 height 10
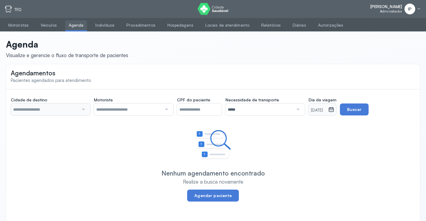
type input "********"
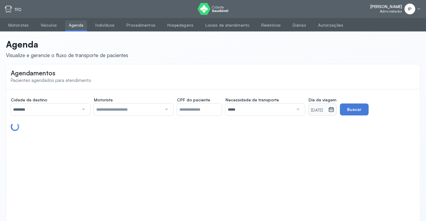
click at [72, 110] on input "********" at bounding box center [45, 109] width 68 height 12
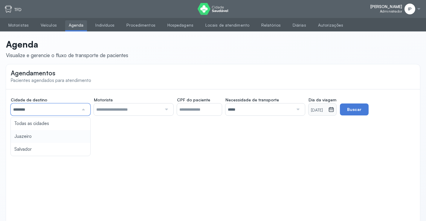
click at [64, 132] on div "Cidade de destino ******** Todas as cidades Juazeiro Salvador Motorista Todos o…" at bounding box center [213, 112] width 414 height 46
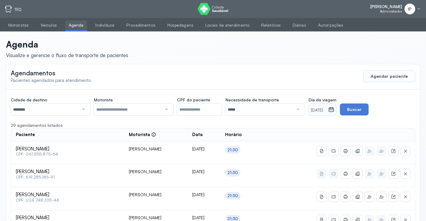
click at [322, 111] on small "[DATE]" at bounding box center [318, 110] width 15 height 6
click at [328, 106] on div "[DATE]" at bounding box center [318, 109] width 20 height 12
click at [326, 108] on small "[DATE]" at bounding box center [318, 110] width 15 height 6
drag, startPoint x: 330, startPoint y: 114, endPoint x: 328, endPoint y: 111, distance: 3.5
click at [328, 114] on div "[DATE]" at bounding box center [318, 109] width 20 height 12
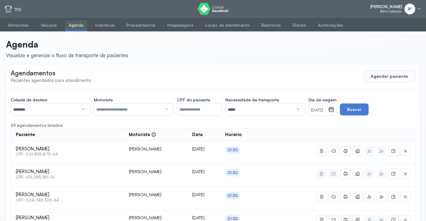
click at [326, 107] on small "[DATE]" at bounding box center [318, 110] width 15 height 6
click at [319, 111] on small "[DATE]" at bounding box center [318, 110] width 15 height 6
click at [323, 111] on small "[DATE]" at bounding box center [318, 110] width 15 height 6
click at [326, 110] on small "[DATE]" at bounding box center [318, 110] width 15 height 6
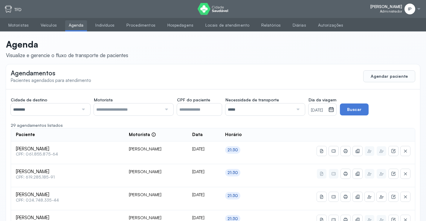
click at [328, 110] on div "[DATE]" at bounding box center [318, 109] width 20 height 12
click at [81, 110] on div at bounding box center [83, 109] width 8 height 12
drag, startPoint x: 67, startPoint y: 153, endPoint x: 68, endPoint y: 146, distance: 6.4
click at [368, 111] on button "Buscar" at bounding box center [354, 109] width 29 height 12
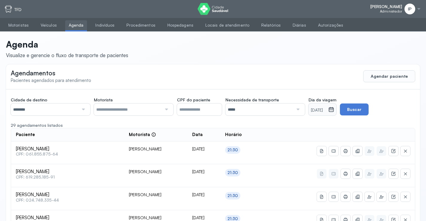
click at [84, 108] on div at bounding box center [83, 109] width 8 height 12
click at [326, 107] on small "[DATE]" at bounding box center [318, 110] width 15 height 6
click at [241, 107] on input "*****" at bounding box center [259, 109] width 68 height 12
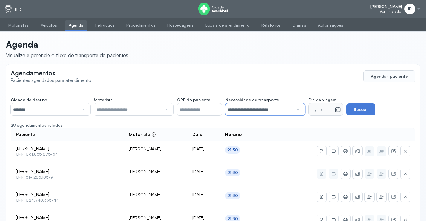
click at [263, 109] on input "**********" at bounding box center [259, 109] width 68 height 12
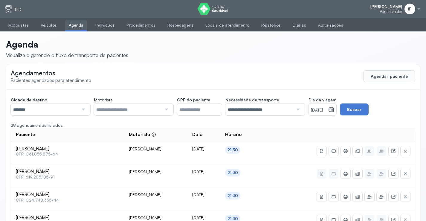
drag, startPoint x: 256, startPoint y: 135, endPoint x: 284, endPoint y: 119, distance: 31.9
click at [334, 109] on icon at bounding box center [331, 109] width 6 height 6
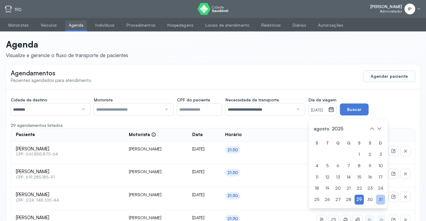
click at [379, 198] on div "31" at bounding box center [380, 199] width 9 height 10
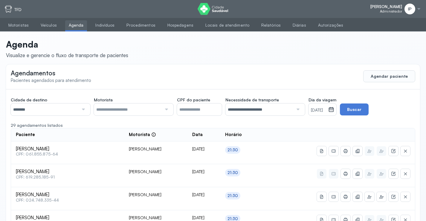
click at [289, 111] on input "**********" at bounding box center [259, 109] width 68 height 12
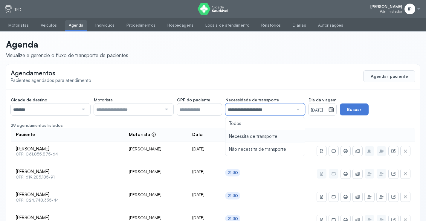
click at [291, 109] on input "**********" at bounding box center [259, 109] width 68 height 12
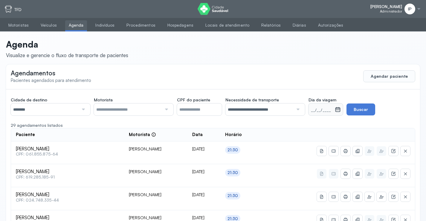
click at [80, 109] on div at bounding box center [83, 109] width 8 height 12
click at [207, 107] on input "CPF do paciente" at bounding box center [199, 109] width 45 height 12
click at [385, 74] on button "Agendar paciente" at bounding box center [389, 76] width 52 height 12
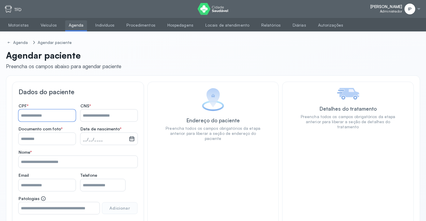
click at [41, 118] on input "Nome *" at bounding box center [47, 115] width 57 height 12
type input "**********"
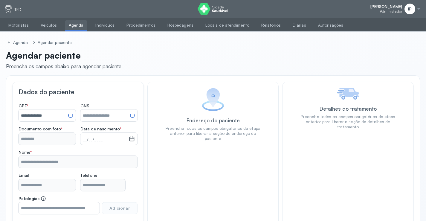
type input "**********"
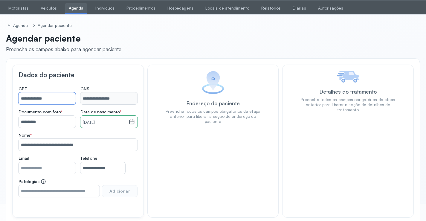
scroll to position [44, 0]
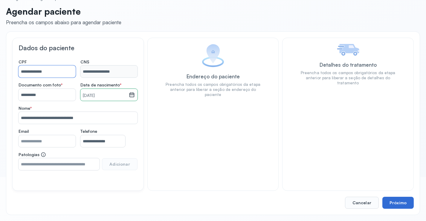
type input "**********"
click at [409, 201] on button "Próximo" at bounding box center [397, 203] width 31 height 12
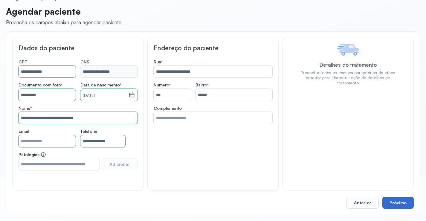
click at [409, 201] on button "Próximo" at bounding box center [397, 203] width 31 height 12
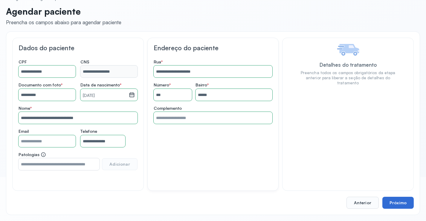
click at [409, 201] on button "Próximo" at bounding box center [397, 203] width 31 height 12
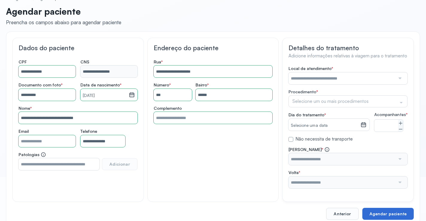
click at [409, 201] on div "Detalhes do tratamento Adicione informações relativas à viagem para o tratament…" at bounding box center [347, 120] width 131 height 164
click at [327, 76] on input "text" at bounding box center [341, 78] width 107 height 12
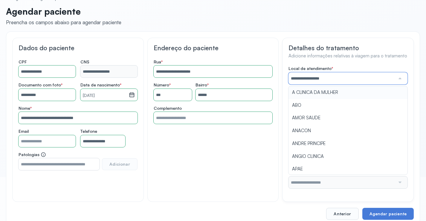
drag, startPoint x: 316, startPoint y: 89, endPoint x: 313, endPoint y: 92, distance: 4.0
click at [315, 90] on div "**********" at bounding box center [347, 127] width 119 height 122
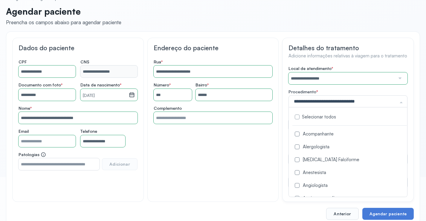
drag, startPoint x: 309, startPoint y: 130, endPoint x: 302, endPoint y: 131, distance: 7.4
click at [309, 130] on span "Acompanhante" at bounding box center [350, 134] width 122 height 13
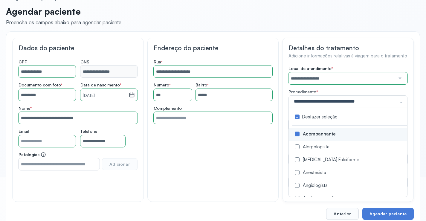
click at [287, 136] on div "**********" at bounding box center [347, 120] width 131 height 164
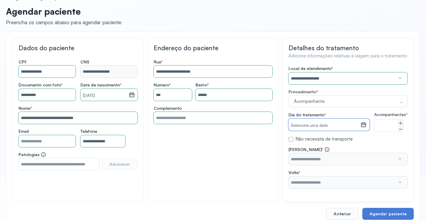
click at [299, 122] on small "Selecione uma data" at bounding box center [324, 125] width 67 height 6
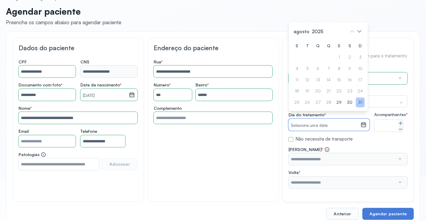
click at [358, 105] on div "31" at bounding box center [360, 102] width 9 height 10
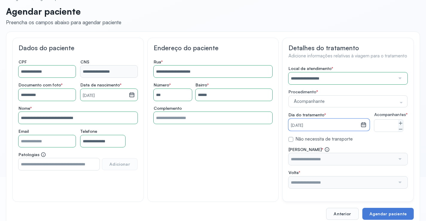
click at [316, 124] on small "[DATE]" at bounding box center [324, 125] width 67 height 6
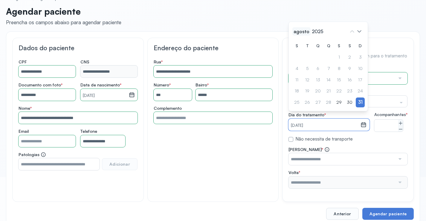
click at [310, 36] on span "agosto" at bounding box center [317, 31] width 14 height 8
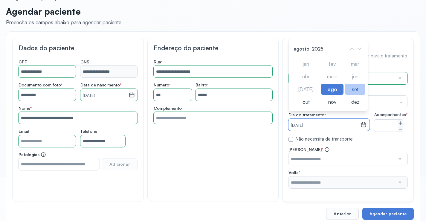
click at [343, 96] on div "set" at bounding box center [332, 101] width 22 height 11
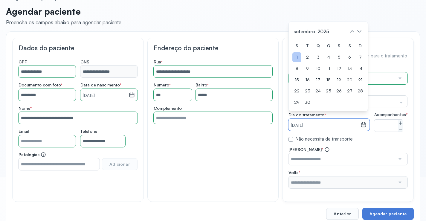
click at [356, 61] on div "1" at bounding box center [360, 57] width 9 height 10
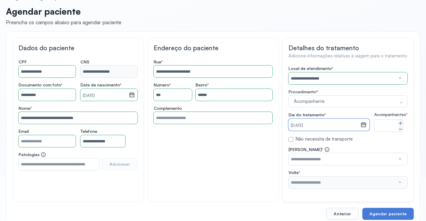
click at [329, 142] on label "Não necessita de transporte" at bounding box center [323, 139] width 57 height 6
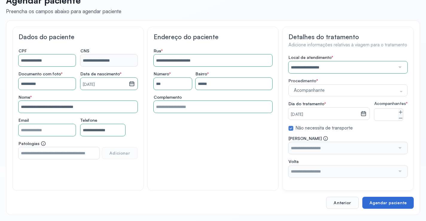
click at [398, 201] on button "Agendar paciente" at bounding box center [387, 203] width 51 height 12
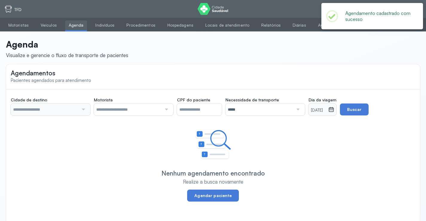
type input "********"
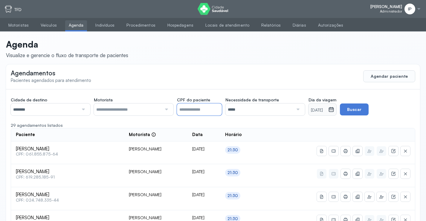
click at [207, 109] on input "CPF do paciente" at bounding box center [199, 109] width 45 height 12
click at [252, 109] on input "*****" at bounding box center [259, 109] width 68 height 12
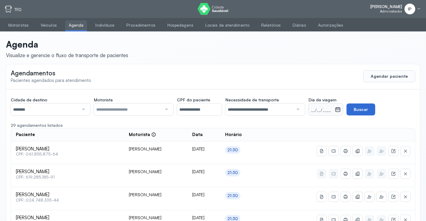
click at [357, 111] on button "Buscar" at bounding box center [360, 109] width 29 height 12
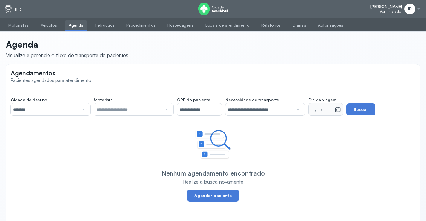
click at [260, 111] on input "**********" at bounding box center [259, 109] width 68 height 12
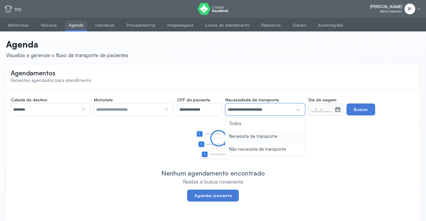
click at [258, 136] on div "**********" at bounding box center [213, 154] width 414 height 131
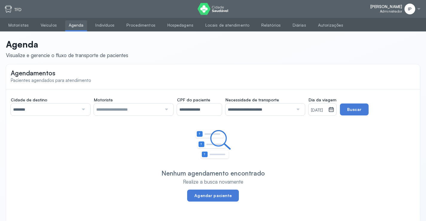
click at [326, 108] on small "[DATE]" at bounding box center [318, 110] width 15 height 6
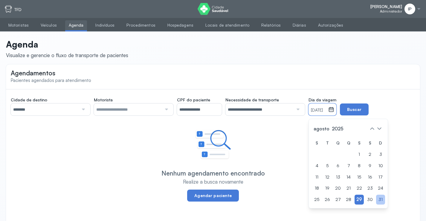
click at [380, 196] on div "31" at bounding box center [380, 199] width 9 height 10
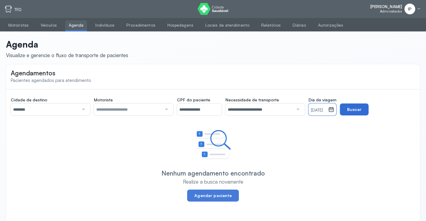
click at [363, 107] on button "Buscar" at bounding box center [354, 109] width 29 height 12
click at [213, 111] on input "**********" at bounding box center [199, 109] width 45 height 12
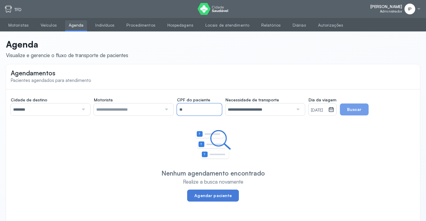
type input "*"
click at [364, 107] on button "Buscar" at bounding box center [354, 109] width 29 height 12
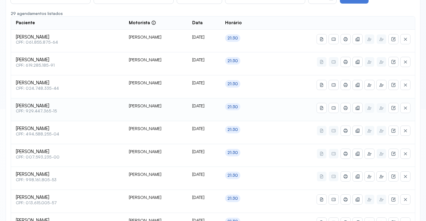
scroll to position [120, 0]
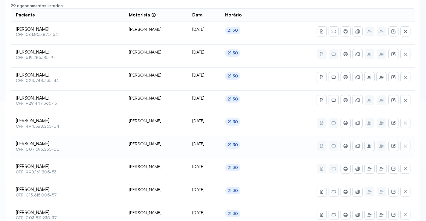
click at [370, 143] on button at bounding box center [369, 146] width 10 height 10
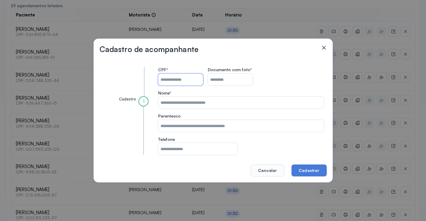
click at [200, 79] on input "CPF do paciente" at bounding box center [180, 79] width 45 height 12
type input "**********"
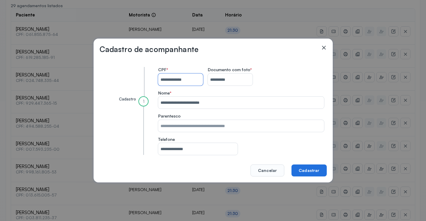
type input "**********"
click at [313, 168] on button "Cadastrar" at bounding box center [308, 170] width 35 height 12
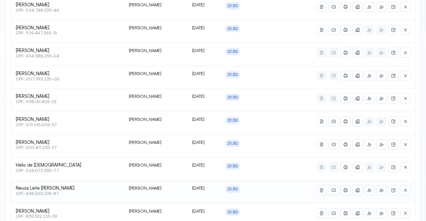
scroll to position [179, 0]
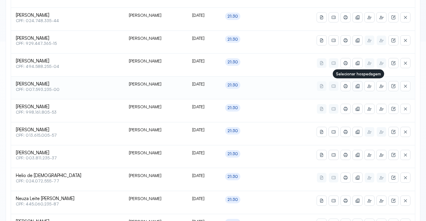
click at [356, 83] on button at bounding box center [358, 86] width 10 height 10
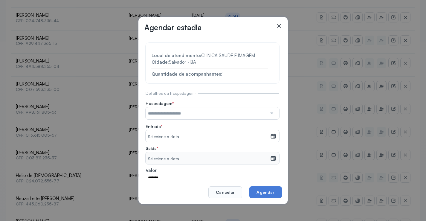
click at [177, 113] on input "text" at bounding box center [205, 113] width 121 height 12
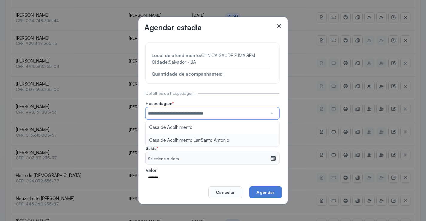
click at [177, 140] on section "**********" at bounding box center [212, 128] width 134 height 171
click at [178, 136] on small "Selecione a data" at bounding box center [208, 137] width 120 height 6
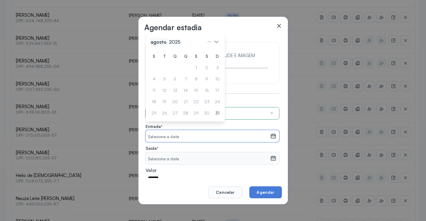
click at [168, 40] on span "agosto" at bounding box center [175, 42] width 14 height 8
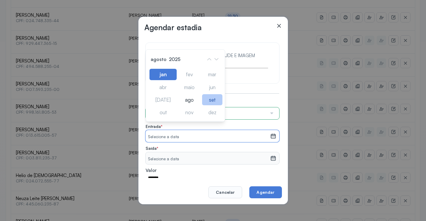
click at [200, 107] on div "set" at bounding box center [189, 112] width 22 height 11
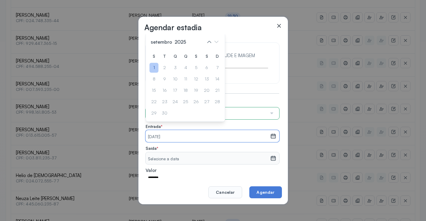
click at [213, 67] on div "1" at bounding box center [217, 68] width 9 height 10
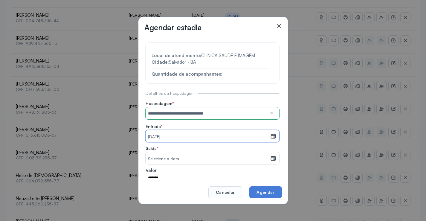
click at [161, 157] on small "Selecione a data" at bounding box center [208, 159] width 120 height 6
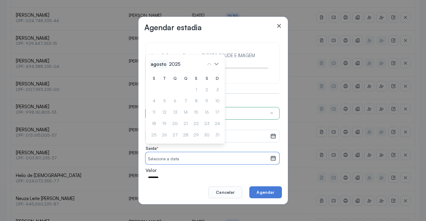
click at [154, 63] on span "agosto" at bounding box center [158, 64] width 18 height 8
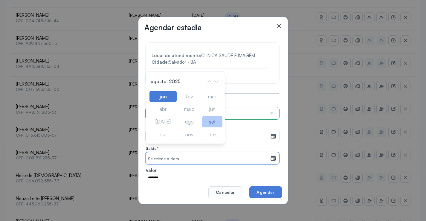
click at [209, 123] on div "set" at bounding box center [212, 121] width 20 height 11
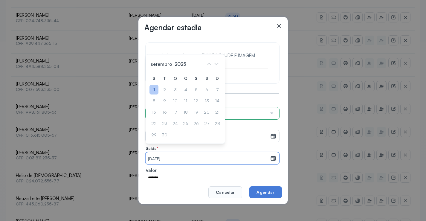
click at [155, 88] on div "1" at bounding box center [153, 90] width 9 height 10
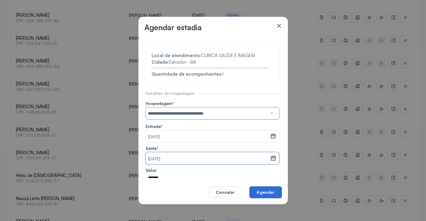
click at [260, 192] on button "Agendar" at bounding box center [265, 192] width 32 height 12
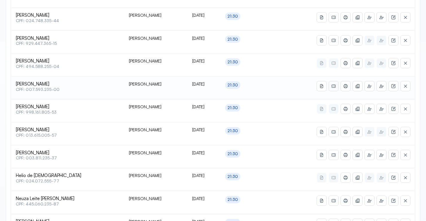
click at [347, 86] on icon at bounding box center [345, 86] width 5 height 5
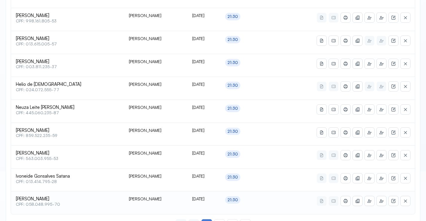
scroll to position [294, 0]
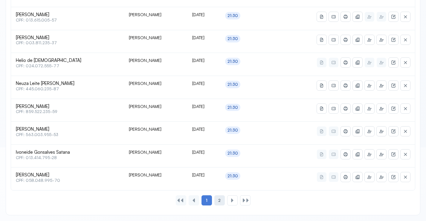
click at [227, 203] on div "2" at bounding box center [232, 200] width 10 height 10
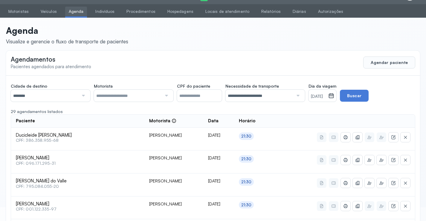
scroll to position [271, 0]
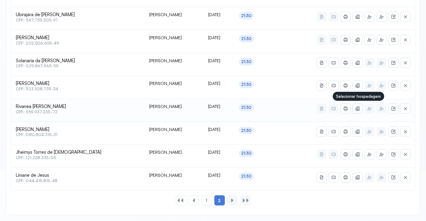
click at [356, 107] on icon at bounding box center [357, 108] width 5 height 5
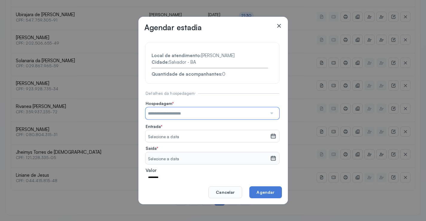
click at [232, 114] on input "text" at bounding box center [205, 113] width 121 height 12
click at [225, 141] on section "**********" at bounding box center [212, 128] width 134 height 171
click at [189, 159] on small "Selecione a data" at bounding box center [208, 159] width 120 height 6
click at [187, 156] on small "Selecione a data" at bounding box center [208, 159] width 120 height 6
click at [201, 158] on small "Selecione a data" at bounding box center [208, 159] width 120 height 6
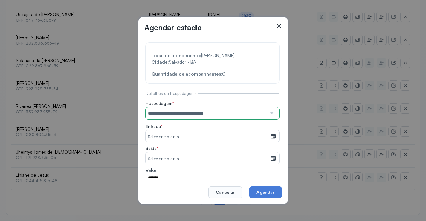
click at [201, 158] on small "Selecione a data" at bounding box center [208, 159] width 120 height 6
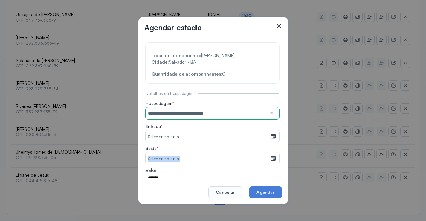
click at [200, 157] on small "Selecione a data" at bounding box center [208, 159] width 120 height 6
click at [199, 157] on small "Selecione a data" at bounding box center [208, 159] width 120 height 6
click at [207, 138] on small "Selecione a data" at bounding box center [208, 137] width 120 height 6
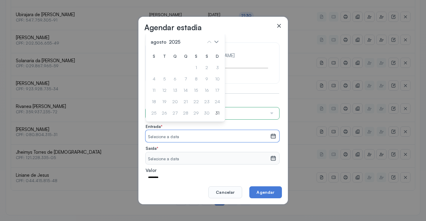
drag, startPoint x: 159, startPoint y: 42, endPoint x: 181, endPoint y: 54, distance: 26.1
click at [168, 42] on span "agosto" at bounding box center [175, 42] width 14 height 8
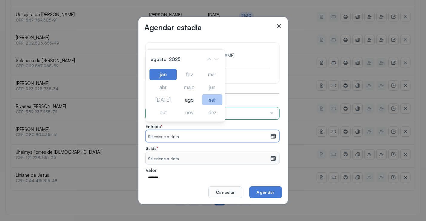
click at [200, 107] on div "set" at bounding box center [189, 112] width 22 height 11
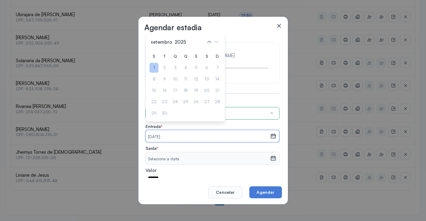
click at [213, 67] on div "1" at bounding box center [217, 68] width 9 height 10
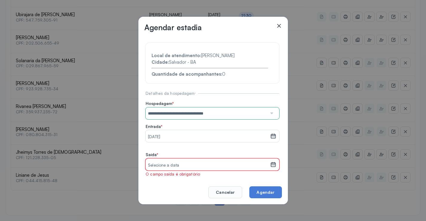
click at [173, 162] on small "Selecione a data" at bounding box center [208, 165] width 120 height 6
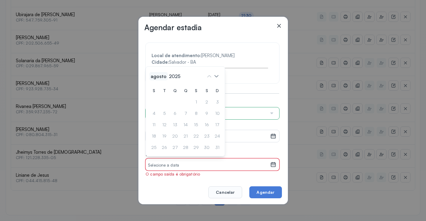
click at [155, 76] on span "agosto" at bounding box center [158, 76] width 18 height 8
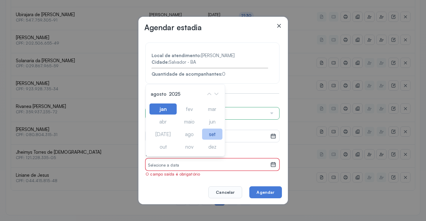
click at [213, 134] on div "set" at bounding box center [212, 133] width 20 height 11
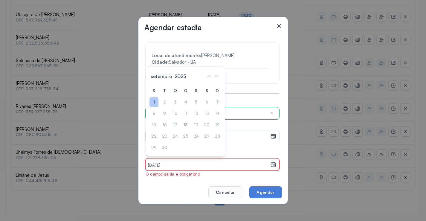
click at [155, 102] on div "1" at bounding box center [153, 102] width 9 height 10
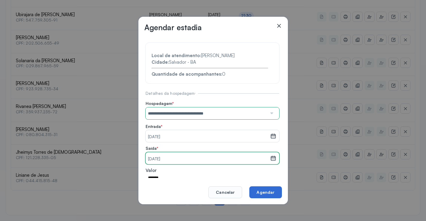
click at [260, 194] on button "Agendar" at bounding box center [265, 192] width 32 height 12
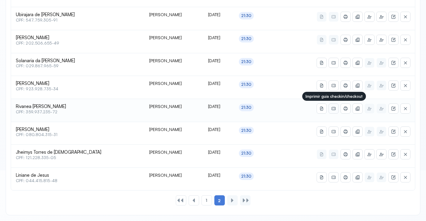
click at [334, 107] on icon at bounding box center [333, 108] width 4 height 3
click at [346, 110] on icon at bounding box center [345, 108] width 5 height 5
click at [205, 200] on div "1" at bounding box center [206, 200] width 10 height 10
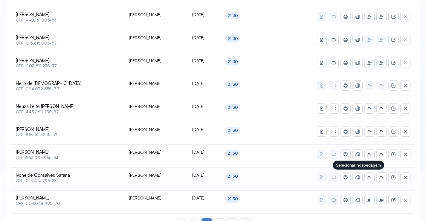
click at [357, 174] on button at bounding box center [358, 177] width 10 height 10
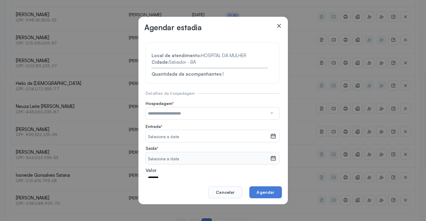
click at [192, 114] on input "text" at bounding box center [205, 113] width 121 height 12
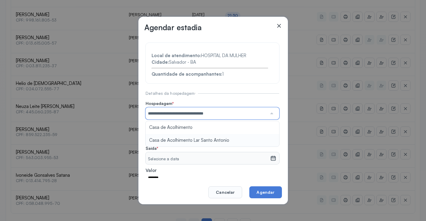
click at [186, 140] on section "**********" at bounding box center [212, 128] width 134 height 171
click at [183, 137] on small "Selecione a data" at bounding box center [208, 137] width 120 height 6
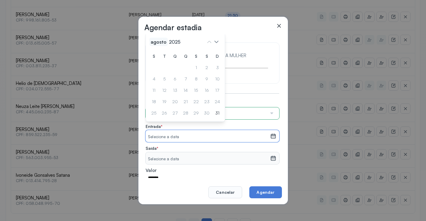
click at [168, 41] on span "agosto" at bounding box center [175, 42] width 14 height 8
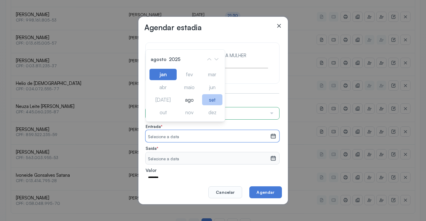
click at [200, 107] on div "set" at bounding box center [189, 112] width 22 height 11
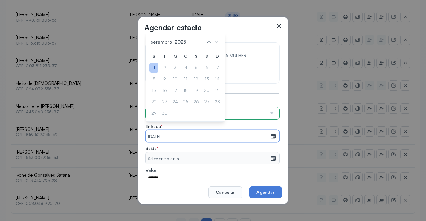
click at [213, 68] on div "1" at bounding box center [217, 68] width 9 height 10
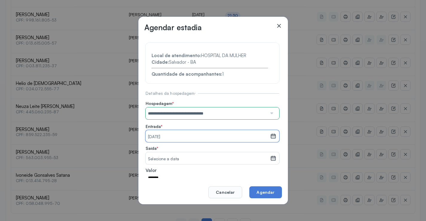
click at [190, 158] on small "Selecione a data" at bounding box center [208, 159] width 120 height 6
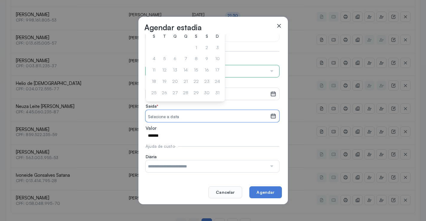
scroll to position [0, 0]
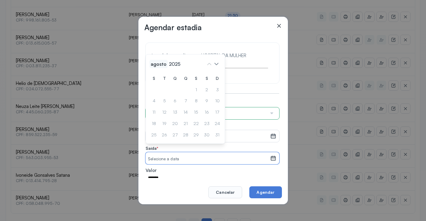
click at [159, 65] on span "agosto" at bounding box center [158, 64] width 18 height 8
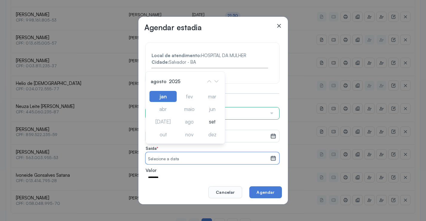
click at [215, 129] on div "jan fev mar abr maio jun jul ago set out nov dez" at bounding box center [185, 115] width 72 height 49
click at [212, 120] on div "set" at bounding box center [212, 121] width 20 height 11
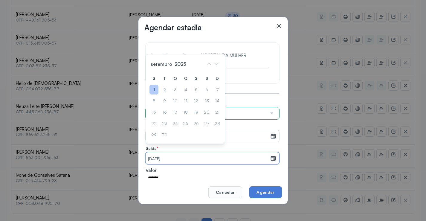
click at [151, 89] on div "1" at bounding box center [153, 90] width 9 height 10
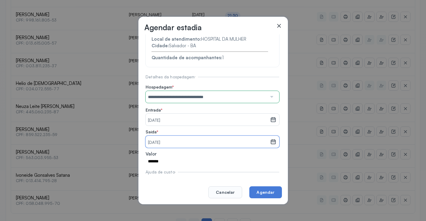
scroll to position [42, 0]
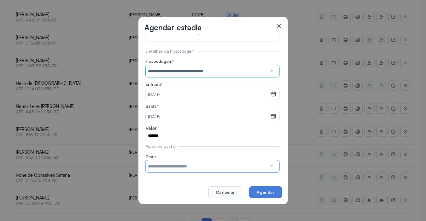
click at [195, 165] on input "text" at bounding box center [205, 166] width 121 height 12
click at [168, 72] on input "**********" at bounding box center [205, 71] width 121 height 12
click at [194, 148] on div "Ajuda de custo" at bounding box center [212, 146] width 134 height 5
click at [194, 167] on input "text" at bounding box center [205, 166] width 121 height 12
click at [189, 168] on input "text" at bounding box center [205, 166] width 121 height 12
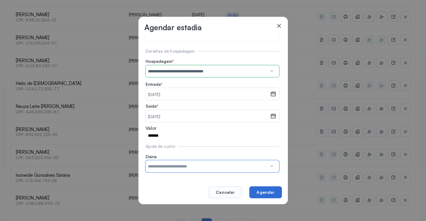
click at [266, 194] on button "Agendar" at bounding box center [265, 192] width 32 height 12
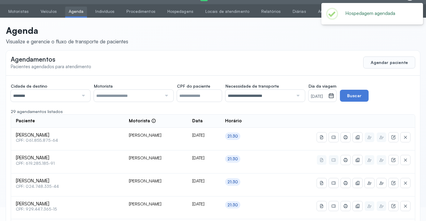
scroll to position [271, 0]
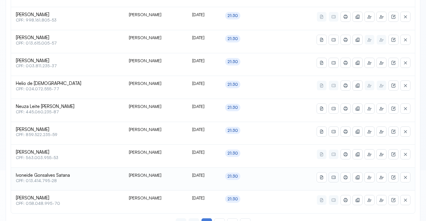
click at [349, 175] on button at bounding box center [346, 177] width 10 height 10
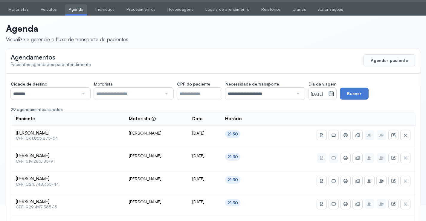
scroll to position [0, 0]
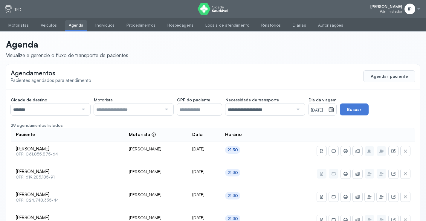
click at [326, 107] on small "[DATE]" at bounding box center [318, 110] width 15 height 6
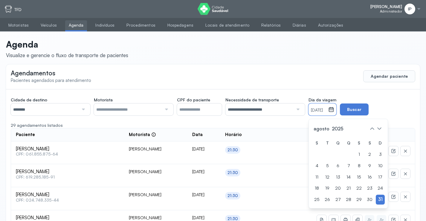
click at [70, 109] on input "********" at bounding box center [45, 109] width 68 height 12
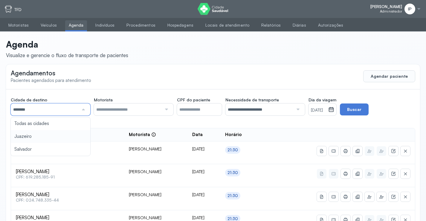
drag, startPoint x: 32, startPoint y: 136, endPoint x: 45, endPoint y: 133, distance: 13.6
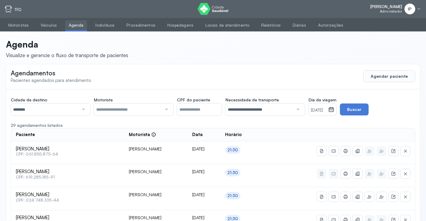
click at [36, 110] on input "********" at bounding box center [45, 109] width 68 height 12
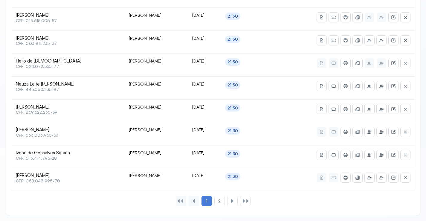
scroll to position [294, 0]
click at [407, 178] on icon at bounding box center [405, 176] width 5 height 5
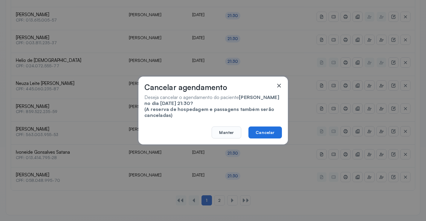
click at [269, 131] on button "Cancelar" at bounding box center [264, 132] width 33 height 12
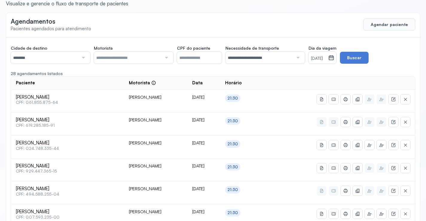
scroll to position [0, 0]
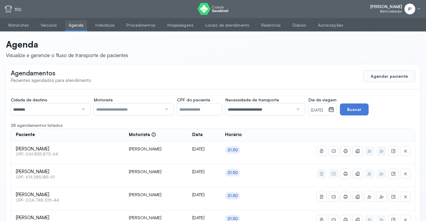
click at [38, 107] on input "********" at bounding box center [45, 109] width 68 height 12
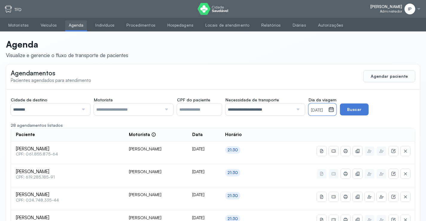
click at [326, 109] on small "[DATE]" at bounding box center [318, 110] width 15 height 6
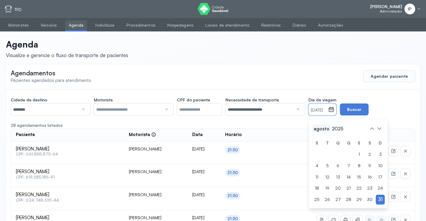
click at [330, 129] on span "agosto" at bounding box center [337, 128] width 14 height 8
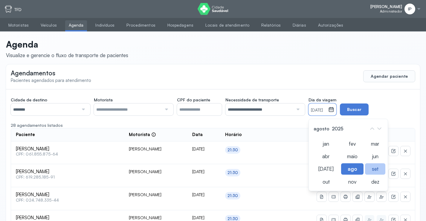
click at [363, 176] on div "set" at bounding box center [352, 181] width 22 height 11
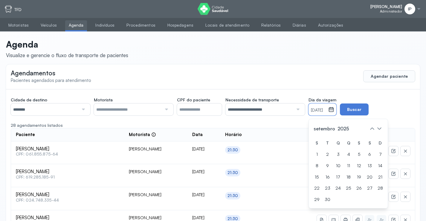
click at [321, 113] on small "[DATE]" at bounding box center [318, 110] width 15 height 6
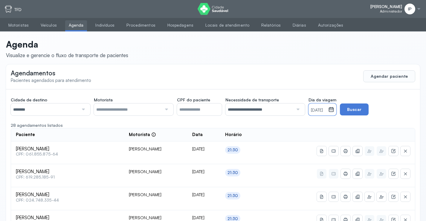
click at [321, 113] on small "[DATE]" at bounding box center [318, 110] width 15 height 6
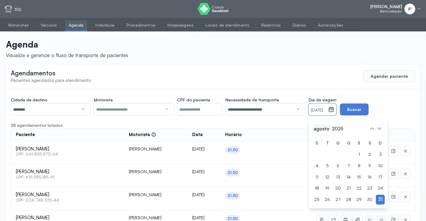
drag, startPoint x: 313, startPoint y: 124, endPoint x: 328, endPoint y: 129, distance: 15.8
click at [322, 124] on div "agosto 2025 S T Q Q S S D 1 2 3 4 5 6 7 8 9 10 11 12 13 14 15 16 17 18 19 20 21…" at bounding box center [347, 164] width 79 height 90
click at [330, 130] on span "agosto" at bounding box center [337, 128] width 14 height 8
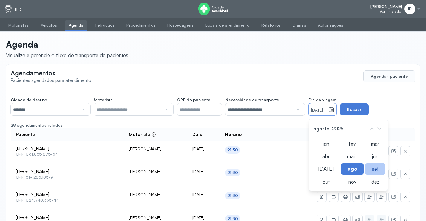
click at [363, 176] on div "set" at bounding box center [352, 181] width 22 height 11
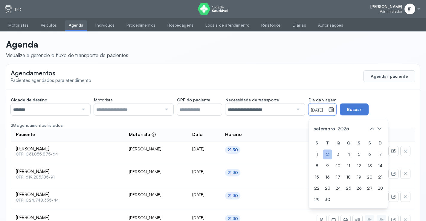
click at [321, 161] on div "2" at bounding box center [316, 166] width 9 height 10
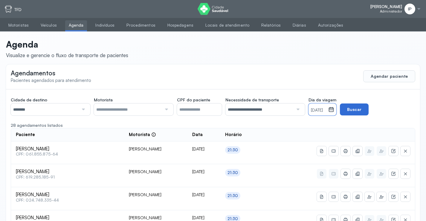
click at [362, 110] on button "Buscar" at bounding box center [354, 109] width 29 height 12
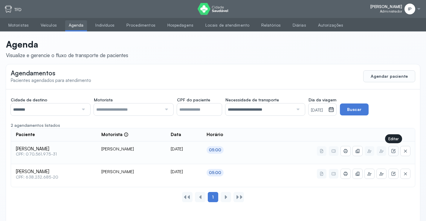
click at [393, 151] on icon at bounding box center [393, 150] width 5 height 5
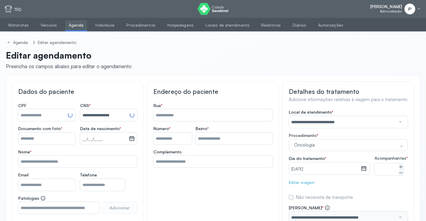
type input "**********"
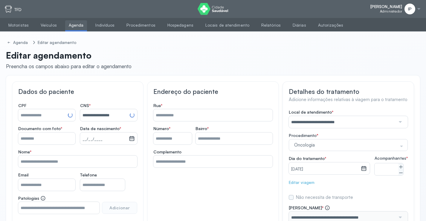
type input "**********"
type input "**"
type input "******"
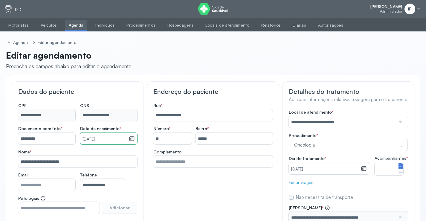
click at [401, 169] on icon at bounding box center [400, 166] width 5 height 5
type input "*"
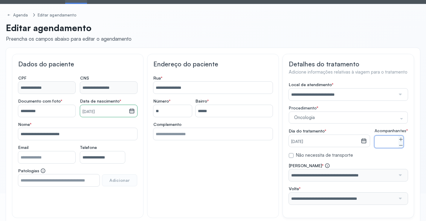
scroll to position [59, 0]
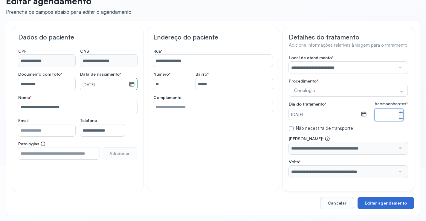
click at [400, 201] on button "Editar agendamento" at bounding box center [385, 203] width 56 height 12
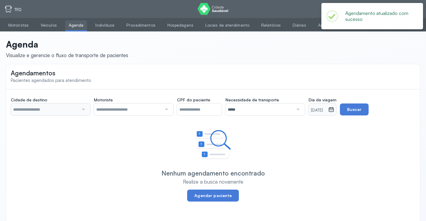
type input "********"
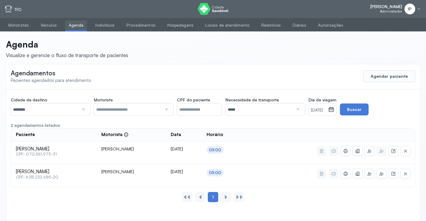
drag, startPoint x: 325, startPoint y: 111, endPoint x: 326, endPoint y: 107, distance: 4.7
click at [326, 108] on small "02/09/2025" at bounding box center [318, 110] width 15 height 6
click at [326, 107] on div "02/09/2025" at bounding box center [318, 109] width 20 height 12
drag, startPoint x: 337, startPoint y: 114, endPoint x: 334, endPoint y: 110, distance: 4.9
click at [328, 111] on div "02/09/2025" at bounding box center [318, 109] width 20 height 12
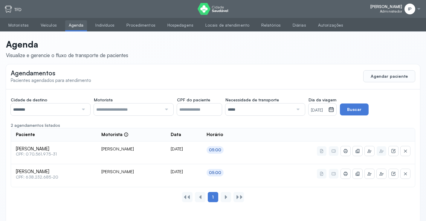
click at [326, 110] on small "02/09/2025" at bounding box center [318, 110] width 15 height 6
click at [368, 149] on icon at bounding box center [369, 150] width 5 height 5
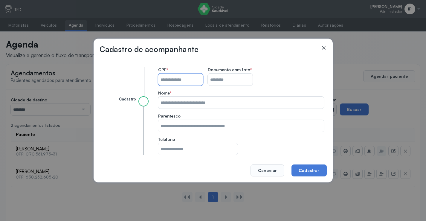
click at [177, 79] on input "CPF do paciente" at bounding box center [180, 79] width 45 height 12
type input "**********"
click at [229, 82] on input "CPF do paciente" at bounding box center [230, 79] width 45 height 12
type input "*"
type input "**********"
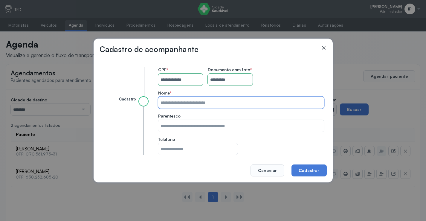
click at [180, 102] on input "CPF do paciente" at bounding box center [241, 102] width 166 height 12
type input "*"
type input "**********"
click at [321, 171] on button "Cadastrar" at bounding box center [308, 170] width 35 height 12
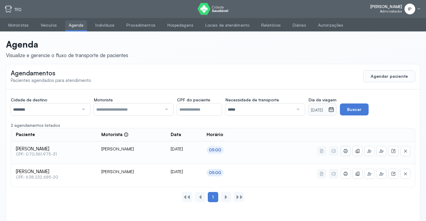
click at [341, 151] on button at bounding box center [346, 151] width 10 height 10
click at [55, 111] on input "********" at bounding box center [45, 109] width 68 height 12
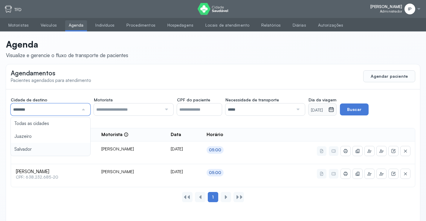
click at [52, 145] on div "Cidade de destino ******** Todas as cidades Juazeiro Salvador Motorista Todos o…" at bounding box center [213, 150] width 414 height 122
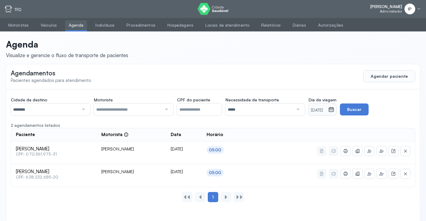
click at [319, 108] on small "02/09/2025" at bounding box center [318, 110] width 15 height 6
click at [326, 110] on small "02/09/2025" at bounding box center [318, 110] width 15 height 6
drag, startPoint x: 324, startPoint y: 108, endPoint x: 320, endPoint y: 106, distance: 3.5
click at [322, 107] on div "02/09/2025" at bounding box center [318, 109] width 20 height 12
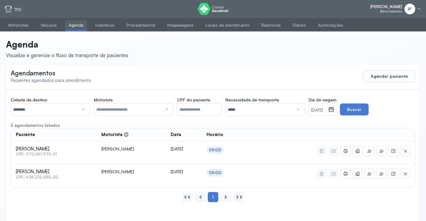
click at [318, 105] on div "02/09/2025" at bounding box center [318, 109] width 20 height 12
click at [301, 69] on div "Agendamentos Pacientes agendados para atendimento Agendar paciente" at bounding box center [213, 76] width 414 height 24
click at [316, 108] on small "02/09/2025" at bounding box center [318, 110] width 15 height 6
click at [316, 107] on small "02/09/2025" at bounding box center [318, 110] width 15 height 6
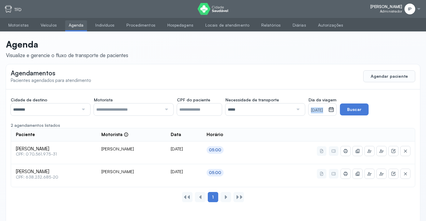
click at [316, 107] on small "02/09/2025" at bounding box center [318, 110] width 15 height 6
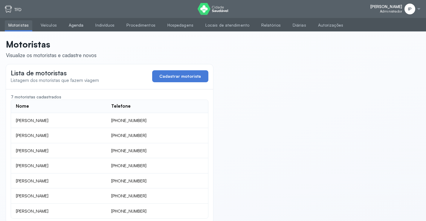
click at [74, 25] on link "Agenda" at bounding box center [76, 25] width 22 height 10
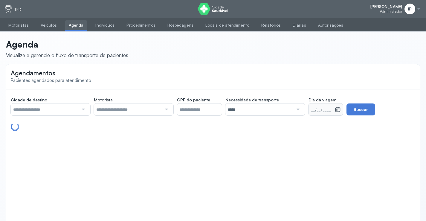
click at [74, 108] on input "text" at bounding box center [45, 109] width 68 height 12
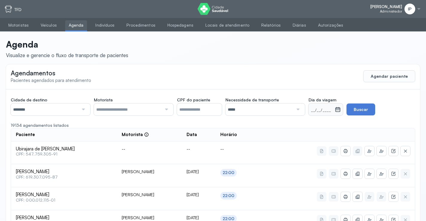
drag, startPoint x: 60, startPoint y: 145, endPoint x: 69, endPoint y: 136, distance: 12.7
click at [243, 105] on input "*****" at bounding box center [259, 109] width 68 height 12
drag, startPoint x: 245, startPoint y: 136, endPoint x: 289, endPoint y: 113, distance: 49.8
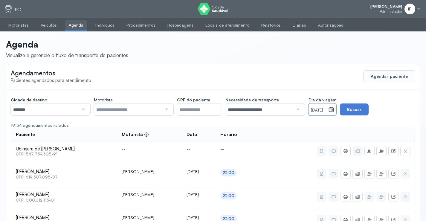
click at [326, 108] on small "[DATE]" at bounding box center [318, 110] width 15 height 6
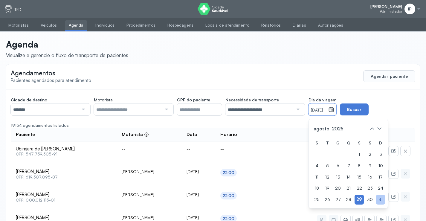
click at [381, 197] on div "31" at bounding box center [380, 199] width 9 height 10
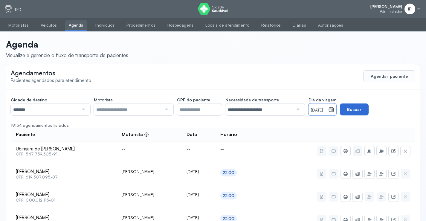
click at [361, 114] on button "Buscar" at bounding box center [354, 109] width 29 height 12
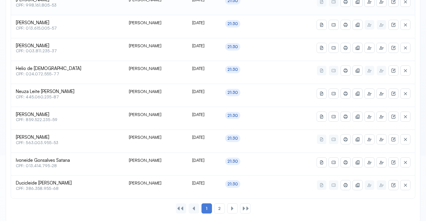
scroll to position [294, 0]
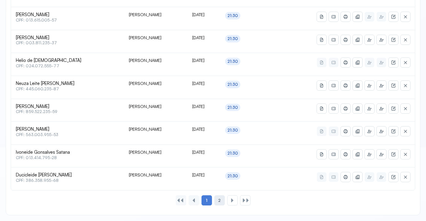
click at [227, 201] on div "2" at bounding box center [232, 200] width 10 height 10
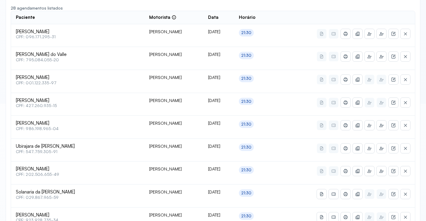
scroll to position [99, 0]
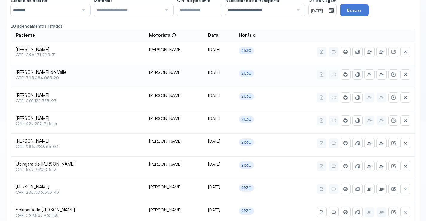
click at [357, 53] on icon at bounding box center [357, 52] width 3 height 4
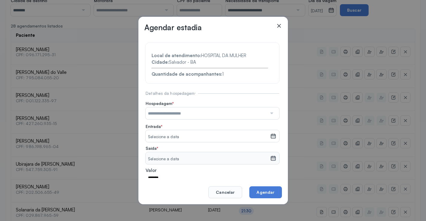
click at [190, 111] on input "text" at bounding box center [205, 113] width 121 height 12
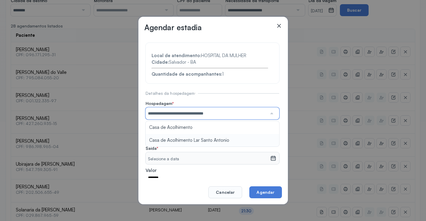
click at [190, 139] on section "**********" at bounding box center [212, 128] width 134 height 171
click at [190, 139] on small "Selecione a data" at bounding box center [208, 137] width 120 height 6
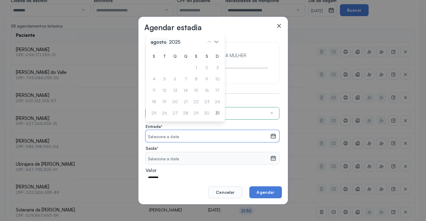
click at [168, 41] on span "agosto" at bounding box center [175, 42] width 14 height 8
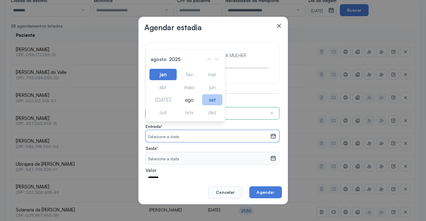
click at [200, 107] on div "set" at bounding box center [189, 112] width 22 height 11
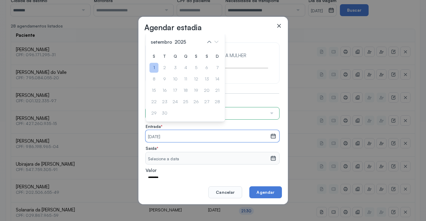
click at [213, 65] on div "1" at bounding box center [217, 68] width 9 height 10
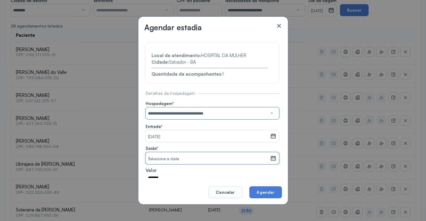
drag, startPoint x: 193, startPoint y: 160, endPoint x: 190, endPoint y: 155, distance: 6.0
click at [192, 160] on small "Selecione a data" at bounding box center [208, 159] width 120 height 6
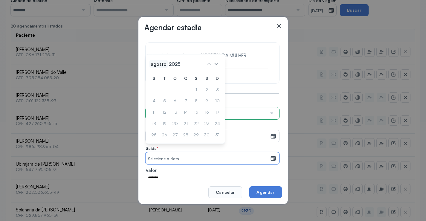
click at [163, 60] on span "agosto" at bounding box center [158, 64] width 18 height 8
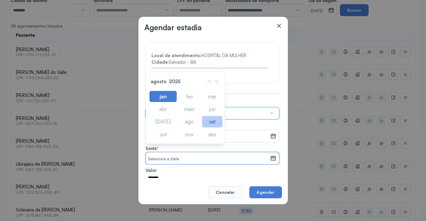
click at [211, 120] on div "set" at bounding box center [212, 121] width 20 height 11
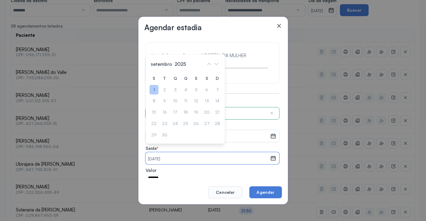
click at [151, 90] on div "1" at bounding box center [153, 90] width 9 height 10
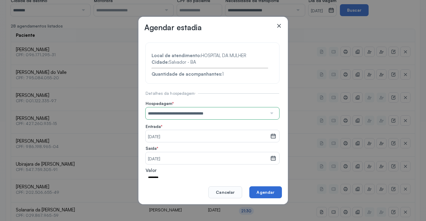
click at [259, 191] on button "Agendar" at bounding box center [265, 192] width 32 height 12
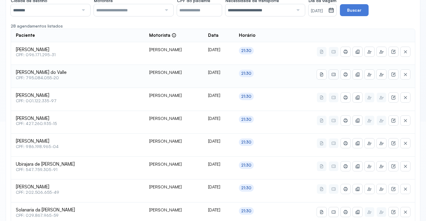
click at [336, 75] on button at bounding box center [334, 75] width 10 height 10
click at [346, 54] on icon at bounding box center [345, 51] width 5 height 5
click at [72, 13] on input "********" at bounding box center [45, 10] width 68 height 12
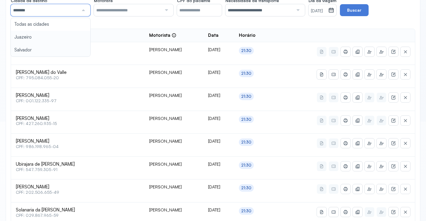
click at [51, 35] on div "**********" at bounding box center [213, 177] width 414 height 374
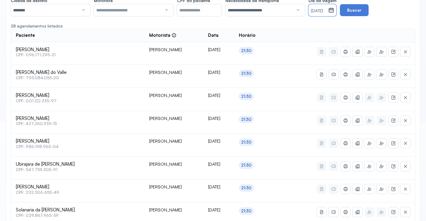
click at [315, 10] on small "[DATE]" at bounding box center [318, 11] width 15 height 6
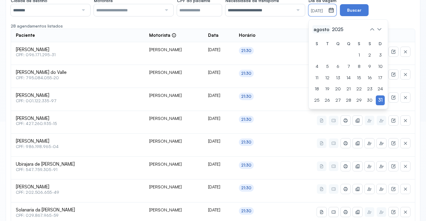
drag, startPoint x: 324, startPoint y: 30, endPoint x: 340, endPoint y: 40, distance: 19.4
click at [330, 30] on span "agosto" at bounding box center [337, 29] width 14 height 8
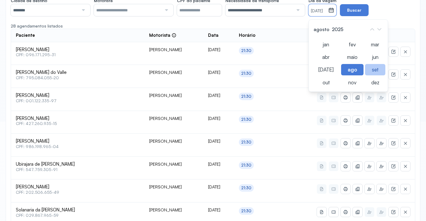
click at [363, 77] on div "set" at bounding box center [352, 82] width 22 height 11
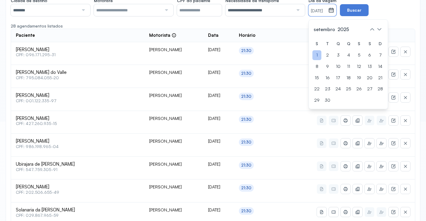
click at [323, 52] on div "S T Q Q S S D 1 2 3 4 5 6 7 8 9 10 11 12 13 14 15 16 17 18 19 20 21 22 23 24 25…" at bounding box center [348, 72] width 72 height 66
drag, startPoint x: 320, startPoint y: 54, endPoint x: 338, endPoint y: 39, distance: 23.3
click at [323, 51] on div "S T Q Q S S D 1 2 3 4 5 6 7 8 9 10 11 12 13 14 15 16 17 18 19 20 21 22 23 24 25…" at bounding box center [348, 72] width 72 height 66
click at [376, 55] on div "1" at bounding box center [380, 55] width 9 height 10
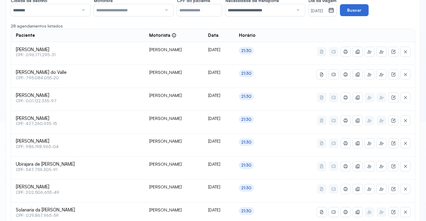
click at [358, 8] on button "Buscar" at bounding box center [354, 10] width 29 height 12
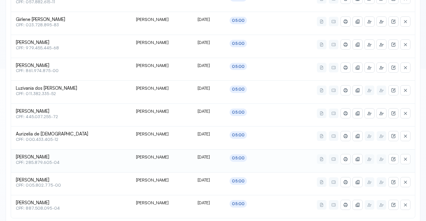
scroll to position [120, 0]
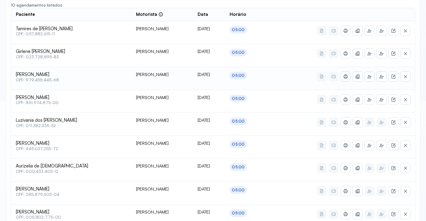
click at [347, 33] on icon at bounding box center [345, 30] width 5 height 5
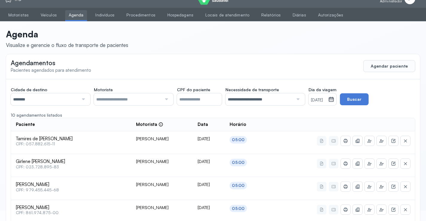
scroll to position [0, 0]
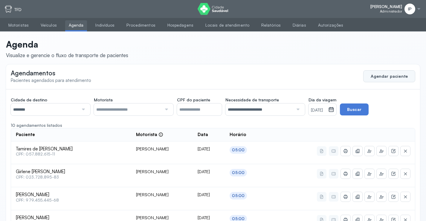
click at [379, 73] on button "Agendar paciente" at bounding box center [389, 76] width 52 height 12
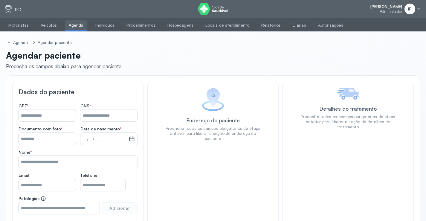
click at [48, 114] on input "Nome *" at bounding box center [47, 115] width 57 height 12
type input "**********"
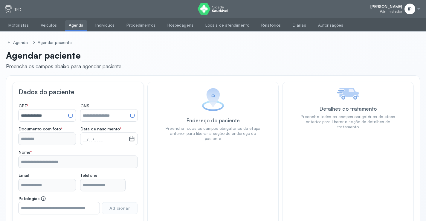
type input "**********"
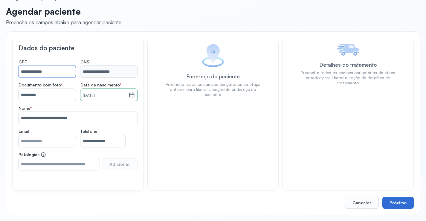
type input "**********"
click at [402, 201] on button "Próximo" at bounding box center [397, 203] width 31 height 12
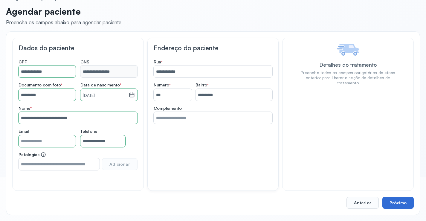
click at [402, 201] on button "Próximo" at bounding box center [397, 203] width 31 height 12
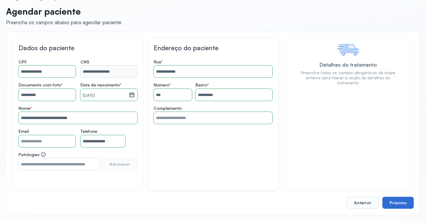
click at [402, 201] on button "Próximo" at bounding box center [397, 203] width 31 height 12
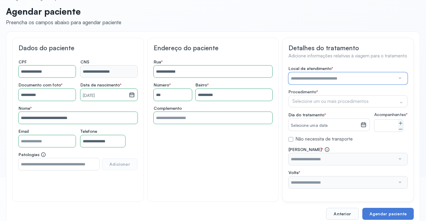
click at [313, 77] on input "text" at bounding box center [341, 78] width 107 height 12
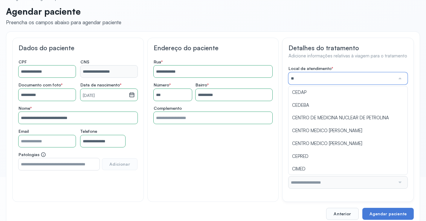
type input "***"
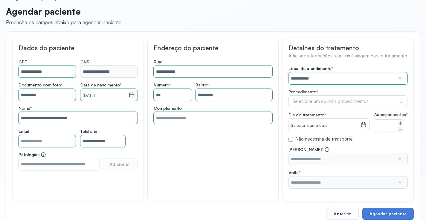
click at [302, 92] on div "**********" at bounding box center [347, 127] width 119 height 122
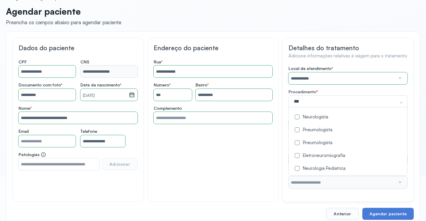
type input "****"
click at [311, 115] on div "Neurologista" at bounding box center [347, 117] width 111 height 6
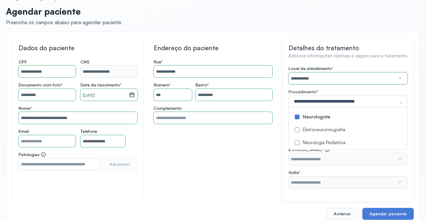
click at [284, 124] on div "**********" at bounding box center [347, 120] width 131 height 164
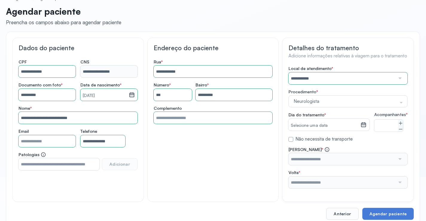
click at [300, 121] on div "Selecione uma data" at bounding box center [324, 125] width 72 height 12
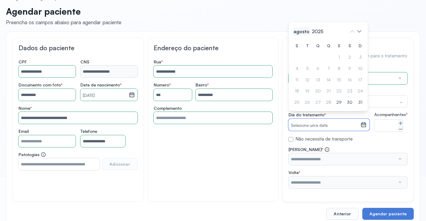
click at [310, 33] on span "agosto" at bounding box center [317, 31] width 14 height 8
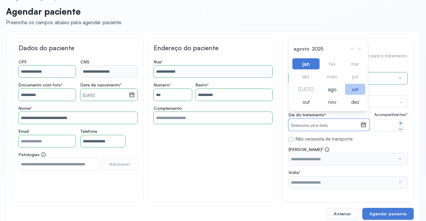
click at [343, 96] on div "set" at bounding box center [332, 101] width 22 height 11
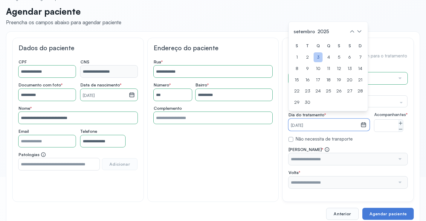
click at [312, 64] on div "3" at bounding box center [307, 69] width 9 height 10
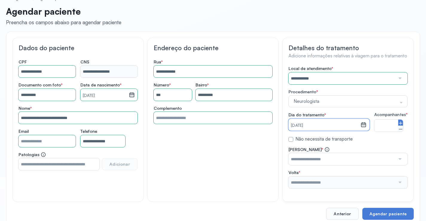
click at [400, 125] on icon at bounding box center [400, 123] width 5 height 5
type input "*"
click at [332, 164] on input "text" at bounding box center [341, 159] width 107 height 12
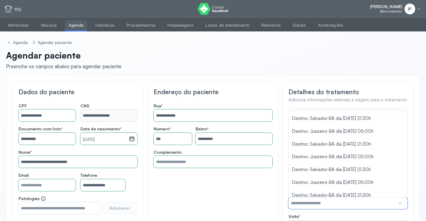
scroll to position [14, 0]
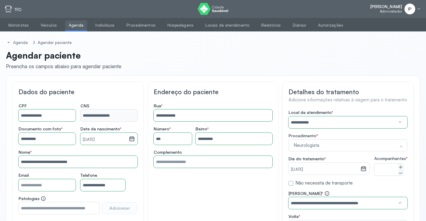
click at [357, 168] on div "**********" at bounding box center [347, 171] width 119 height 122
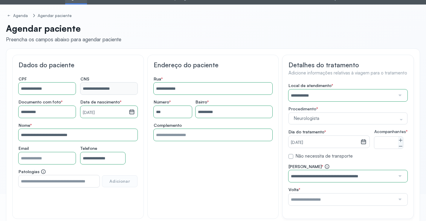
scroll to position [60, 0]
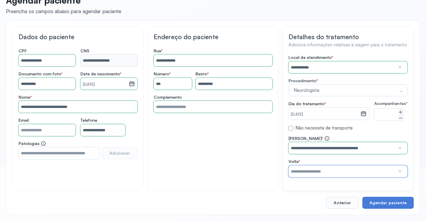
click at [337, 171] on input "text" at bounding box center [341, 171] width 107 height 12
click at [339, 84] on div "**********" at bounding box center [347, 116] width 119 height 122
click at [392, 199] on button "Agendar paciente" at bounding box center [387, 203] width 51 height 12
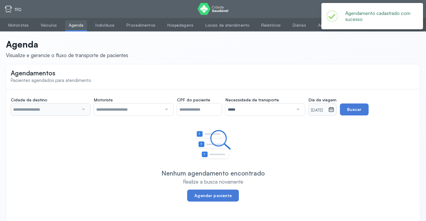
type input "********"
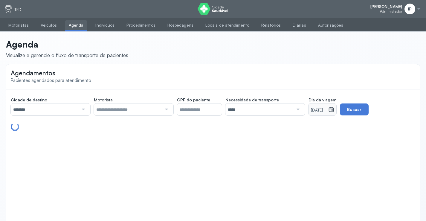
click at [66, 111] on input "********" at bounding box center [45, 109] width 68 height 12
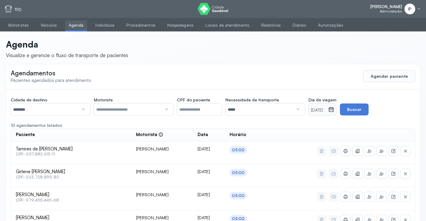
click at [325, 109] on small "[DATE]" at bounding box center [318, 110] width 15 height 6
click at [326, 109] on small "[DATE]" at bounding box center [318, 110] width 15 height 6
click at [326, 111] on small "[DATE]" at bounding box center [318, 110] width 15 height 6
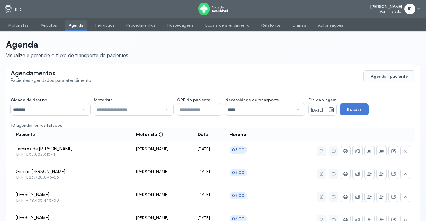
click at [317, 109] on small "[DATE]" at bounding box center [318, 110] width 15 height 6
click at [322, 110] on small "[DATE]" at bounding box center [318, 110] width 15 height 6
click at [323, 110] on small "[DATE]" at bounding box center [318, 110] width 15 height 6
click at [265, 109] on input "*****" at bounding box center [259, 109] width 68 height 12
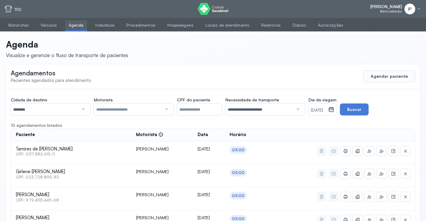
click at [326, 111] on small "[DATE]" at bounding box center [318, 110] width 15 height 6
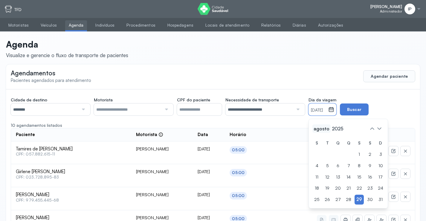
click at [330, 128] on span "agosto" at bounding box center [337, 128] width 14 height 8
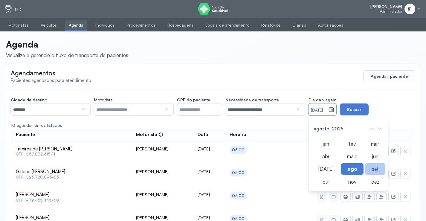
click at [363, 176] on div "set" at bounding box center [352, 181] width 22 height 11
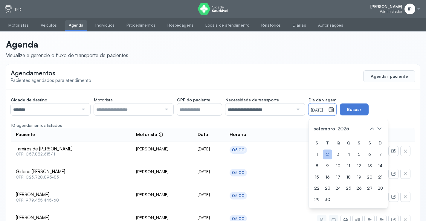
click at [321, 161] on div "2" at bounding box center [316, 166] width 9 height 10
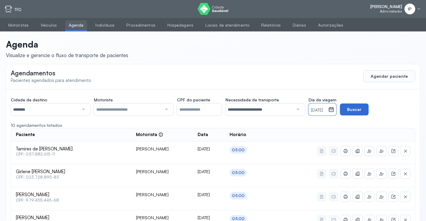
click at [362, 111] on button "Buscar" at bounding box center [354, 109] width 29 height 12
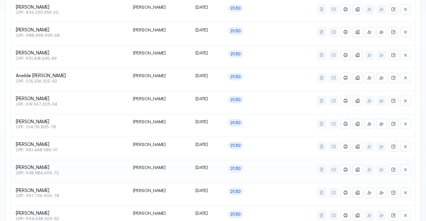
scroll to position [294, 0]
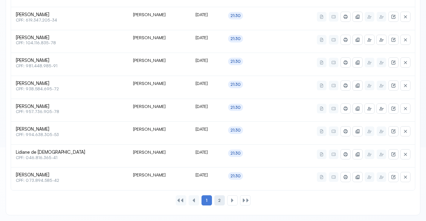
click at [227, 201] on div "2" at bounding box center [232, 200] width 10 height 10
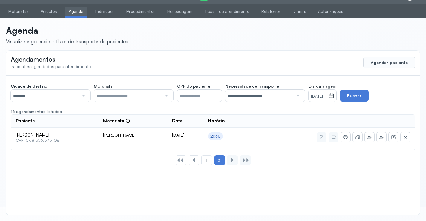
click at [29, 94] on input "********" at bounding box center [45, 96] width 68 height 12
drag, startPoint x: 27, startPoint y: 121, endPoint x: 73, endPoint y: 112, distance: 46.9
click at [27, 122] on div "**********" at bounding box center [213, 125] width 414 height 99
click at [368, 92] on button "Buscar" at bounding box center [354, 96] width 29 height 12
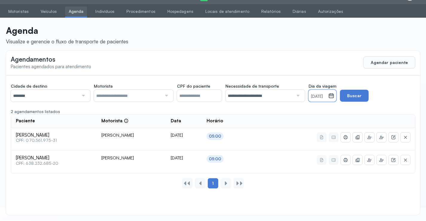
click at [318, 95] on small "02/09/2025" at bounding box center [318, 97] width 15 height 6
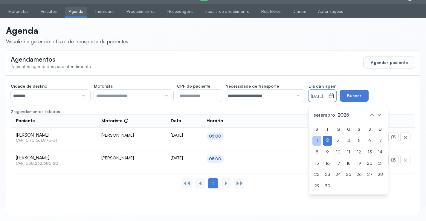
click at [376, 139] on div "1" at bounding box center [380, 141] width 9 height 10
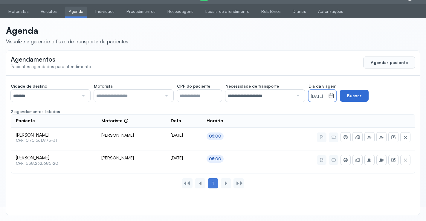
click at [364, 96] on button "Buscar" at bounding box center [354, 96] width 29 height 12
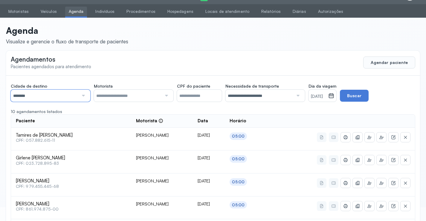
click at [71, 99] on input "********" at bounding box center [45, 96] width 68 height 12
drag, startPoint x: 46, startPoint y: 138, endPoint x: 100, endPoint y: 116, distance: 58.5
click at [326, 96] on small "[DATE]" at bounding box center [318, 97] width 15 height 6
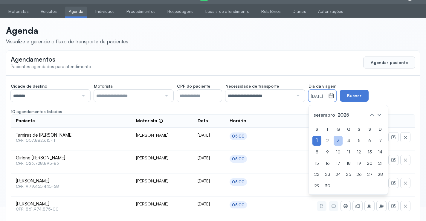
click at [332, 147] on div "3" at bounding box center [327, 152] width 9 height 10
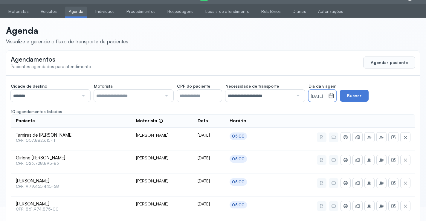
click at [349, 100] on div "**********" at bounding box center [213, 90] width 404 height 21
click at [354, 98] on button "Buscar" at bounding box center [354, 96] width 29 height 12
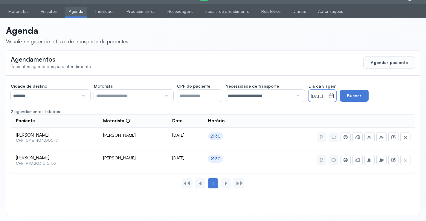
click at [323, 97] on small "[DATE]" at bounding box center [318, 97] width 15 height 6
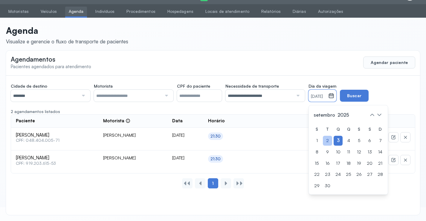
drag, startPoint x: 330, startPoint y: 146, endPoint x: 330, endPoint y: 140, distance: 5.7
click at [330, 144] on div "S T Q Q S S D 1 2 3 4 5 6 7 8 9 10 11 12 13 14 15 16 17 18 19 20 21 22 23 24 25…" at bounding box center [348, 157] width 72 height 66
click at [321, 147] on div "2" at bounding box center [316, 152] width 9 height 10
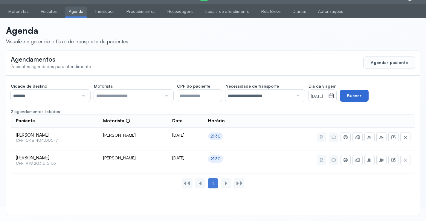
click at [361, 96] on button "Buscar" at bounding box center [354, 96] width 29 height 12
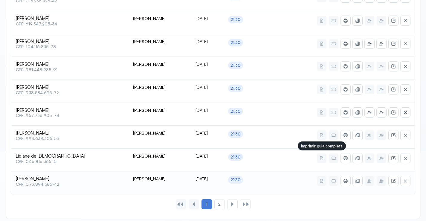
scroll to position [294, 0]
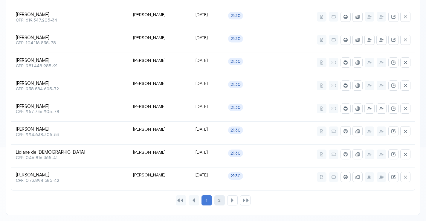
click at [227, 199] on div "2" at bounding box center [232, 200] width 10 height 10
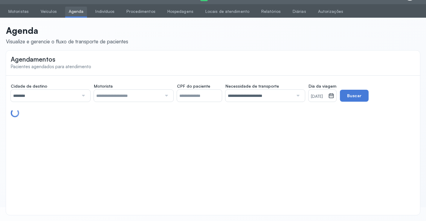
scroll to position [14, 0]
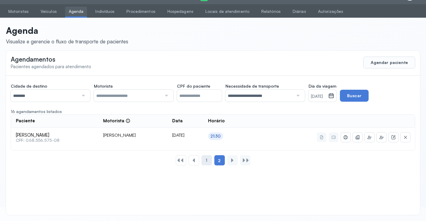
click at [208, 162] on div "1" at bounding box center [206, 160] width 10 height 10
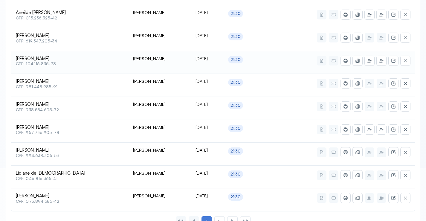
scroll to position [283, 0]
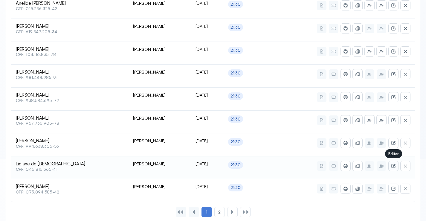
click at [393, 162] on button at bounding box center [393, 166] width 10 height 10
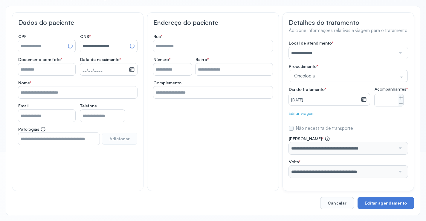
type input "**********"
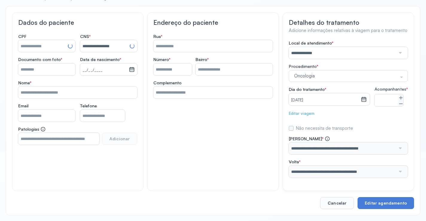
type input "*********"
type input "***"
type input "**********"
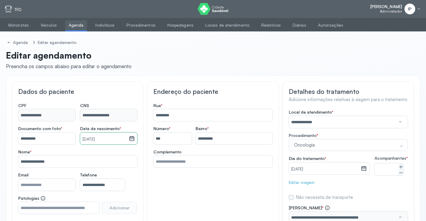
drag, startPoint x: 73, startPoint y: 27, endPoint x: 78, endPoint y: 27, distance: 4.2
click at [74, 27] on link "Agenda" at bounding box center [76, 25] width 22 height 10
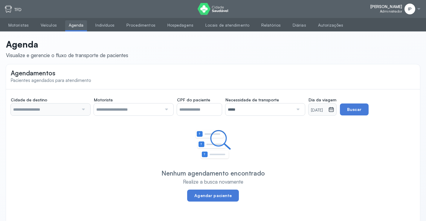
type input "********"
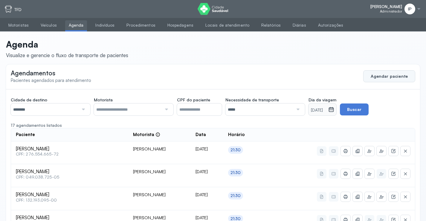
click at [394, 73] on button "Agendar paciente" at bounding box center [389, 76] width 52 height 12
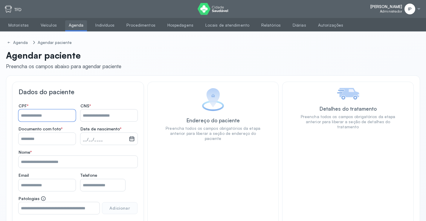
click at [39, 118] on input "Nome *" at bounding box center [47, 115] width 57 height 12
type input "**********"
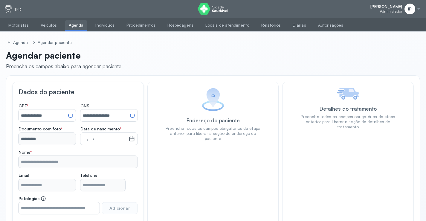
type input "**********"
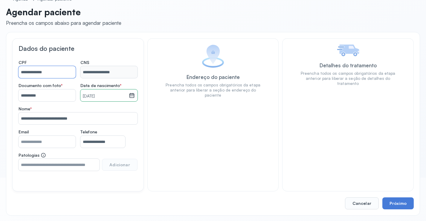
scroll to position [44, 0]
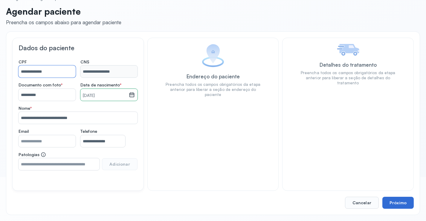
type input "**********"
click at [383, 200] on button "Próximo" at bounding box center [397, 203] width 31 height 12
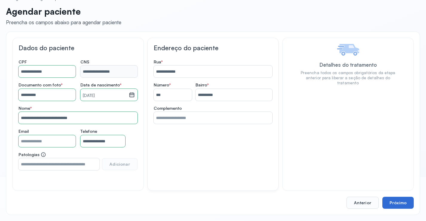
click at [390, 202] on button "Próximo" at bounding box center [397, 203] width 31 height 12
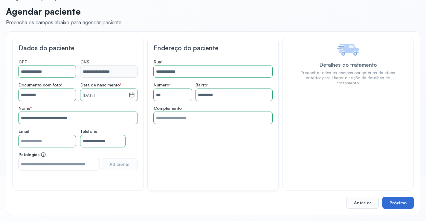
click at [390, 202] on button "Próximo" at bounding box center [397, 203] width 31 height 12
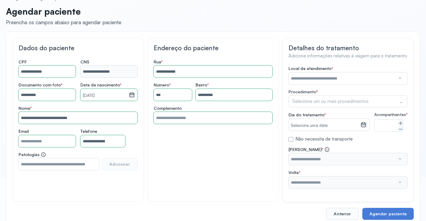
click at [335, 75] on input "text" at bounding box center [341, 78] width 107 height 12
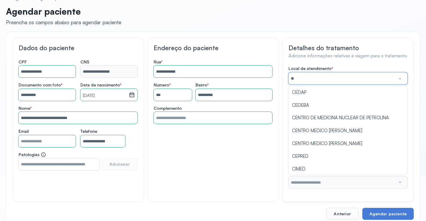
type input "***"
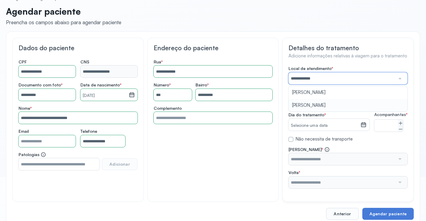
click at [323, 104] on div "**********" at bounding box center [347, 127] width 119 height 122
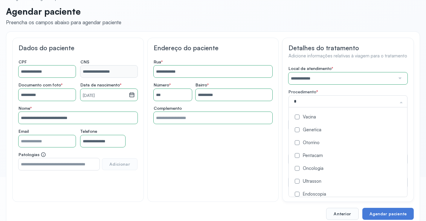
type input "**"
click at [317, 155] on div "Neurologista" at bounding box center [347, 156] width 111 height 6
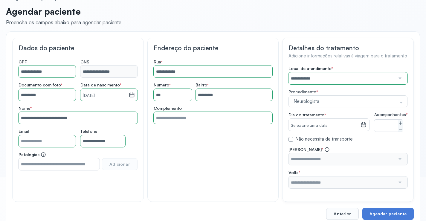
click at [285, 137] on div "**********" at bounding box center [347, 120] width 131 height 164
click at [302, 123] on small "Selecione uma data" at bounding box center [324, 125] width 67 height 6
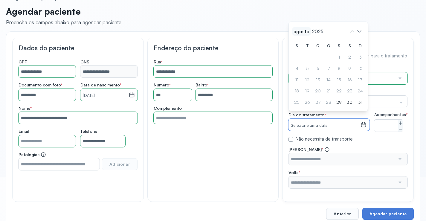
click at [310, 35] on span "agosto" at bounding box center [317, 31] width 14 height 8
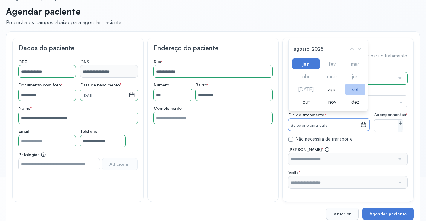
click at [343, 96] on div "set" at bounding box center [332, 101] width 22 height 11
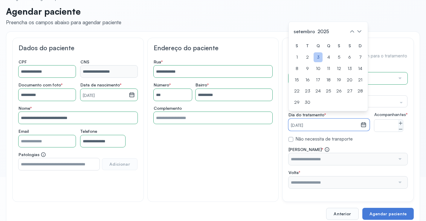
click at [312, 64] on div "3" at bounding box center [307, 69] width 9 height 10
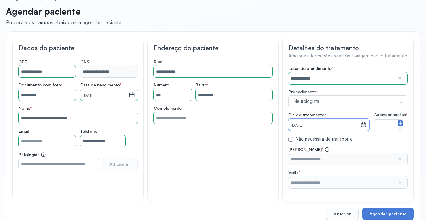
click at [401, 123] on icon at bounding box center [401, 123] width 4 height 0
type input "*"
click at [386, 165] on input "text" at bounding box center [341, 159] width 107 height 12
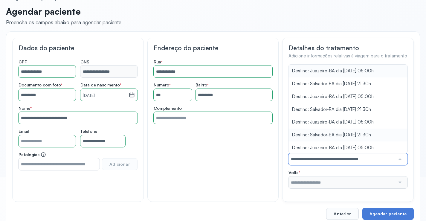
click at [341, 141] on div "**********" at bounding box center [347, 127] width 119 height 122
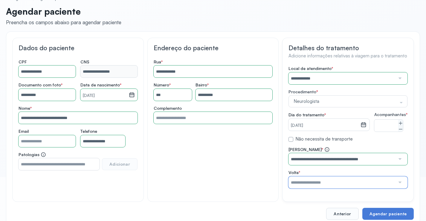
click at [344, 187] on input "text" at bounding box center [341, 182] width 107 height 12
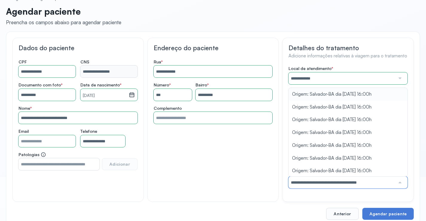
click at [341, 99] on div "**********" at bounding box center [347, 127] width 119 height 122
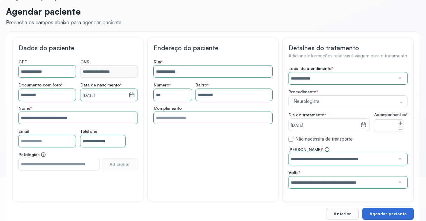
click at [376, 215] on button "Agendar paciente" at bounding box center [387, 214] width 51 height 12
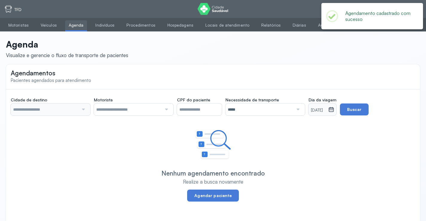
type input "********"
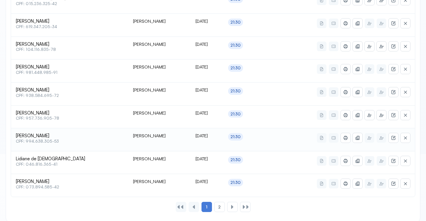
scroll to position [294, 0]
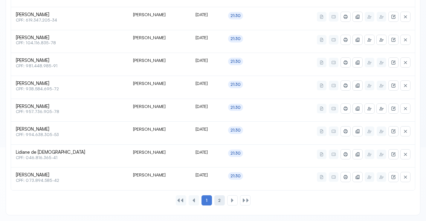
click at [227, 201] on div "2" at bounding box center [232, 200] width 10 height 10
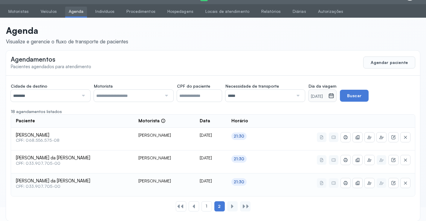
scroll to position [20, 0]
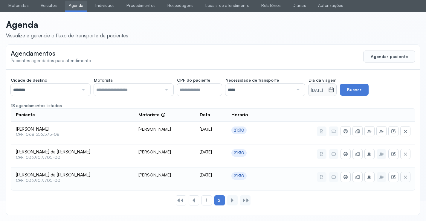
click at [410, 175] on button at bounding box center [405, 177] width 10 height 10
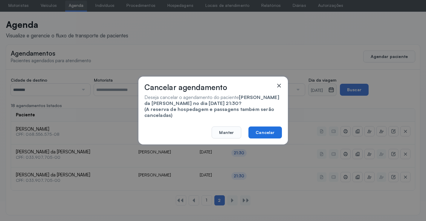
click at [266, 129] on button "Cancelar" at bounding box center [264, 132] width 33 height 12
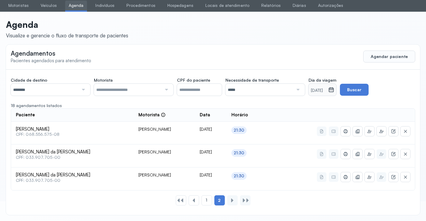
scroll to position [14, 0]
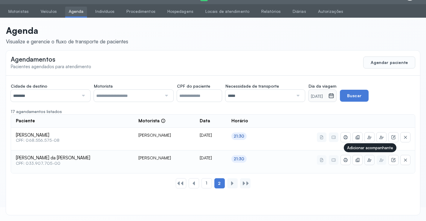
click at [369, 161] on icon at bounding box center [369, 159] width 5 height 5
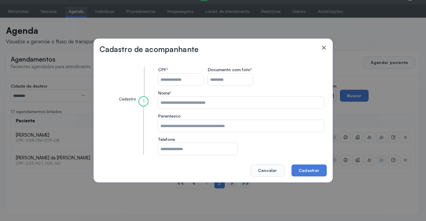
click at [180, 75] on input "CPF do paciente" at bounding box center [180, 79] width 45 height 12
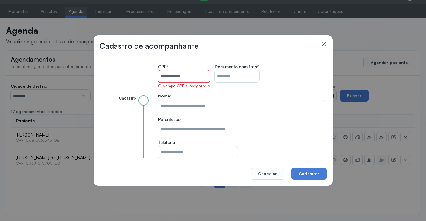
type input "**********"
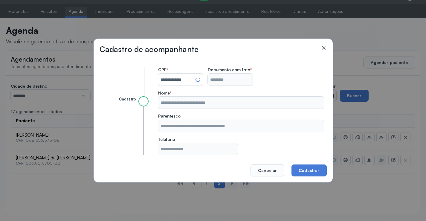
type input "**********"
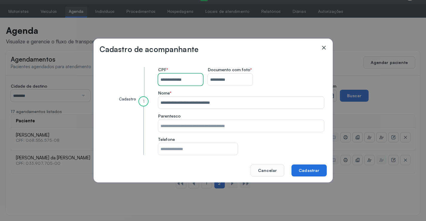
type input "**********"
click at [298, 167] on button "Cadastrar" at bounding box center [308, 170] width 35 height 12
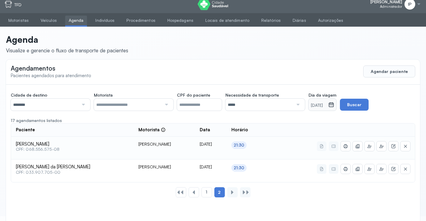
scroll to position [0, 0]
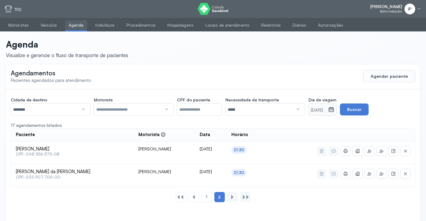
click at [326, 113] on small "02/09/2025" at bounding box center [318, 110] width 15 height 6
click at [325, 109] on small "02/09/2025" at bounding box center [318, 110] width 15 height 6
click at [52, 105] on input "********" at bounding box center [45, 109] width 68 height 12
click at [41, 151] on div "Cidade de destino ******** Todas as cidades Juazeiro Salvador Motorista Todos o…" at bounding box center [213, 150] width 414 height 122
click at [326, 111] on small "02/09/2025" at bounding box center [318, 110] width 15 height 6
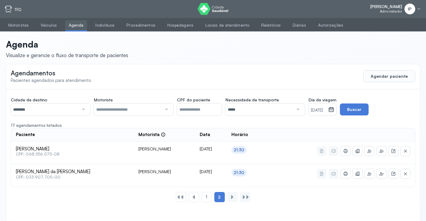
click at [326, 111] on small "02/09/2025" at bounding box center [318, 110] width 15 height 6
click at [242, 110] on input "*****" at bounding box center [259, 109] width 68 height 12
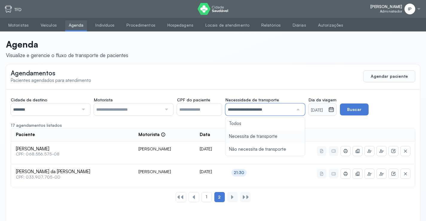
click at [248, 137] on div "**********" at bounding box center [213, 150] width 414 height 122
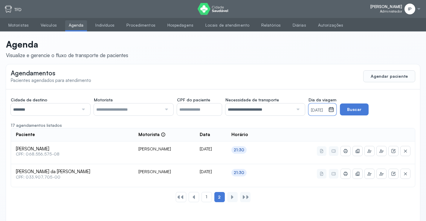
click at [320, 110] on small "[DATE]" at bounding box center [318, 110] width 15 height 6
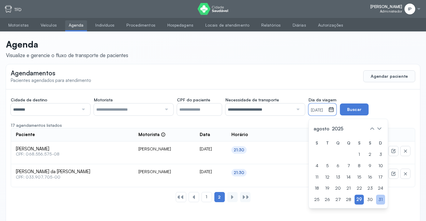
click at [378, 196] on div "31" at bounding box center [380, 199] width 9 height 10
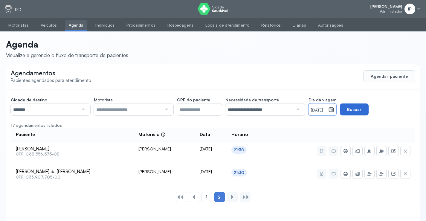
click at [364, 108] on button "Buscar" at bounding box center [354, 109] width 29 height 12
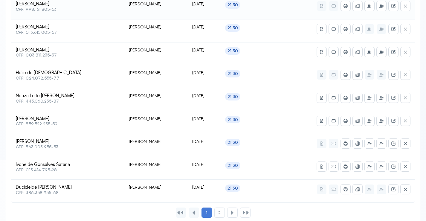
scroll to position [283, 0]
click at [220, 213] on span "2" at bounding box center [219, 211] width 2 height 5
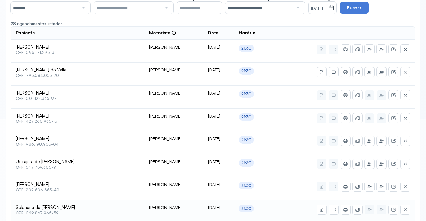
scroll to position [99, 0]
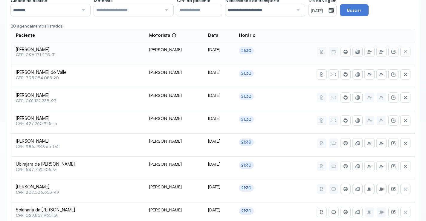
click at [357, 50] on icon at bounding box center [357, 52] width 3 height 4
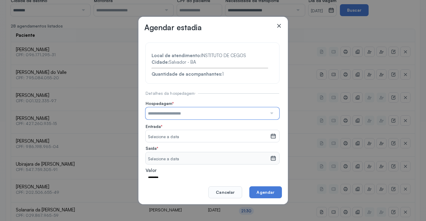
drag, startPoint x: 250, startPoint y: 109, endPoint x: 251, endPoint y: 116, distance: 7.2
click at [251, 116] on input "text" at bounding box center [205, 113] width 121 height 12
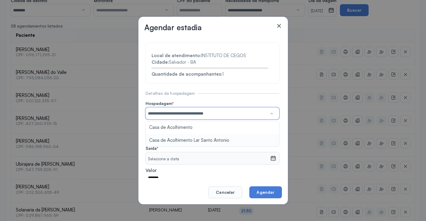
click at [234, 140] on section "**********" at bounding box center [212, 128] width 134 height 171
click at [218, 137] on small "Selecione a data" at bounding box center [208, 137] width 120 height 6
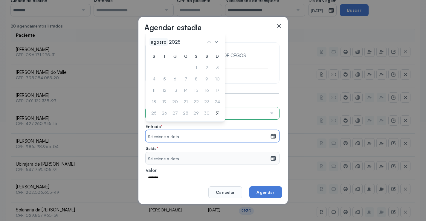
click at [168, 43] on span "agosto" at bounding box center [175, 42] width 14 height 8
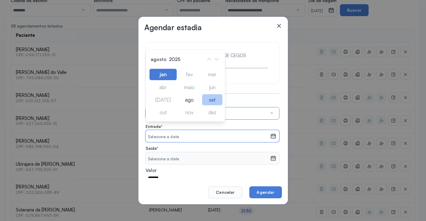
click at [200, 107] on div "set" at bounding box center [189, 112] width 22 height 11
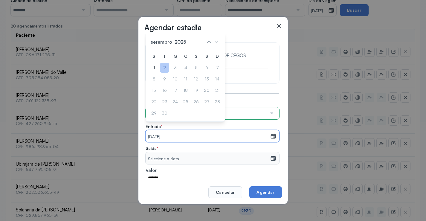
click at [158, 74] on div "2" at bounding box center [153, 79] width 9 height 10
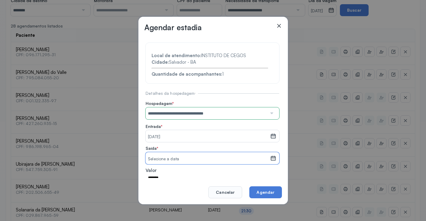
click at [219, 154] on div "Selecione a data" at bounding box center [207, 158] width 124 height 12
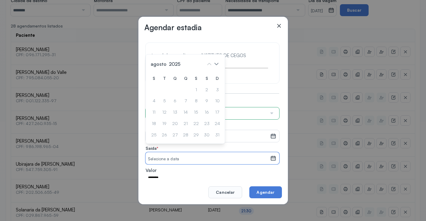
click at [242, 132] on div "02/09/2025" at bounding box center [207, 136] width 124 height 12
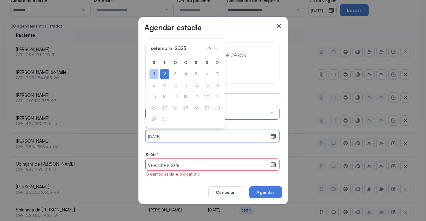
click at [155, 75] on div "1" at bounding box center [153, 74] width 9 height 10
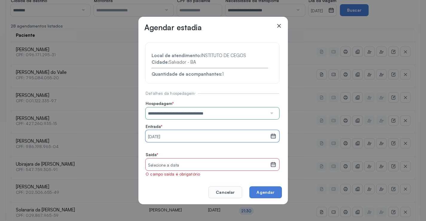
click at [184, 167] on small "Selecione a data" at bounding box center [208, 165] width 120 height 6
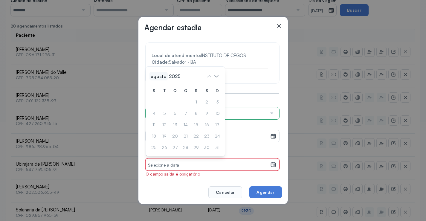
click at [157, 74] on span "agosto" at bounding box center [158, 76] width 18 height 8
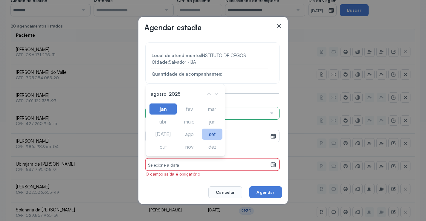
click at [211, 134] on div "set" at bounding box center [212, 133] width 20 height 11
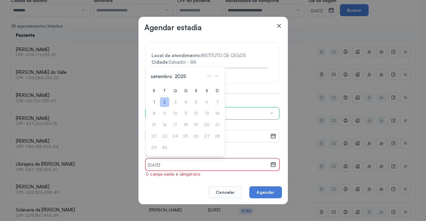
click at [165, 103] on div "2" at bounding box center [164, 102] width 9 height 10
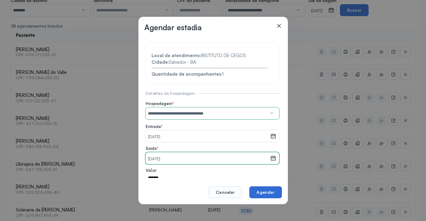
click at [269, 190] on button "Agendar" at bounding box center [265, 192] width 32 height 12
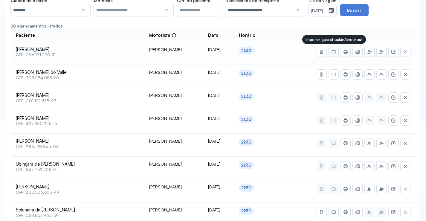
click at [333, 54] on icon at bounding box center [333, 51] width 5 height 5
click at [344, 51] on icon at bounding box center [345, 51] width 4 height 3
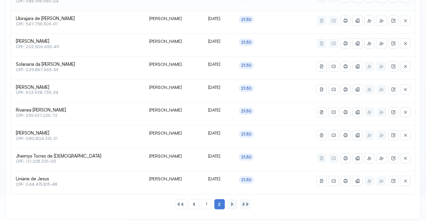
scroll to position [249, 0]
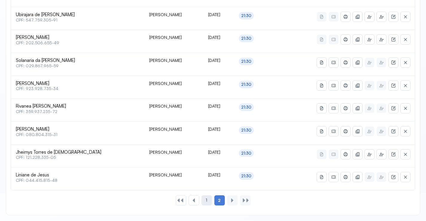
click at [206, 198] on span "1" at bounding box center [206, 199] width 1 height 5
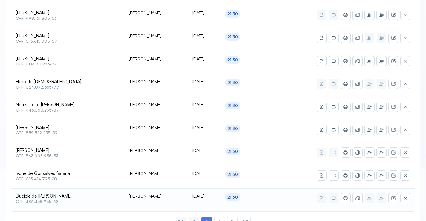
scroll to position [294, 0]
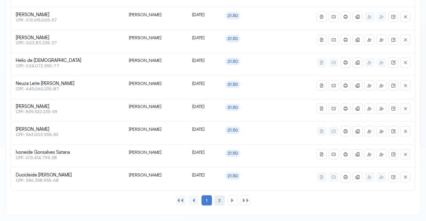
click at [218, 198] on span "2" at bounding box center [219, 200] width 2 height 5
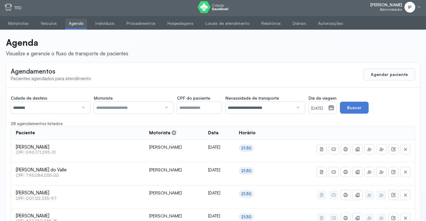
scroll to position [0, 0]
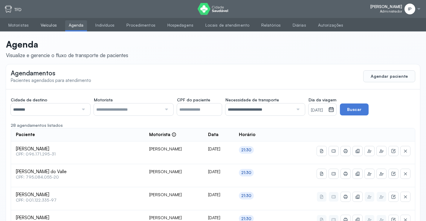
click at [48, 25] on link "Veículos" at bounding box center [48, 25] width 23 height 10
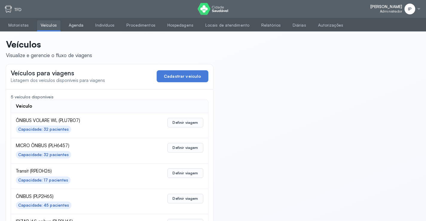
click at [70, 24] on link "Agenda" at bounding box center [76, 25] width 22 height 10
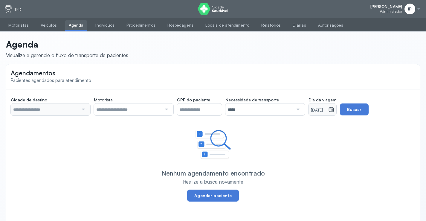
type input "********"
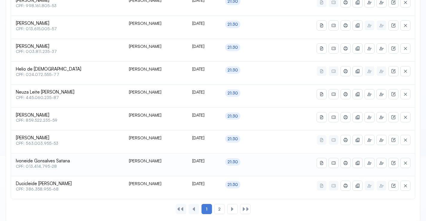
scroll to position [294, 0]
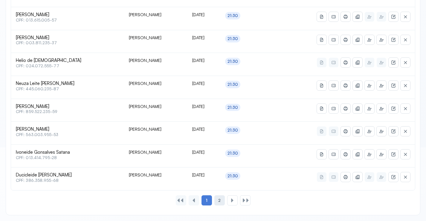
click at [227, 198] on div "2" at bounding box center [232, 200] width 10 height 10
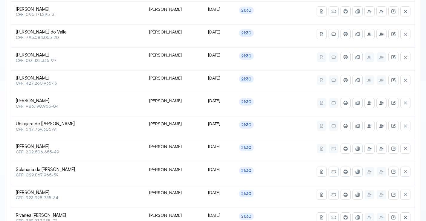
scroll to position [129, 0]
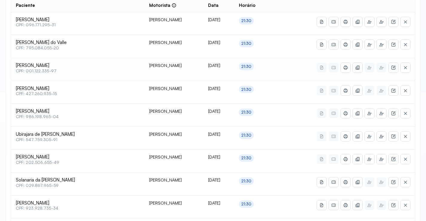
click at [395, 65] on button at bounding box center [393, 68] width 10 height 10
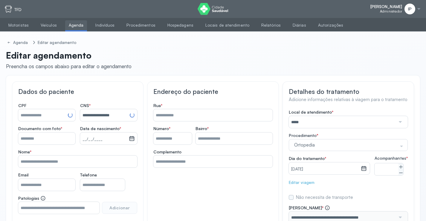
type input "**********"
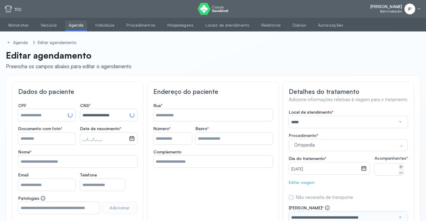
type input "**********"
type input "***"
type input "******"
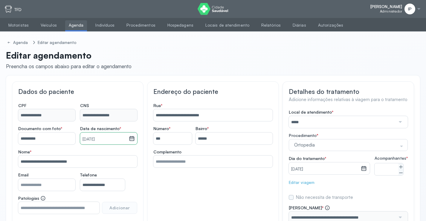
click at [77, 20] on ul "Motoristas Veículos Agenda Indivíduos Procedimentos Hospedagens Locais de atend…" at bounding box center [213, 25] width 426 height 14
click at [67, 26] on link "Agenda" at bounding box center [76, 25] width 22 height 10
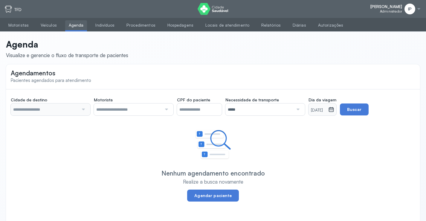
type input "********"
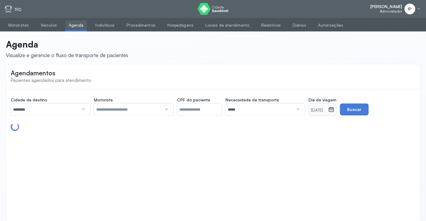
click at [81, 110] on div at bounding box center [83, 109] width 8 height 12
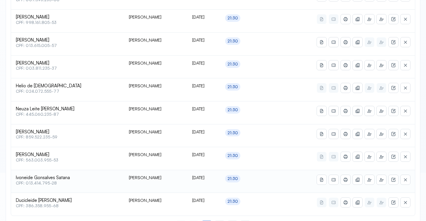
scroll to position [294, 0]
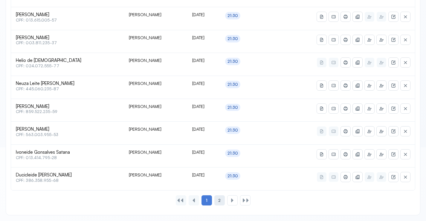
click at [220, 198] on span "2" at bounding box center [219, 200] width 2 height 5
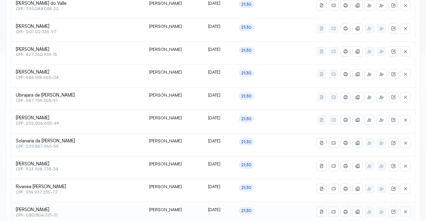
scroll to position [159, 0]
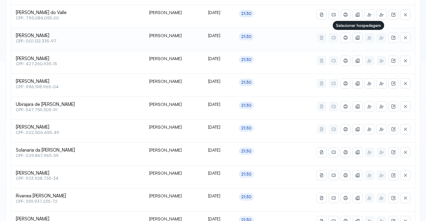
click at [357, 37] on icon at bounding box center [357, 37] width 5 height 5
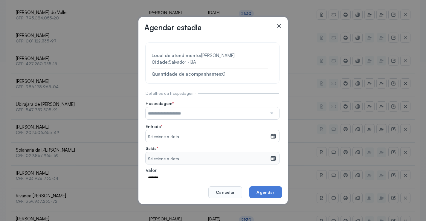
click at [221, 115] on input "text" at bounding box center [205, 113] width 121 height 12
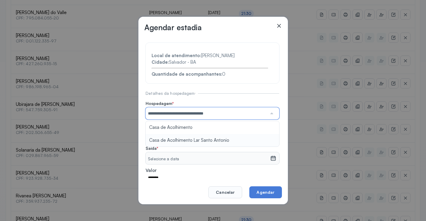
click at [212, 140] on section "**********" at bounding box center [212, 128] width 134 height 171
click at [209, 137] on small "Selecione a data" at bounding box center [208, 137] width 120 height 6
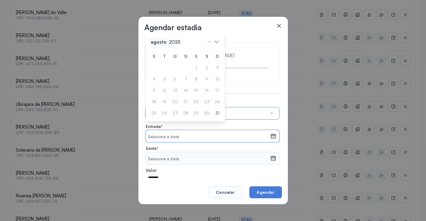
click at [168, 40] on span "agosto" at bounding box center [175, 42] width 14 height 8
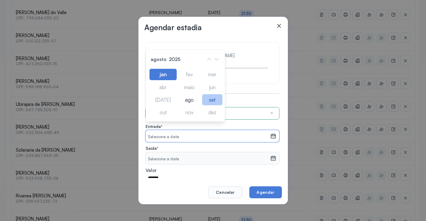
click at [200, 107] on div "set" at bounding box center [189, 112] width 22 height 11
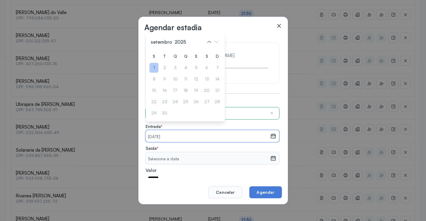
click at [213, 65] on div "1" at bounding box center [217, 68] width 9 height 10
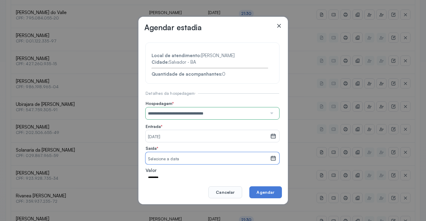
click at [183, 157] on small "Selecione a data" at bounding box center [208, 159] width 120 height 6
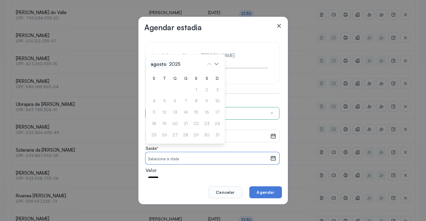
click at [157, 65] on span "agosto" at bounding box center [158, 64] width 18 height 8
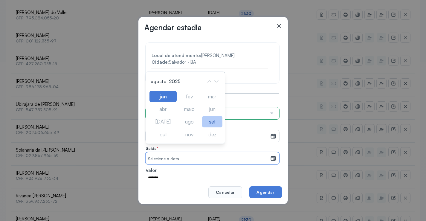
click at [214, 123] on div "set" at bounding box center [212, 121] width 20 height 11
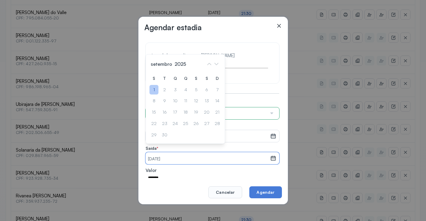
click at [154, 89] on div "1" at bounding box center [153, 90] width 9 height 10
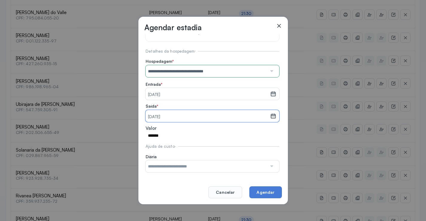
scroll to position [42, 0]
click at [262, 193] on button "Agendar" at bounding box center [265, 192] width 32 height 12
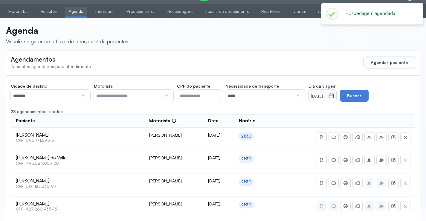
scroll to position [159, 0]
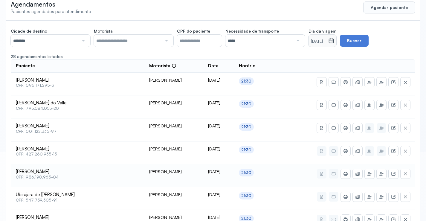
scroll to position [0, 0]
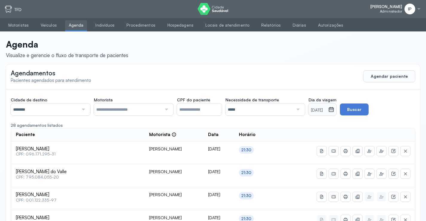
click at [77, 108] on input "********" at bounding box center [45, 109] width 68 height 12
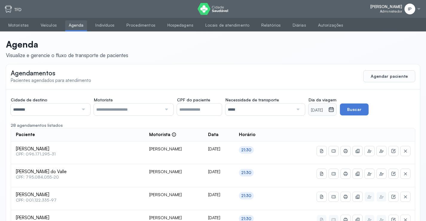
click at [413, 6] on div "IP" at bounding box center [409, 9] width 11 height 11
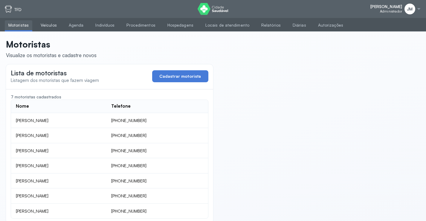
click at [48, 23] on link "Veículos" at bounding box center [48, 25] width 23 height 10
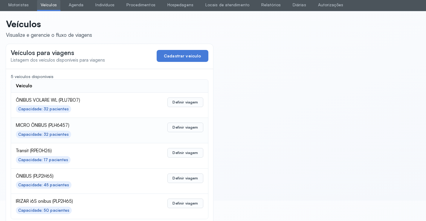
scroll to position [29, 0]
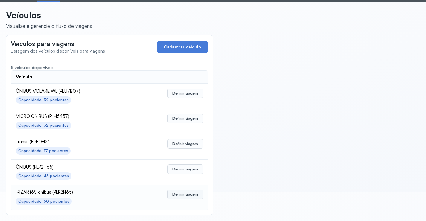
click at [184, 193] on button "Definir viagem" at bounding box center [185, 194] width 36 height 10
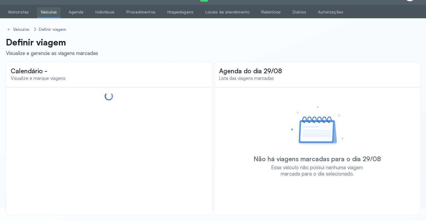
scroll to position [13, 0]
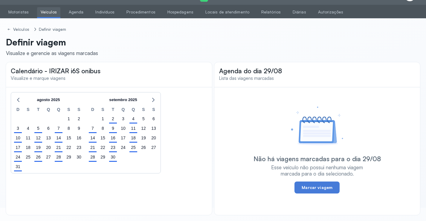
click at [50, 12] on link "Veículos" at bounding box center [48, 12] width 23 height 10
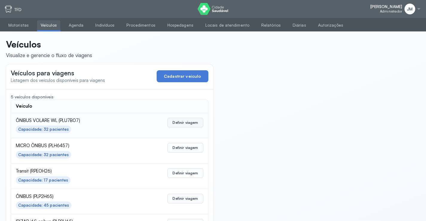
click at [192, 122] on button "Definir viagem" at bounding box center [185, 123] width 36 height 10
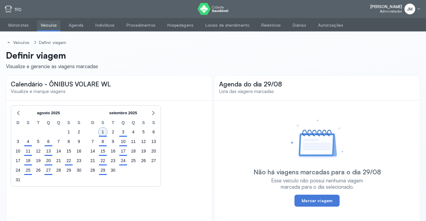
click at [102, 131] on div "1" at bounding box center [103, 132] width 8 height 8
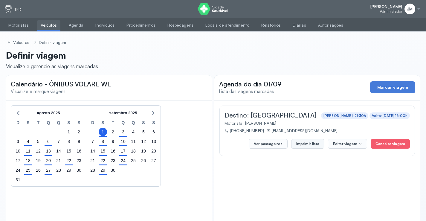
click at [309, 144] on button "Imprimir lista" at bounding box center [307, 144] width 33 height 10
click at [73, 25] on link "Agenda" at bounding box center [76, 25] width 22 height 10
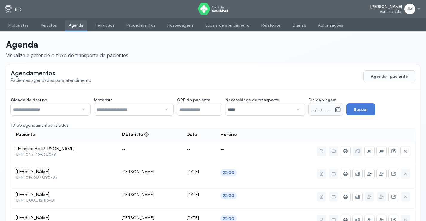
click at [80, 110] on div at bounding box center [83, 109] width 8 height 12
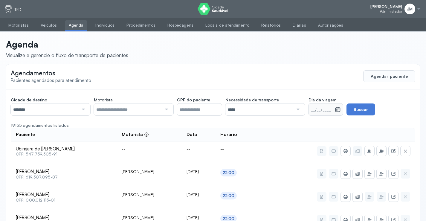
click at [340, 109] on icon at bounding box center [338, 108] width 4 height 2
drag, startPoint x: 338, startPoint y: 111, endPoint x: 342, endPoint y: 111, distance: 4.2
click at [340, 111] on icon at bounding box center [338, 109] width 6 height 6
click at [341, 111] on icon at bounding box center [338, 109] width 6 height 6
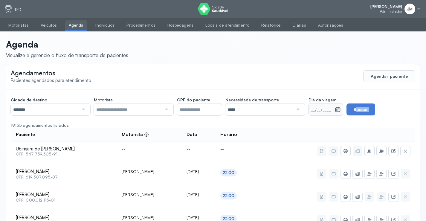
click at [341, 111] on icon at bounding box center [338, 109] width 6 height 6
click at [227, 60] on div "Agenda Visualize e gerencie o fluxo de transporte de pacientes" at bounding box center [213, 48] width 414 height 33
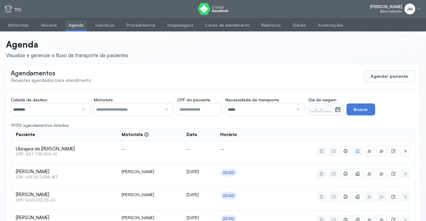
click at [339, 110] on icon at bounding box center [338, 109] width 6 height 6
click at [321, 111] on small "__/__/____" at bounding box center [322, 110] width 22 height 6
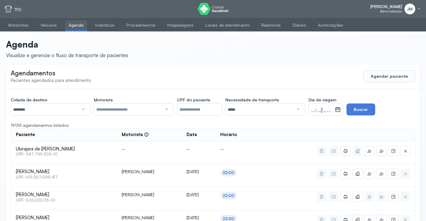
click at [321, 111] on small "__/__/____" at bounding box center [322, 110] width 22 height 6
drag, startPoint x: 336, startPoint y: 109, endPoint x: 341, endPoint y: 109, distance: 4.5
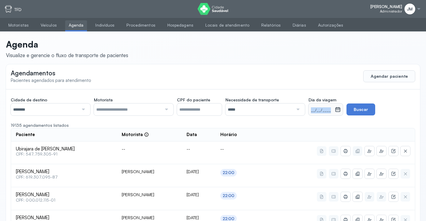
click at [337, 109] on icon at bounding box center [338, 109] width 6 height 6
click at [341, 109] on icon at bounding box center [338, 109] width 6 height 6
drag, startPoint x: 341, startPoint y: 109, endPoint x: 336, endPoint y: 98, distance: 12.6
click at [341, 108] on icon at bounding box center [338, 109] width 6 height 6
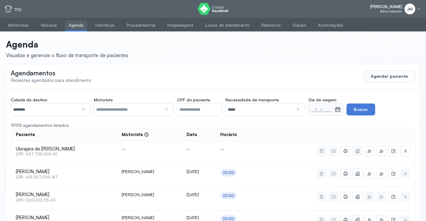
click at [194, 80] on div "Agendamentos Pacientes agendados para atendimento Agendar paciente" at bounding box center [213, 76] width 414 height 24
click at [301, 109] on div at bounding box center [297, 109] width 8 height 12
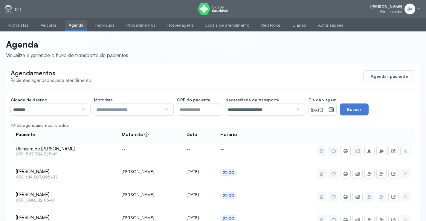
click at [334, 108] on icon at bounding box center [331, 110] width 5 height 4
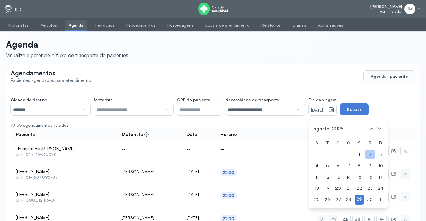
drag, startPoint x: 382, startPoint y: 196, endPoint x: 372, endPoint y: 154, distance: 43.4
click at [382, 194] on div "S T Q Q S S D 1 2 3 4 5 6 7 8 9 10 11 12 13 14 15 16 17 18 19 20 21 22 23 24 25…" at bounding box center [348, 171] width 72 height 66
click at [379, 199] on div "31" at bounding box center [380, 199] width 9 height 10
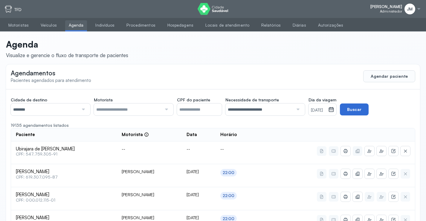
click at [365, 108] on button "Buscar" at bounding box center [354, 109] width 29 height 12
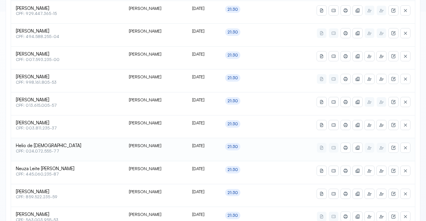
scroll to position [239, 0]
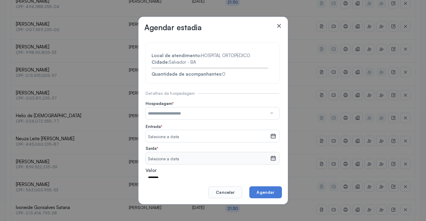
click at [267, 113] on div at bounding box center [271, 113] width 9 height 12
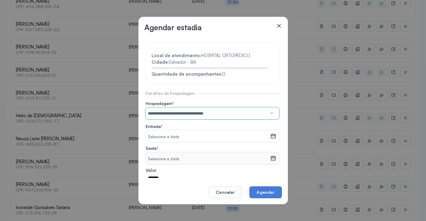
click at [191, 139] on section "**********" at bounding box center [212, 128] width 134 height 171
click at [270, 135] on icon at bounding box center [273, 136] width 6 height 6
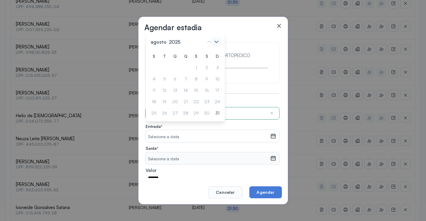
click at [217, 43] on icon at bounding box center [217, 42] width 10 height 10
click at [213, 66] on div "1" at bounding box center [217, 68] width 9 height 10
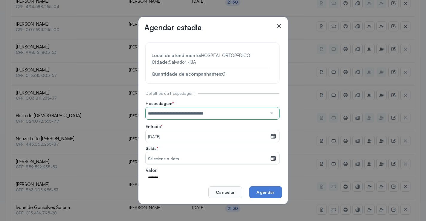
click at [270, 159] on icon at bounding box center [273, 158] width 6 height 6
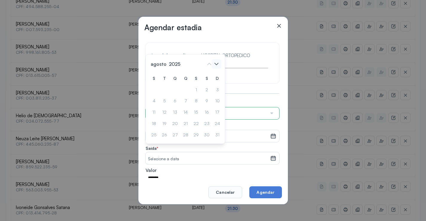
click at [218, 65] on icon at bounding box center [217, 64] width 10 height 10
click at [154, 93] on div "1" at bounding box center [153, 90] width 9 height 10
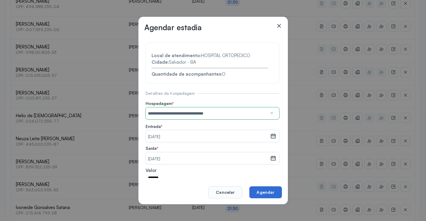
click at [264, 190] on button "Agendar" at bounding box center [265, 192] width 32 height 12
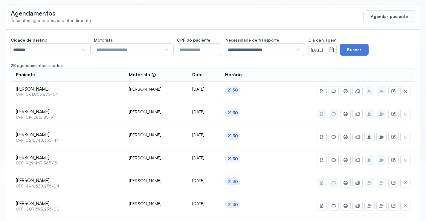
scroll to position [0, 0]
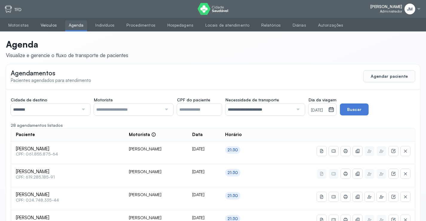
click at [43, 26] on link "Veículos" at bounding box center [48, 25] width 23 height 10
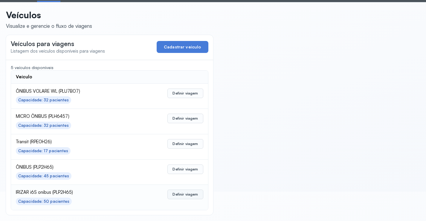
click at [179, 193] on button "Definir viagem" at bounding box center [185, 194] width 36 height 10
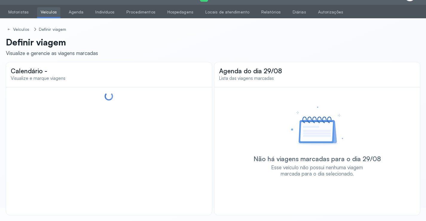
scroll to position [13, 0]
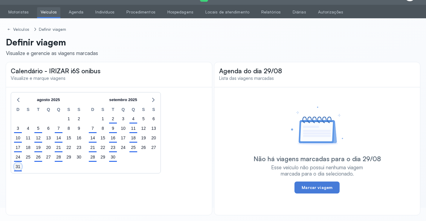
click at [19, 167] on div "31" at bounding box center [18, 166] width 8 height 8
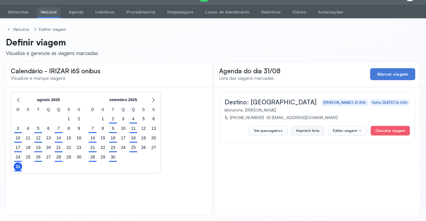
click at [310, 130] on button "Imprimir lista" at bounding box center [307, 131] width 33 height 10
click at [309, 130] on button "Imprimir lista" at bounding box center [307, 131] width 33 height 10
click at [69, 13] on link "Agenda" at bounding box center [76, 12] width 22 height 10
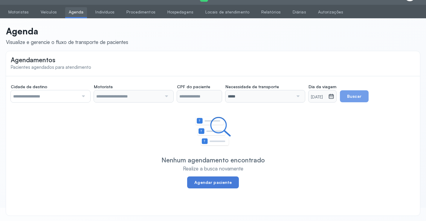
click at [73, 98] on input "text" at bounding box center [45, 96] width 68 height 12
type input "********"
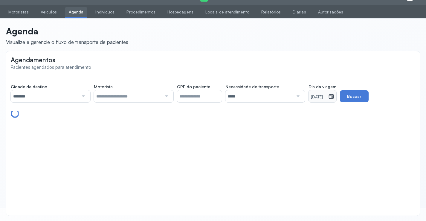
drag, startPoint x: 85, startPoint y: 97, endPoint x: 83, endPoint y: 94, distance: 3.6
click at [84, 96] on div at bounding box center [83, 96] width 8 height 12
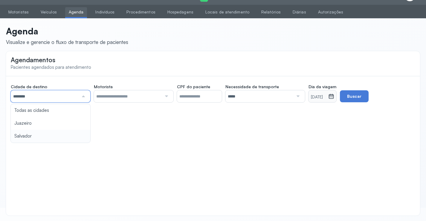
click at [23, 137] on div "Agendamentos Pacientes agendados para atendimento Cidade de destino ******** To…" at bounding box center [213, 133] width 414 height 164
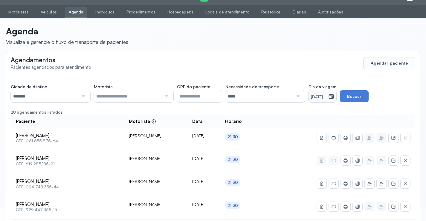
click at [166, 95] on div at bounding box center [166, 96] width 8 height 12
drag, startPoint x: 122, startPoint y: 112, endPoint x: 177, endPoint y: 100, distance: 56.6
click at [358, 97] on button "Buscar" at bounding box center [354, 96] width 29 height 12
click at [389, 58] on button "Agendar paciente" at bounding box center [389, 63] width 52 height 12
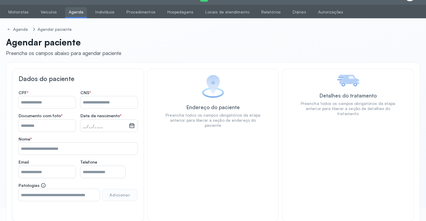
drag, startPoint x: 39, startPoint y: 102, endPoint x: 118, endPoint y: 105, distance: 78.6
click at [60, 102] on input "Nome *" at bounding box center [47, 102] width 57 height 12
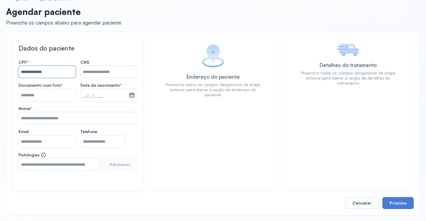
scroll to position [44, 0]
click at [57, 73] on input "**********" at bounding box center [47, 71] width 57 height 12
type input "**********"
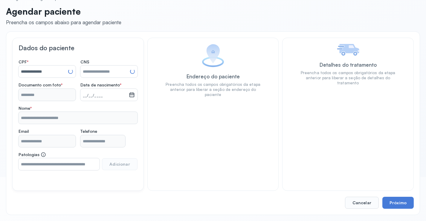
type input "**********"
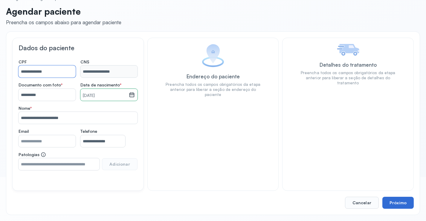
type input "**********"
click at [395, 201] on button "Próximo" at bounding box center [397, 203] width 31 height 12
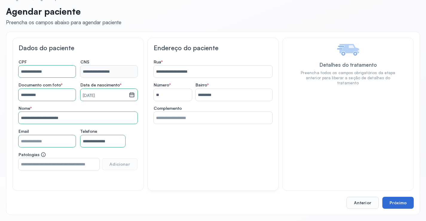
click at [395, 201] on button "Próximo" at bounding box center [397, 203] width 31 height 12
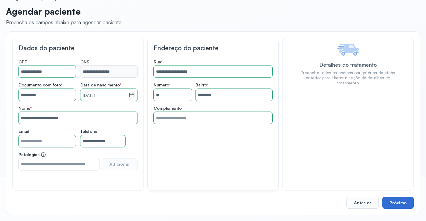
click at [395, 201] on button "Próximo" at bounding box center [397, 203] width 31 height 12
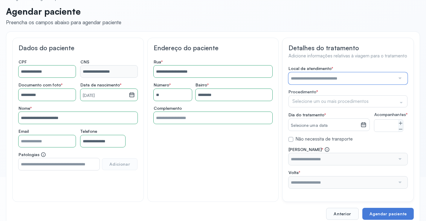
click at [392, 77] on input "text" at bounding box center [341, 78] width 107 height 12
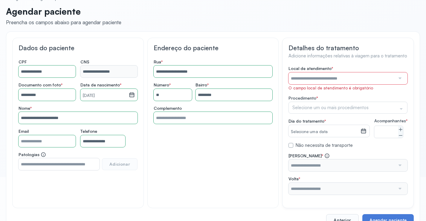
click at [401, 79] on div at bounding box center [399, 78] width 9 height 12
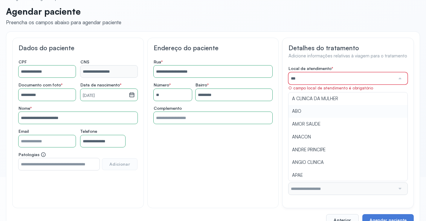
drag, startPoint x: 303, startPoint y: 111, endPoint x: 343, endPoint y: 106, distance: 40.4
click at [304, 111] on div "Local de atendimento * *** O campo local de atendimento é obrigatório A CLINICA…" at bounding box center [347, 130] width 119 height 129
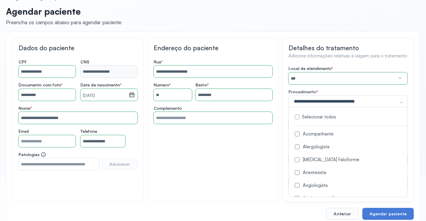
click at [396, 100] on div "Selecionar todos Acompanhante Alergologista [MEDICAL_DATA] Falciforme Anestesis…" at bounding box center [347, 101] width 119 height 12
click at [321, 133] on div "Acompanhante" at bounding box center [349, 134] width 114 height 6
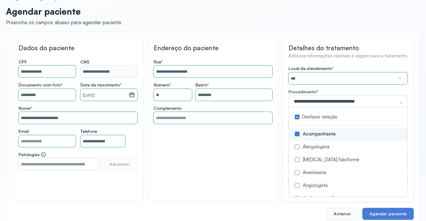
click at [410, 128] on div "Detalhes do tratamento Adicione informações relativas à viagem para o tratament…" at bounding box center [347, 120] width 131 height 164
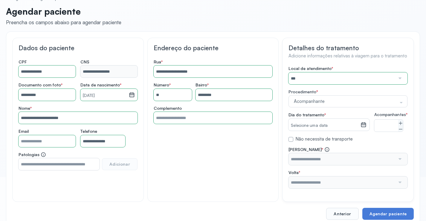
click at [367, 126] on div "Selecione uma data" at bounding box center [328, 125] width 81 height 12
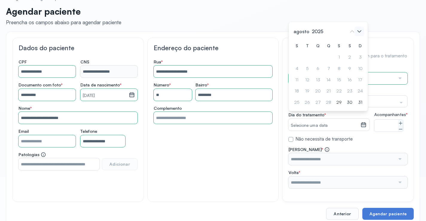
click at [360, 36] on icon at bounding box center [359, 32] width 10 height 10
click at [356, 61] on div "1" at bounding box center [360, 57] width 9 height 10
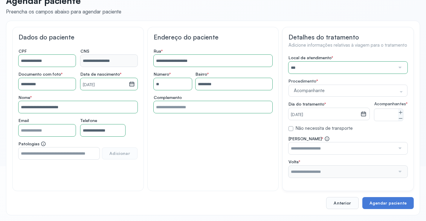
scroll to position [60, 0]
click at [338, 203] on button "Anterior" at bounding box center [342, 203] width 32 height 12
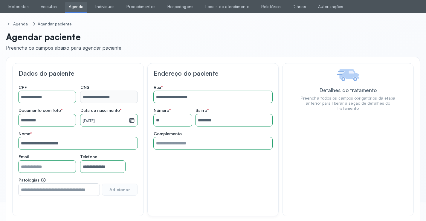
scroll to position [0, 0]
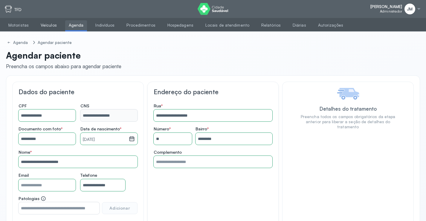
click at [43, 22] on link "Veículos" at bounding box center [48, 25] width 23 height 10
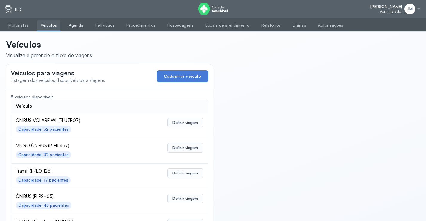
click at [69, 24] on link "Agenda" at bounding box center [76, 25] width 22 height 10
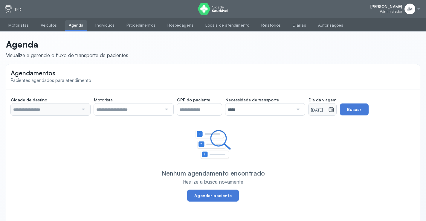
click at [83, 110] on div at bounding box center [83, 109] width 8 height 12
type input "********"
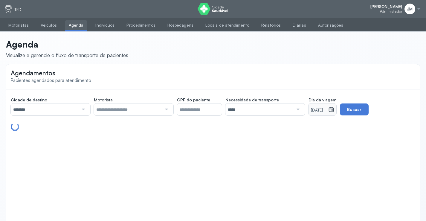
click at [84, 108] on div at bounding box center [83, 109] width 8 height 12
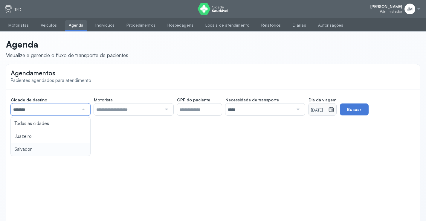
click at [27, 148] on div "Agendamentos Pacientes agendados para atendimento Cidade de destino ******** To…" at bounding box center [213, 146] width 414 height 164
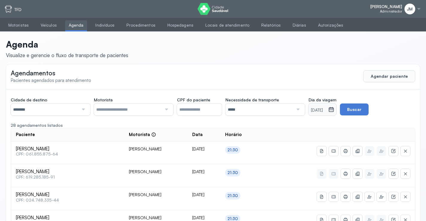
click at [166, 109] on div at bounding box center [166, 109] width 8 height 12
drag, startPoint x: 118, startPoint y: 122, endPoint x: 165, endPoint y: 120, distance: 47.3
click at [362, 108] on button "Buscar" at bounding box center [354, 109] width 29 height 12
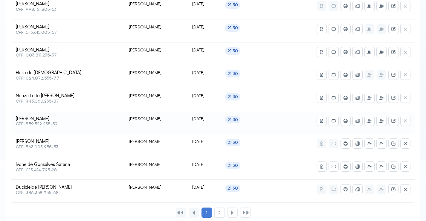
scroll to position [294, 0]
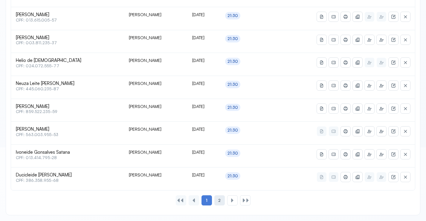
click at [220, 200] on span "2" at bounding box center [219, 200] width 2 height 5
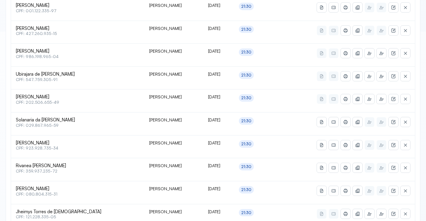
scroll to position [249, 0]
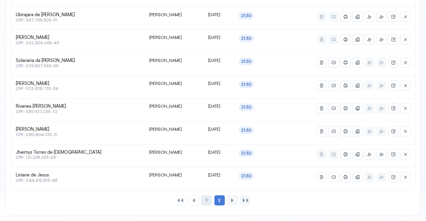
click at [206, 202] on span "1" at bounding box center [206, 199] width 1 height 5
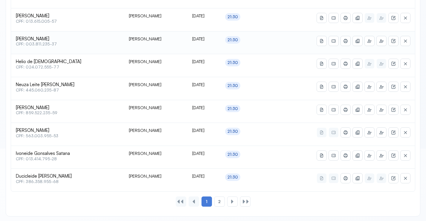
scroll to position [294, 0]
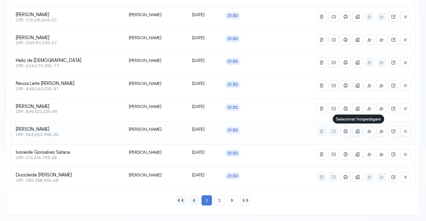
click at [355, 131] on icon at bounding box center [357, 131] width 5 height 5
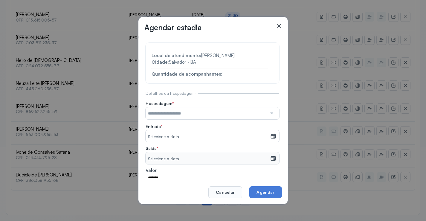
click at [268, 112] on div at bounding box center [271, 113] width 9 height 12
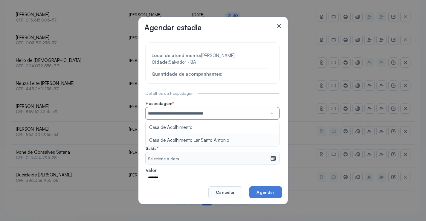
click at [192, 137] on section "**********" at bounding box center [212, 128] width 134 height 171
click at [271, 136] on icon at bounding box center [273, 135] width 4 height 2
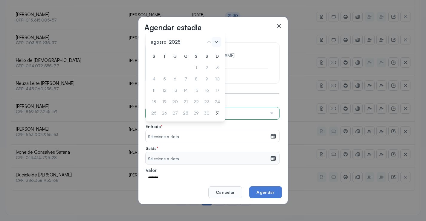
click at [216, 40] on icon at bounding box center [217, 42] width 10 height 10
click at [213, 65] on div "1" at bounding box center [217, 68] width 9 height 10
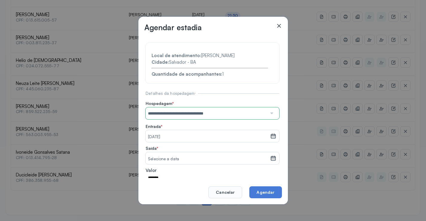
click at [272, 158] on icon at bounding box center [273, 158] width 3 height 1
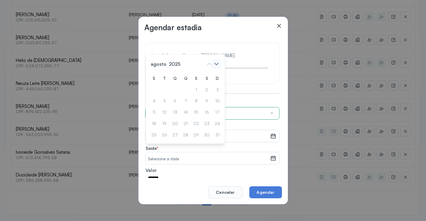
click at [218, 64] on icon at bounding box center [217, 64] width 10 height 10
click at [154, 88] on div "1" at bounding box center [153, 90] width 9 height 10
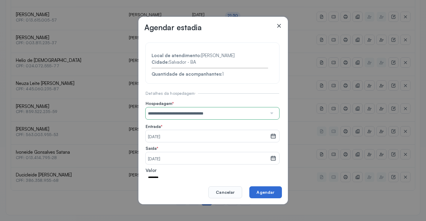
drag, startPoint x: 275, startPoint y: 192, endPoint x: 271, endPoint y: 191, distance: 4.1
click at [273, 191] on button "Agendar" at bounding box center [265, 192] width 32 height 12
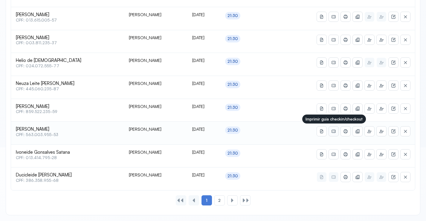
click at [332, 130] on icon at bounding box center [333, 131] width 5 height 5
click at [344, 129] on icon at bounding box center [345, 131] width 5 height 5
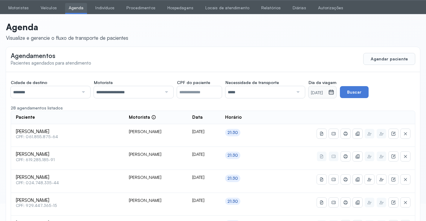
scroll to position [0, 0]
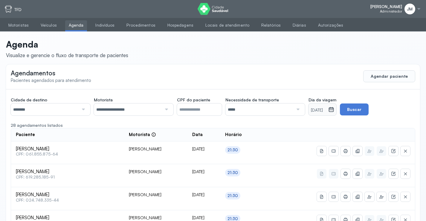
click at [334, 110] on icon at bounding box center [331, 109] width 6 height 6
click at [82, 109] on div at bounding box center [83, 109] width 8 height 12
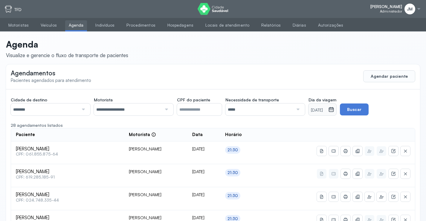
click at [164, 109] on div at bounding box center [166, 109] width 8 height 12
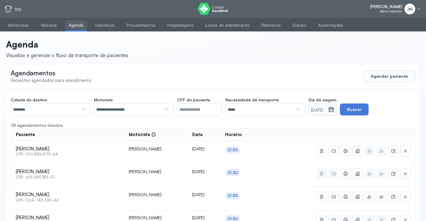
click at [336, 113] on div "[DATE]" at bounding box center [322, 109] width 28 height 12
click at [333, 110] on icon at bounding box center [331, 109] width 3 height 1
click at [298, 108] on div at bounding box center [297, 109] width 8 height 12
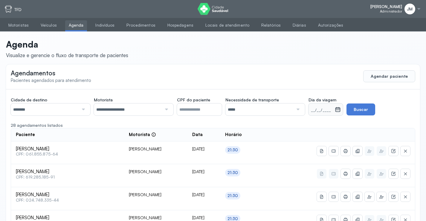
click at [298, 108] on div at bounding box center [297, 109] width 8 height 12
click at [334, 108] on icon at bounding box center [331, 110] width 5 height 4
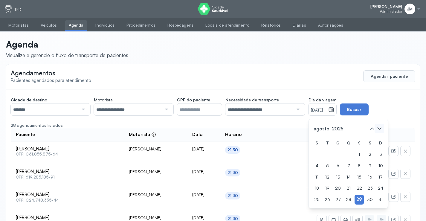
click at [382, 127] on icon at bounding box center [379, 129] width 10 height 10
click at [332, 161] on div "3" at bounding box center [327, 166] width 9 height 10
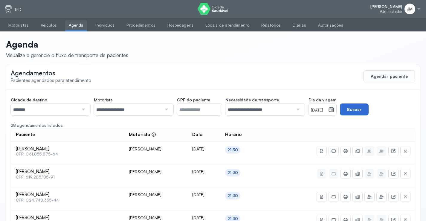
click at [368, 107] on button "Buscar" at bounding box center [354, 109] width 29 height 12
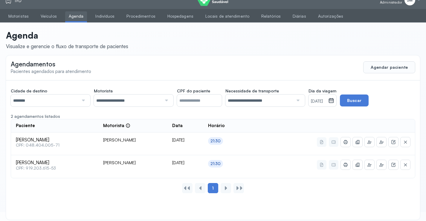
scroll to position [14, 0]
